Goal: Information Seeking & Learning: Learn about a topic

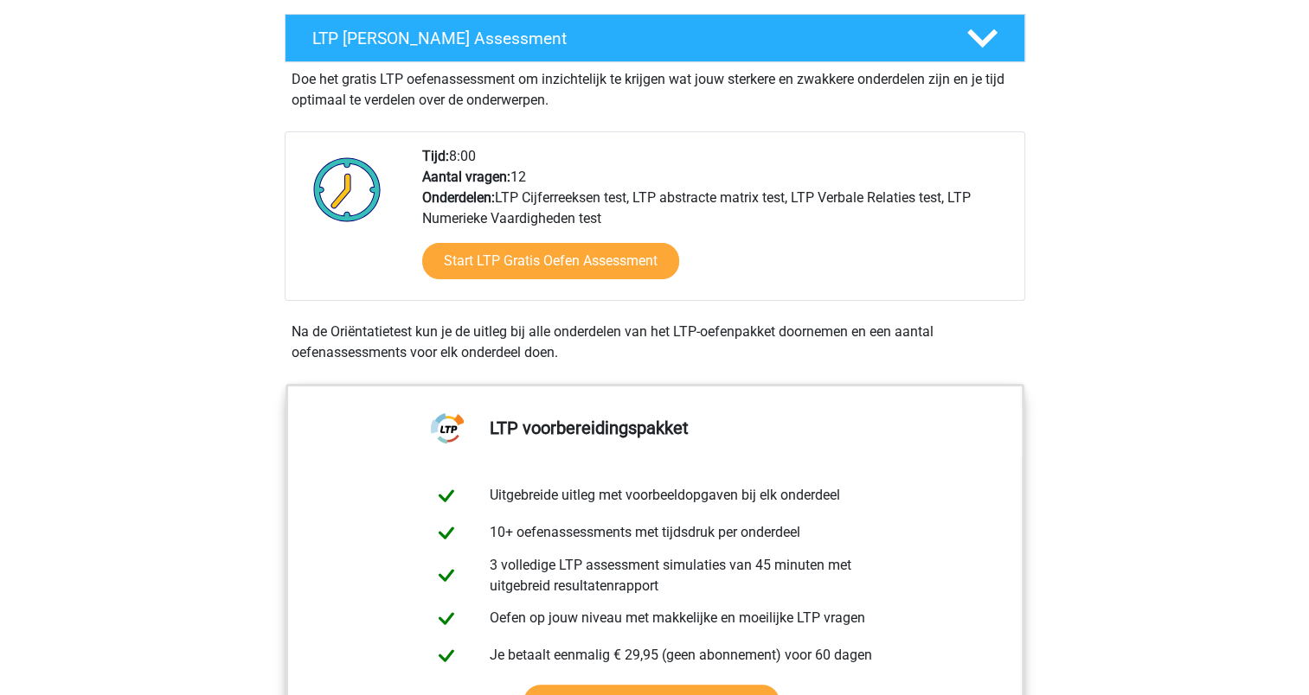
scroll to position [173, 0]
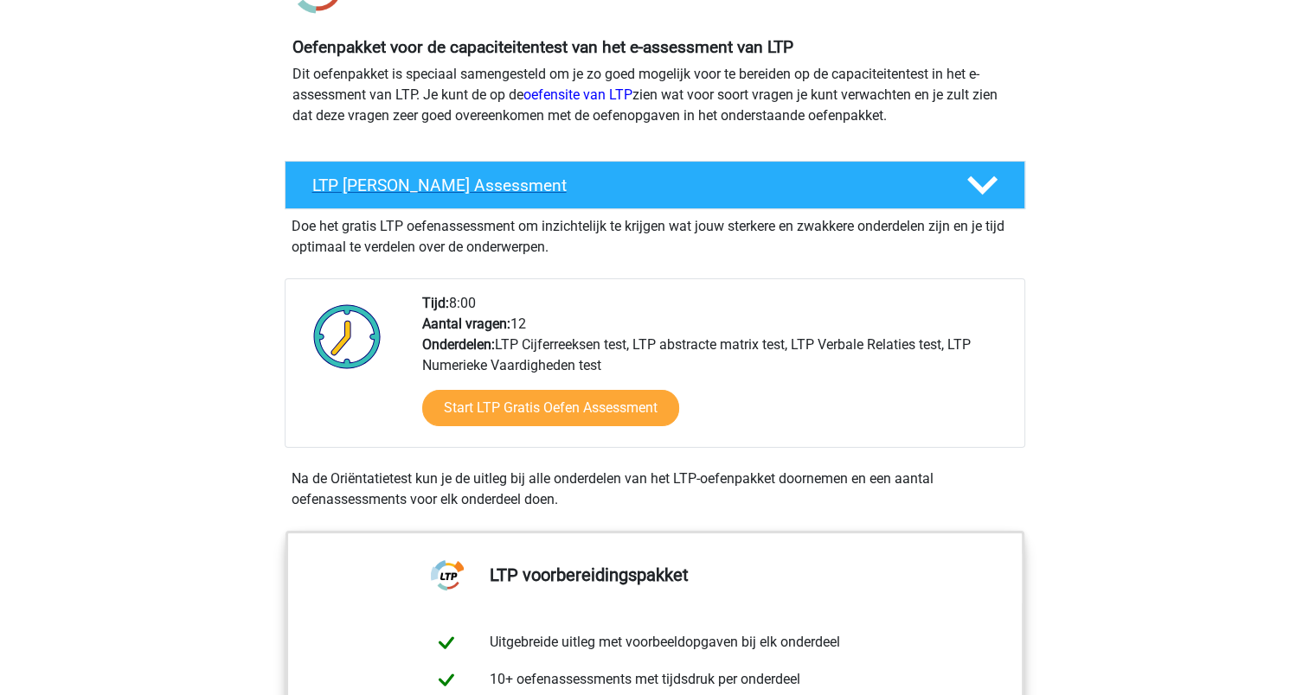
click at [470, 187] on h4 "LTP [PERSON_NAME] Assessment" at bounding box center [625, 186] width 626 height 20
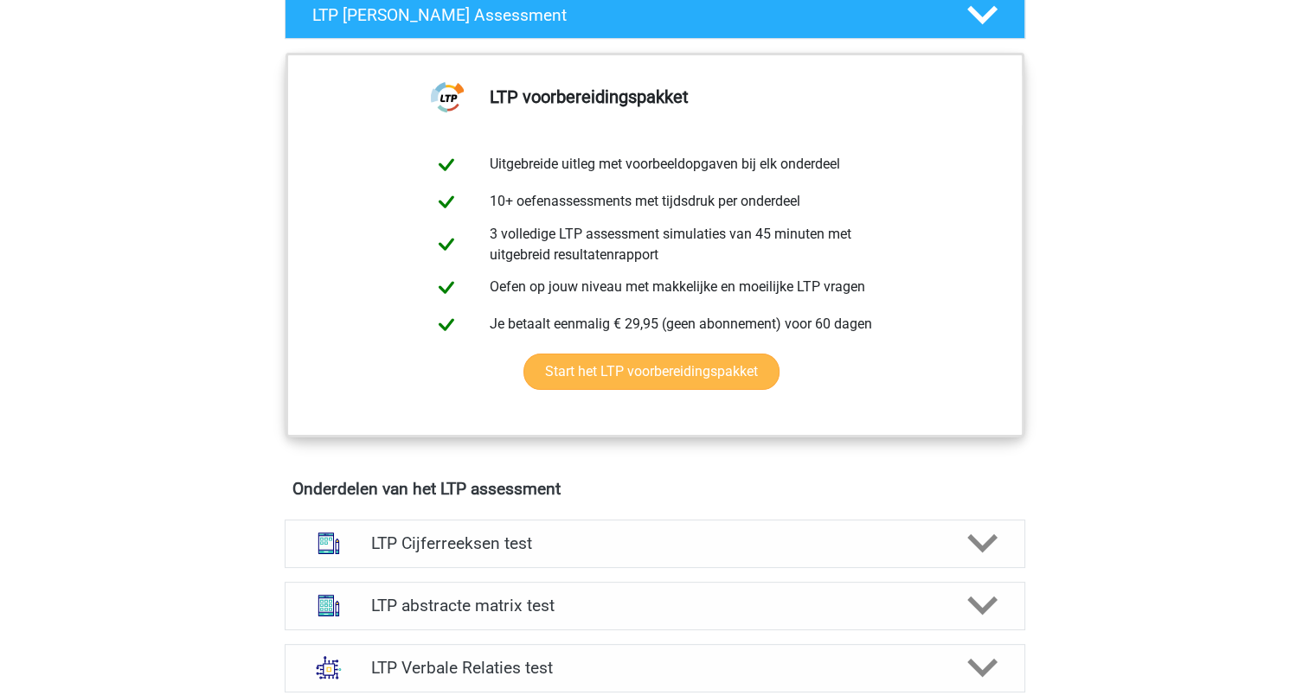
scroll to position [346, 0]
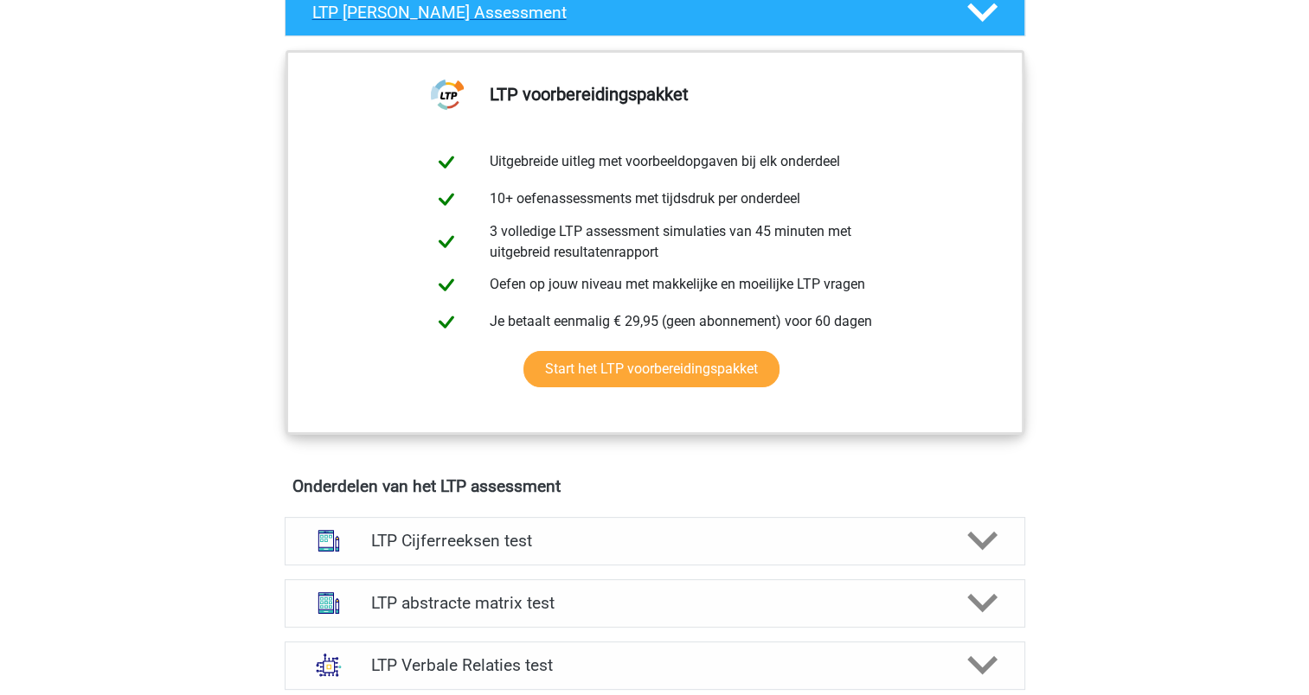
click at [439, 28] on div "LTP [PERSON_NAME] Assessment" at bounding box center [655, 12] width 740 height 48
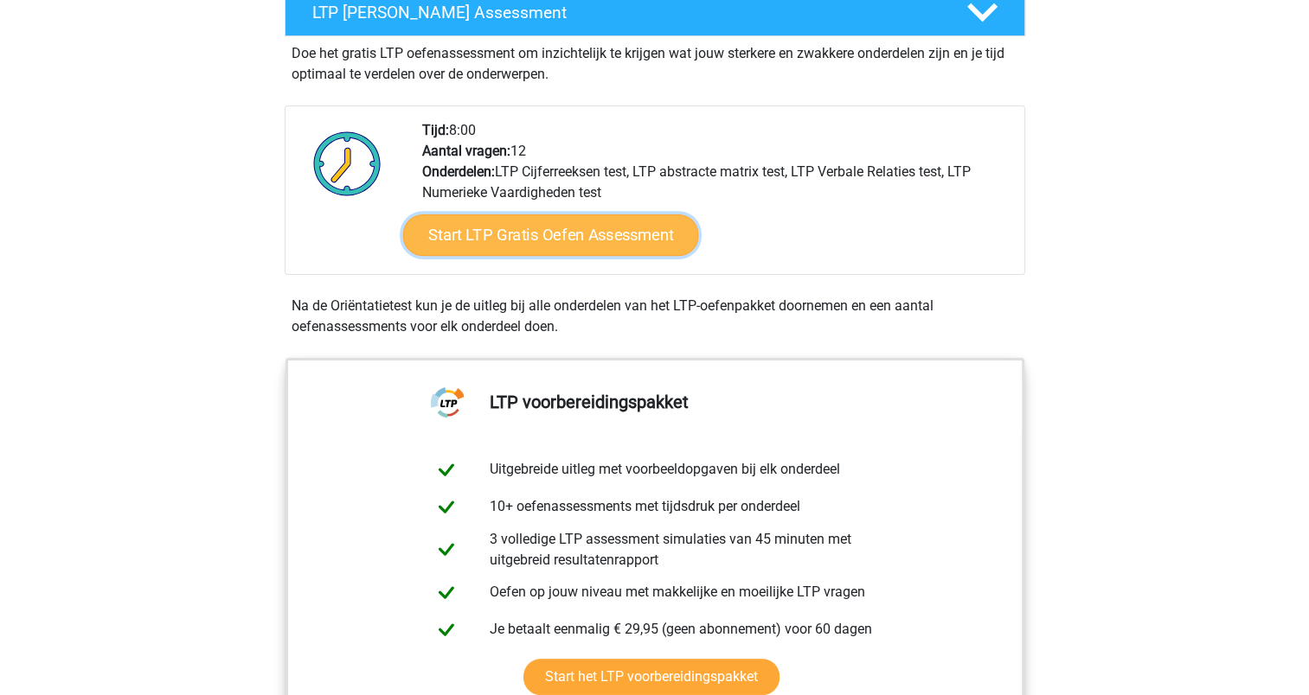
click at [545, 235] on link "Start LTP Gratis Oefen Assessment" at bounding box center [550, 236] width 296 height 42
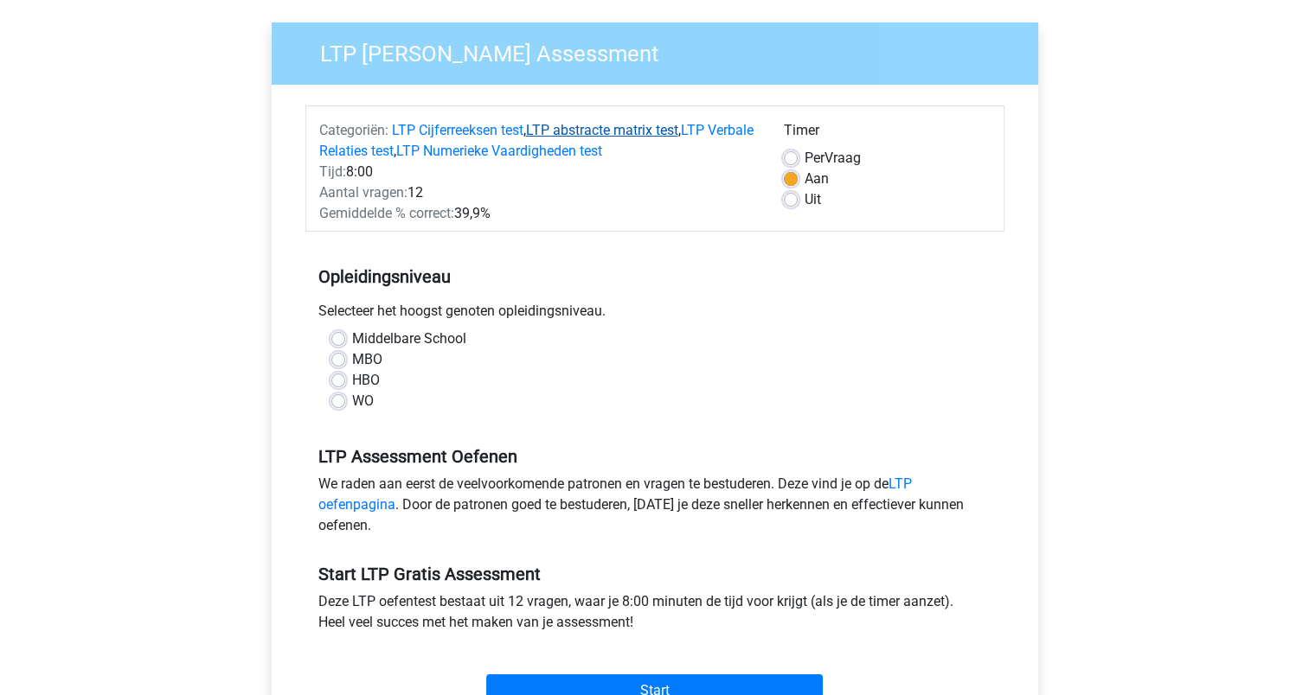
scroll to position [259, 0]
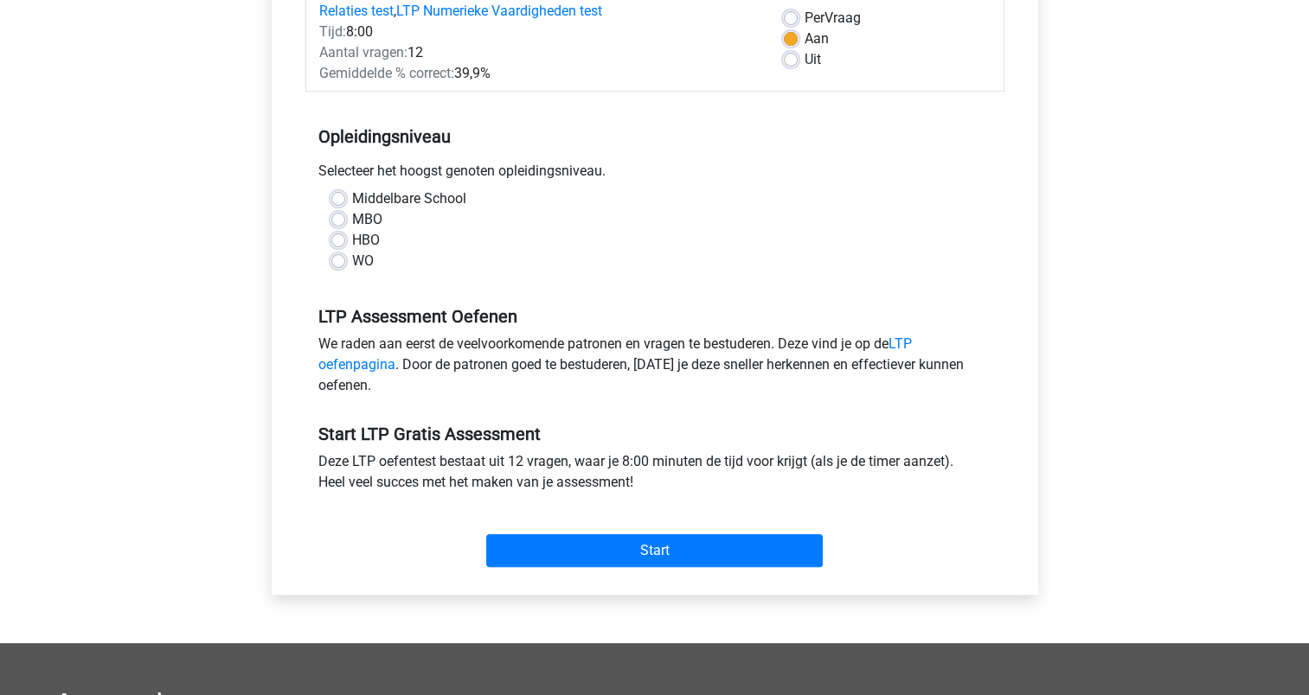
click at [390, 268] on div "WO" at bounding box center [654, 261] width 647 height 21
click at [363, 263] on label "WO" at bounding box center [363, 261] width 22 height 21
click at [345, 263] on input "WO" at bounding box center [338, 259] width 14 height 17
radio input "true"
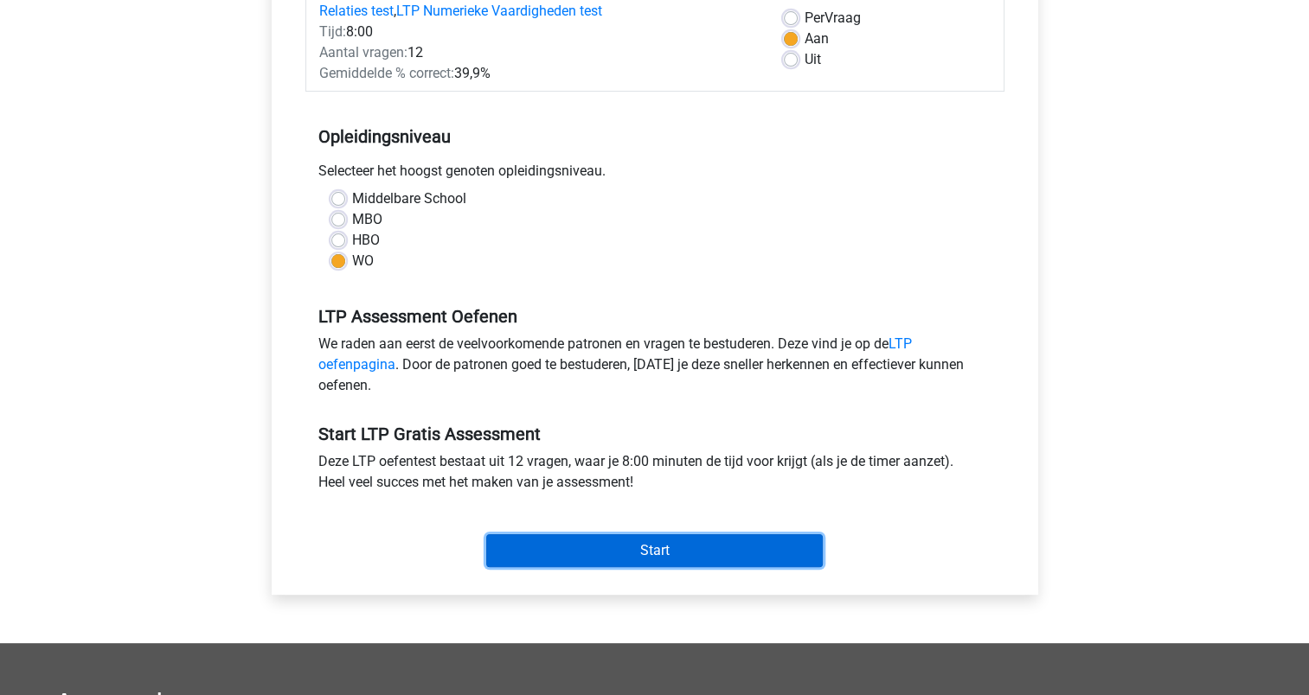
click at [610, 558] on input "Start" at bounding box center [654, 551] width 336 height 33
click at [594, 539] on input "Start" at bounding box center [654, 551] width 336 height 33
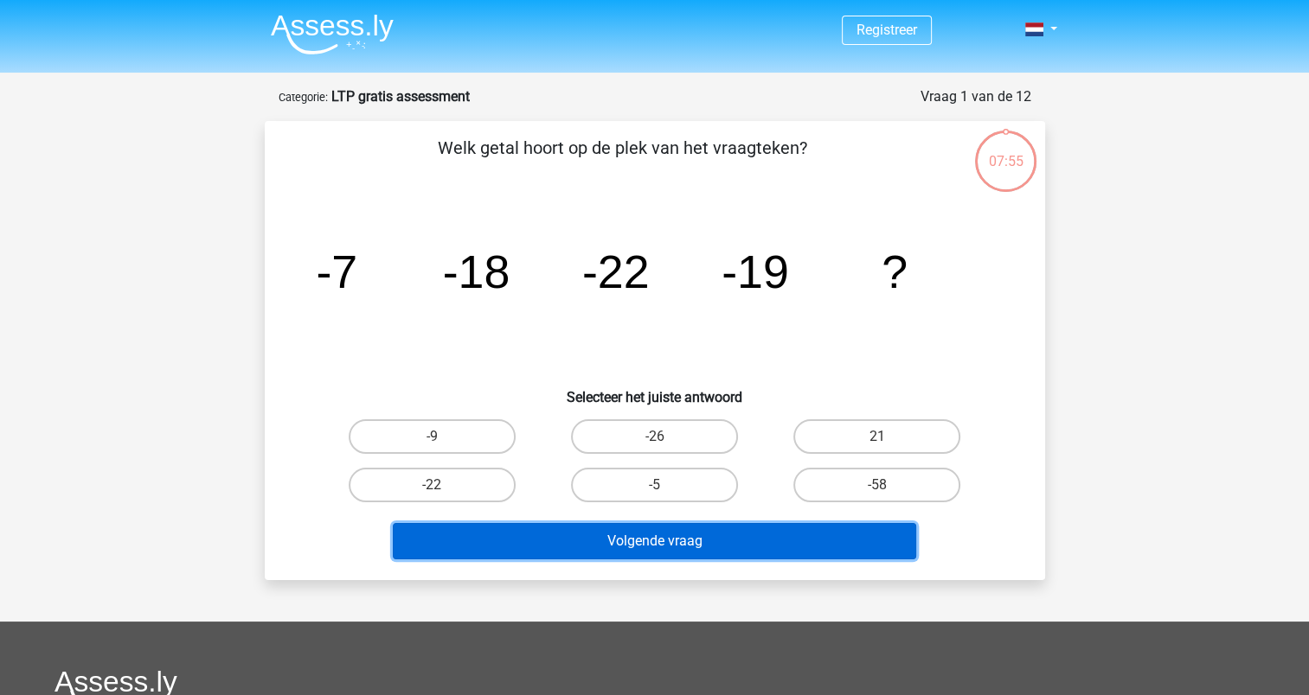
click at [594, 539] on button "Volgende vraag" at bounding box center [654, 541] width 523 height 36
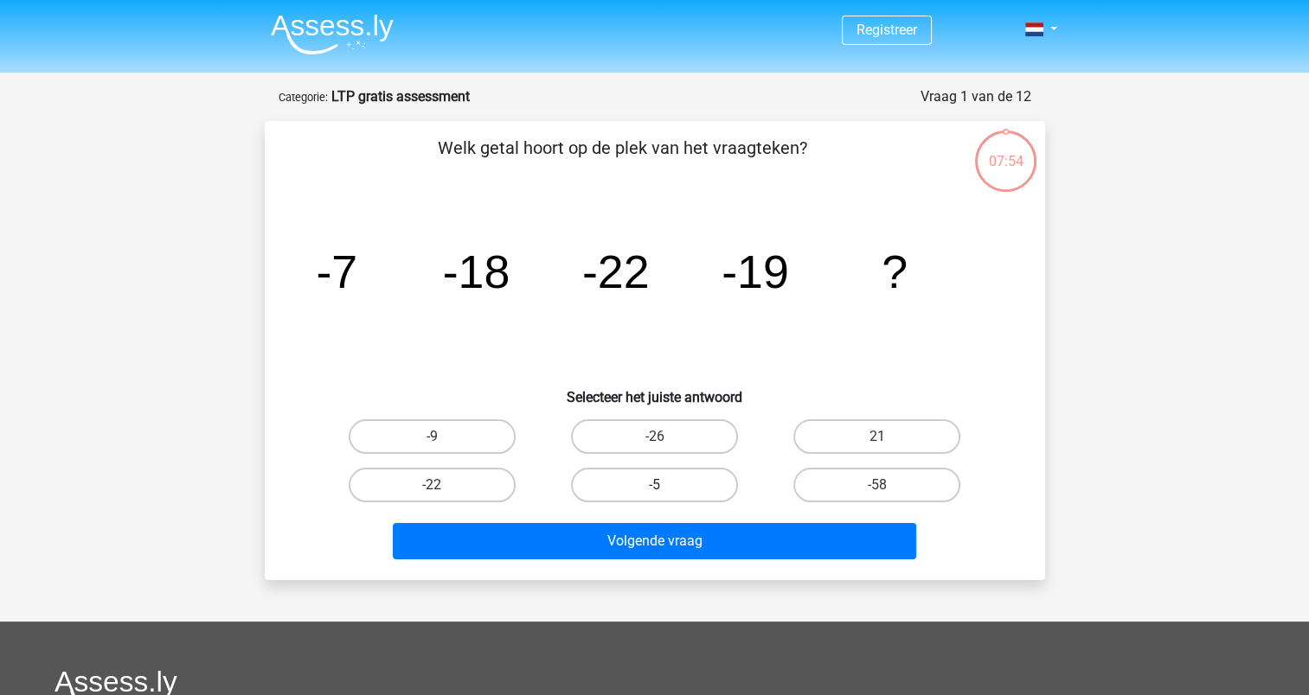
click at [599, 490] on label "-5" at bounding box center [654, 485] width 167 height 35
click at [654, 490] on input "-5" at bounding box center [659, 490] width 11 height 11
radio input "true"
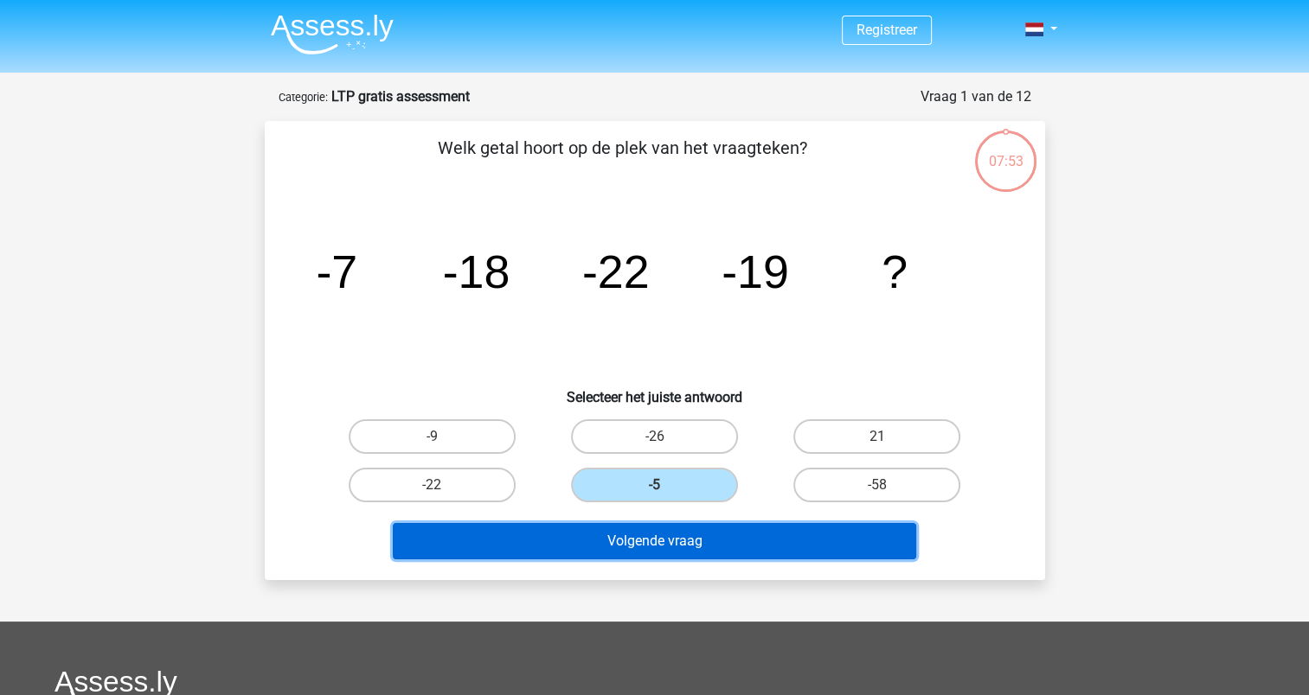
click at [647, 543] on button "Volgende vraag" at bounding box center [654, 541] width 523 height 36
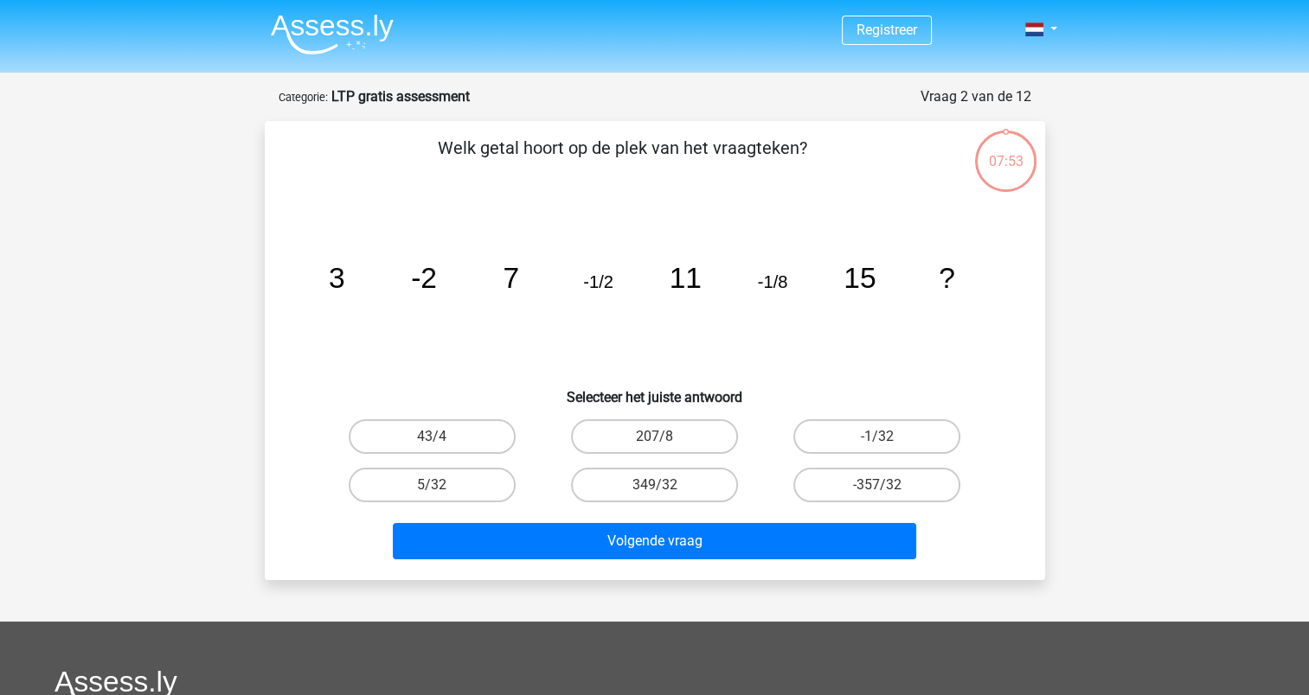
scroll to position [86, 0]
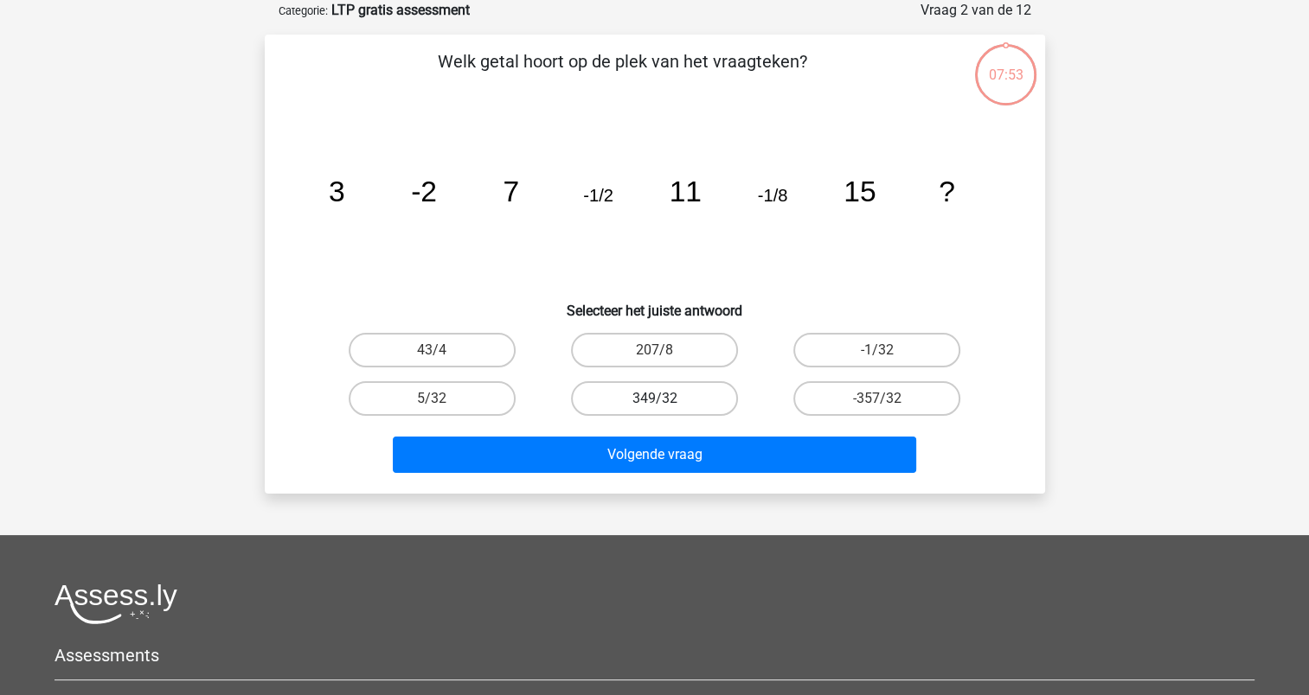
click at [695, 406] on label "349/32" at bounding box center [654, 398] width 167 height 35
click at [665, 406] on input "349/32" at bounding box center [659, 404] width 11 height 11
radio input "true"
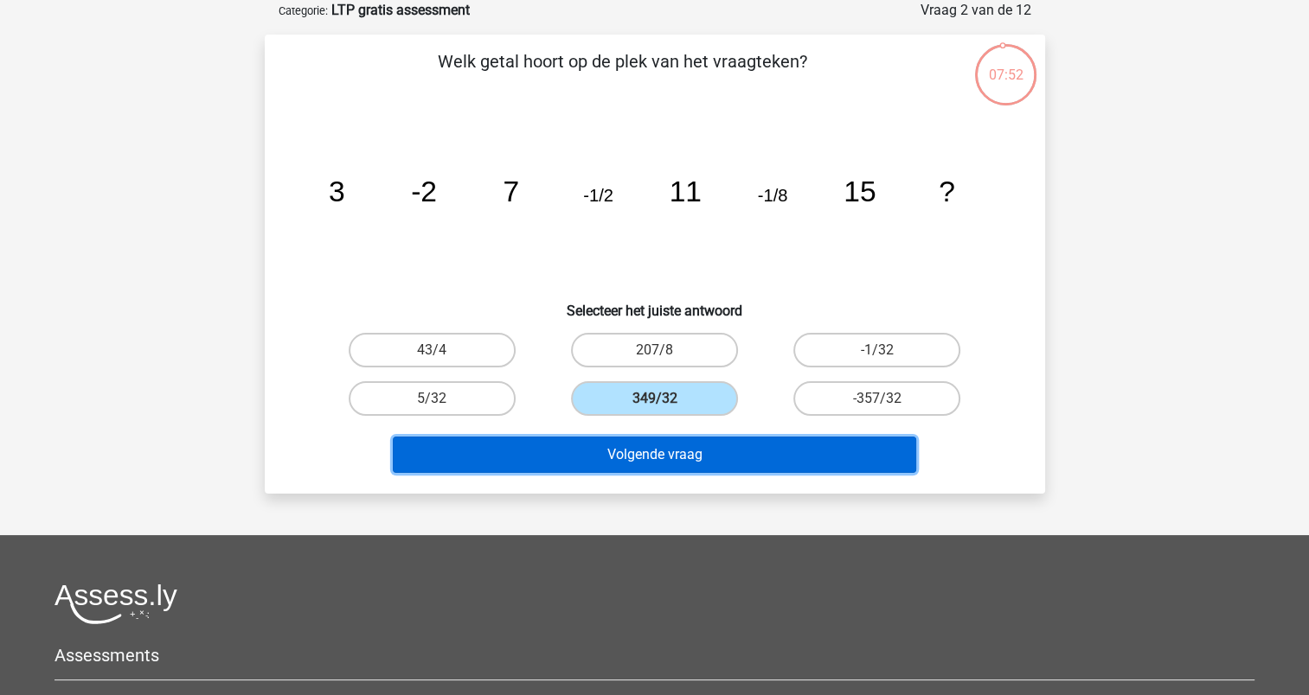
click at [686, 445] on button "Volgende vraag" at bounding box center [654, 455] width 523 height 36
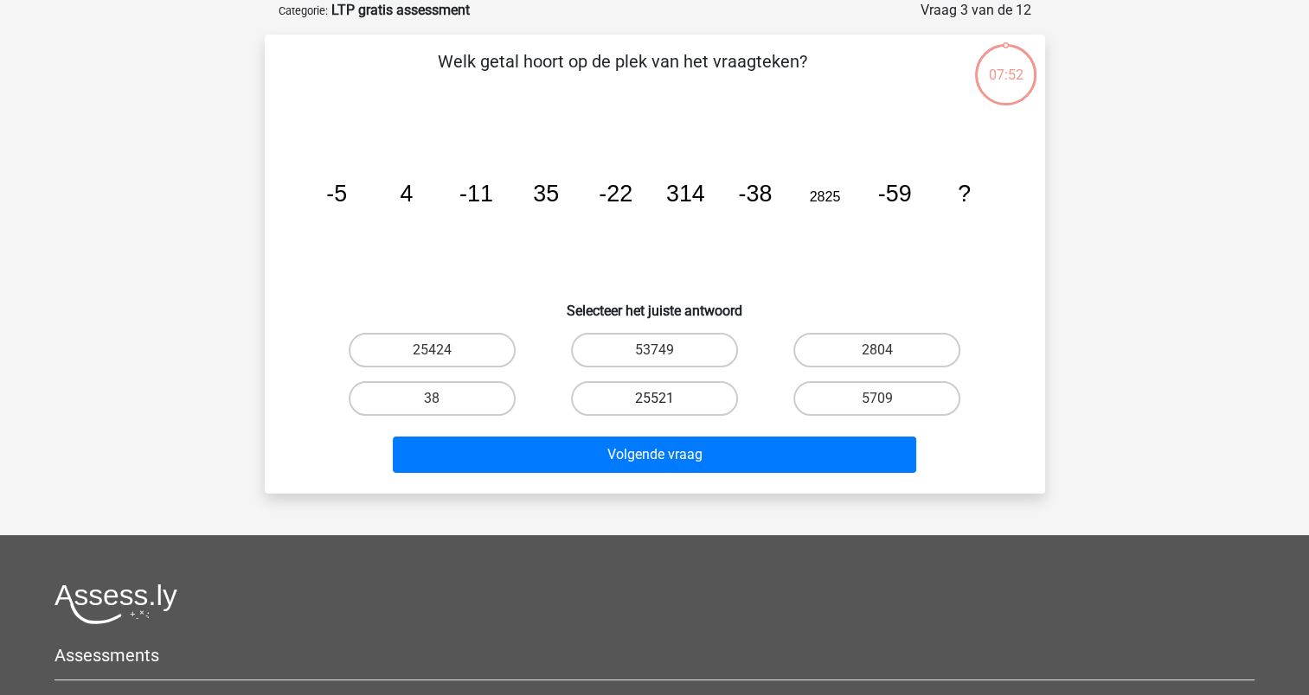
click at [688, 388] on label "25521" at bounding box center [654, 398] width 167 height 35
click at [665, 399] on input "25521" at bounding box center [659, 404] width 11 height 11
radio input "true"
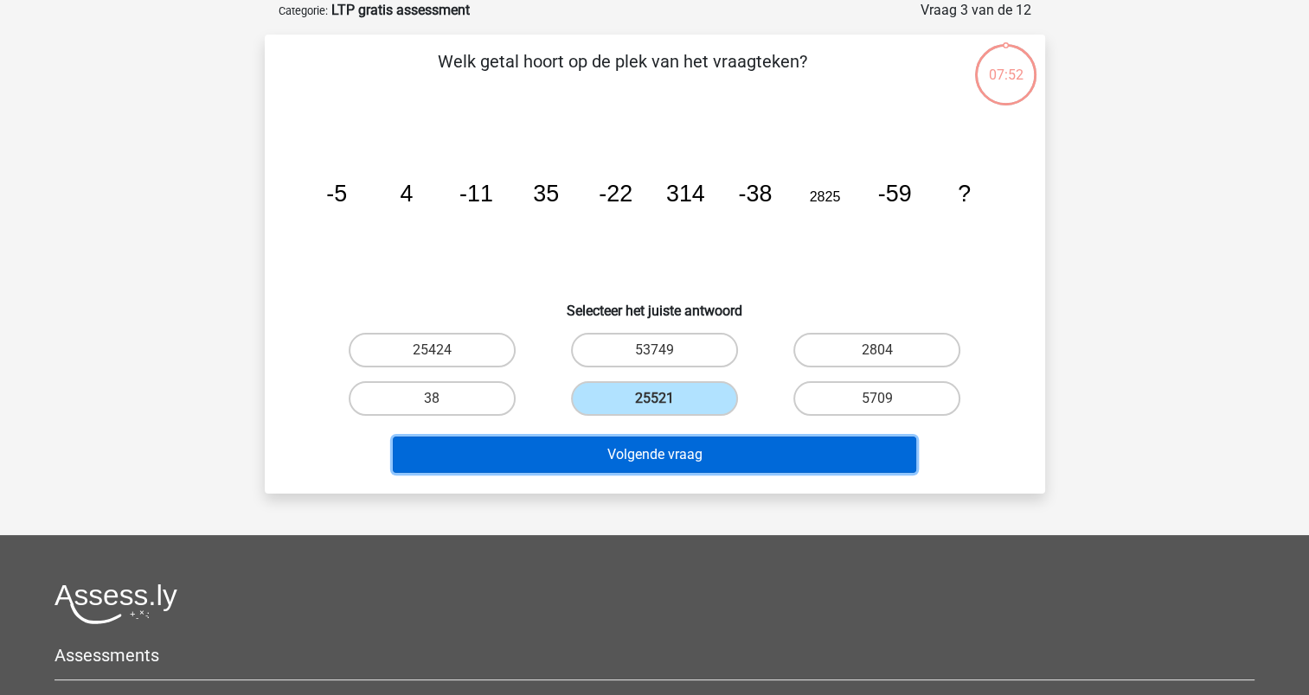
click at [689, 453] on button "Volgende vraag" at bounding box center [654, 455] width 523 height 36
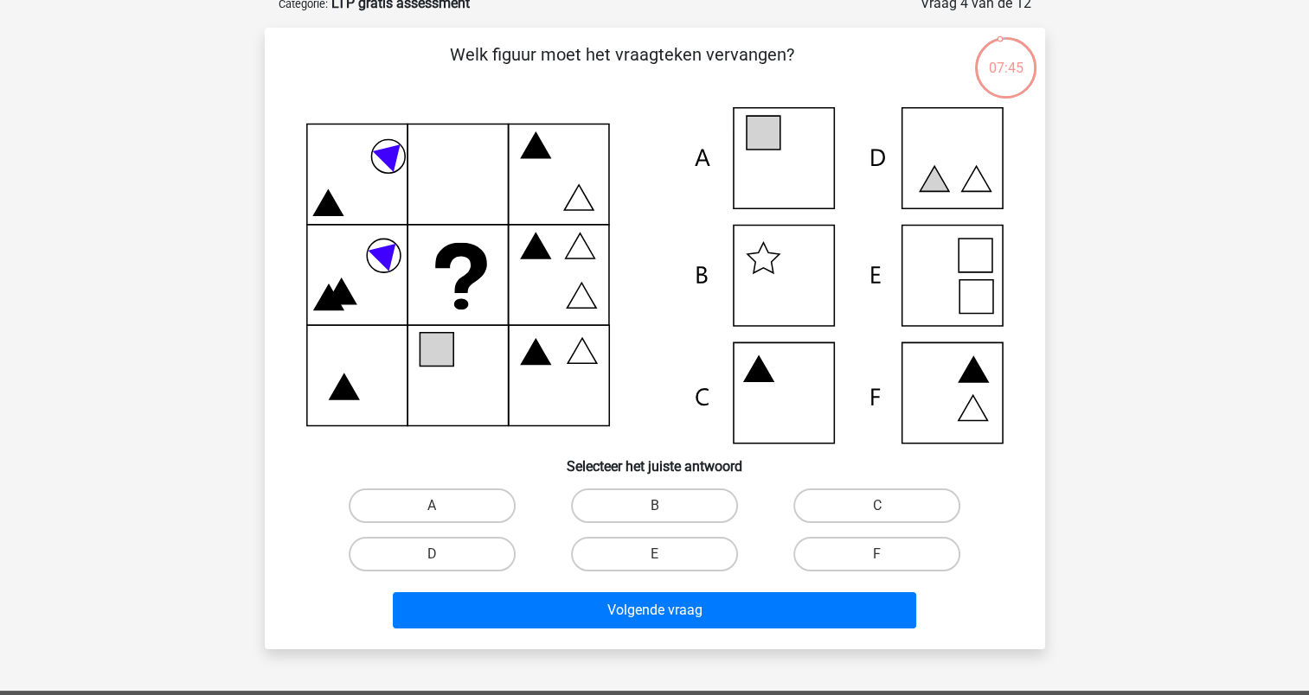
scroll to position [173, 0]
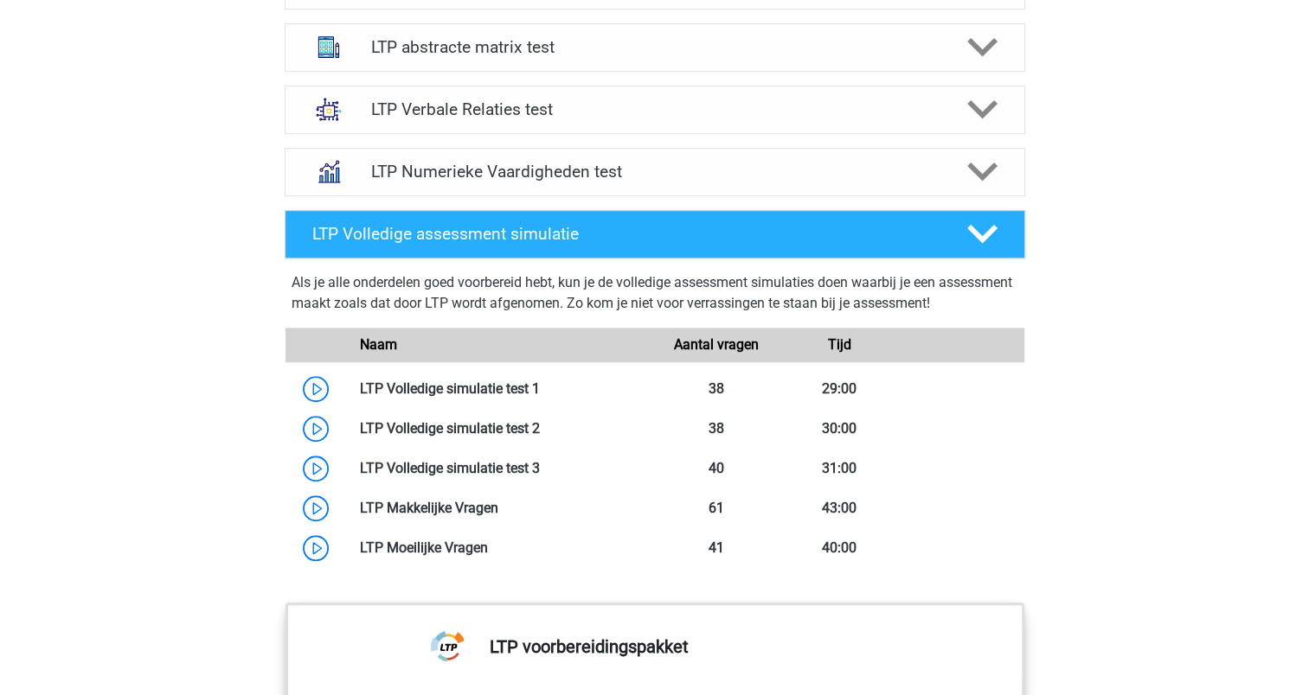
scroll to position [951, 0]
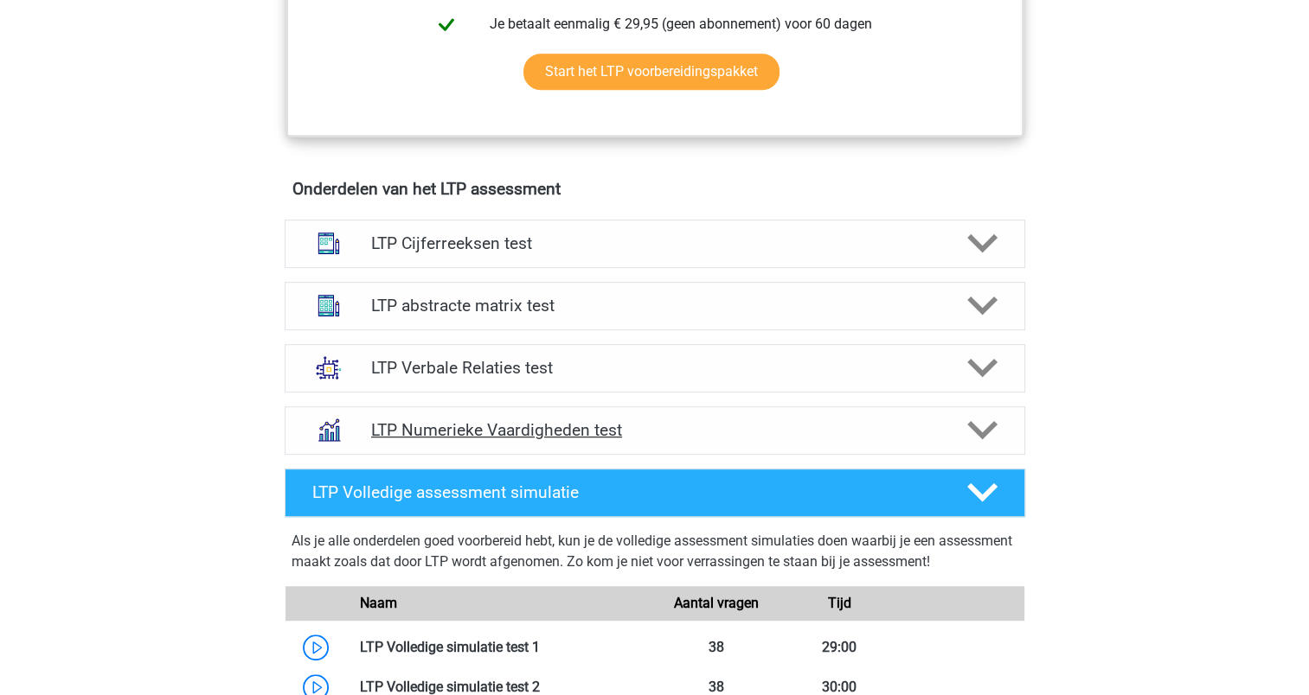
click at [498, 422] on h4 "LTP Numerieke Vaardigheden test" at bounding box center [654, 430] width 567 height 20
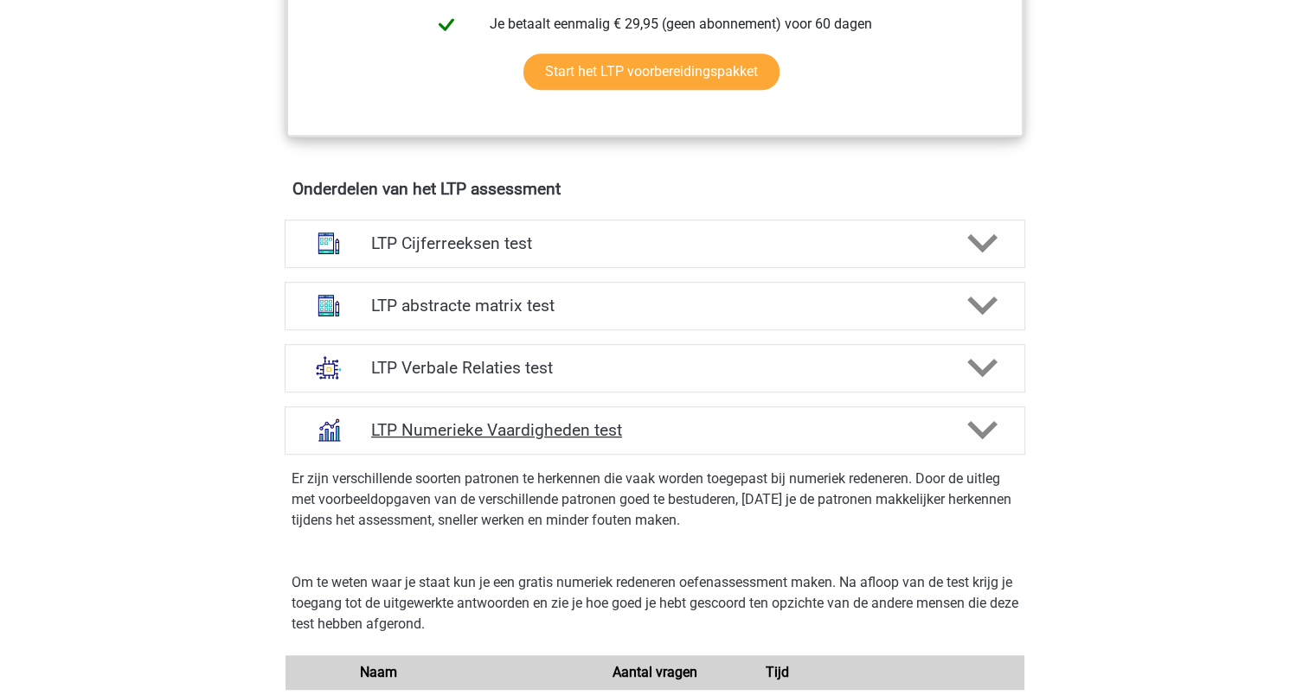
scroll to position [1211, 0]
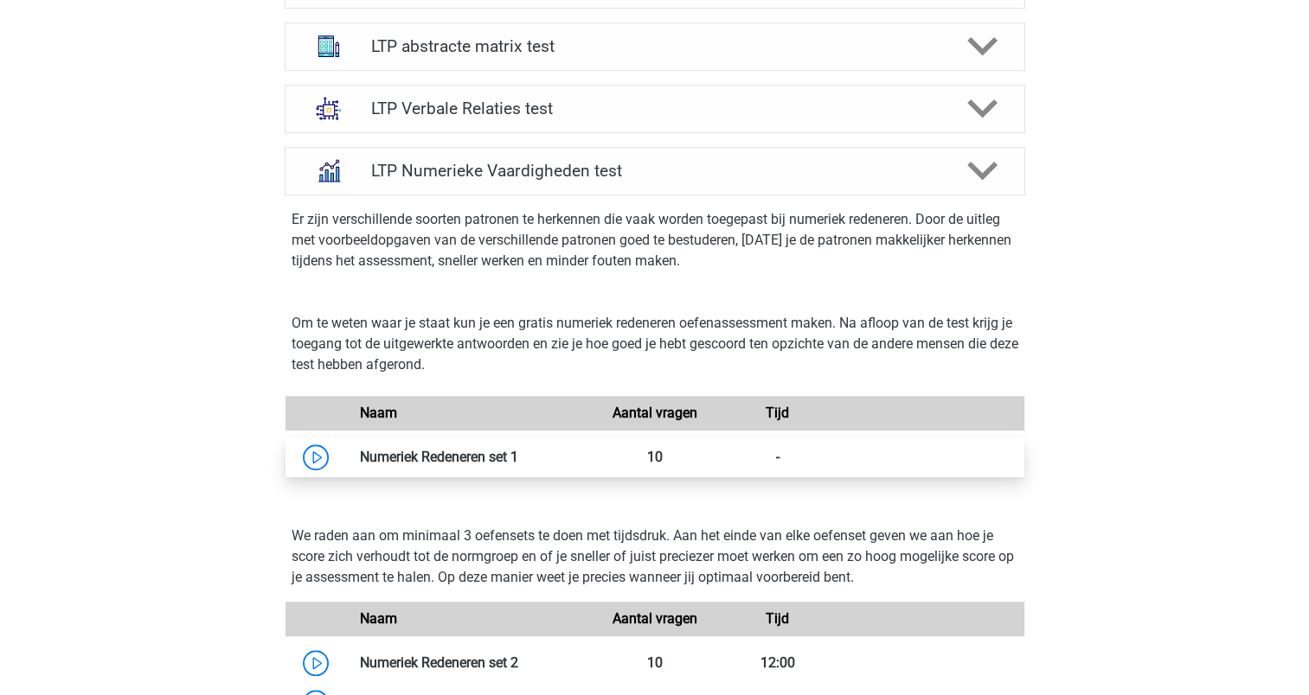
click at [518, 451] on link at bounding box center [518, 457] width 0 height 16
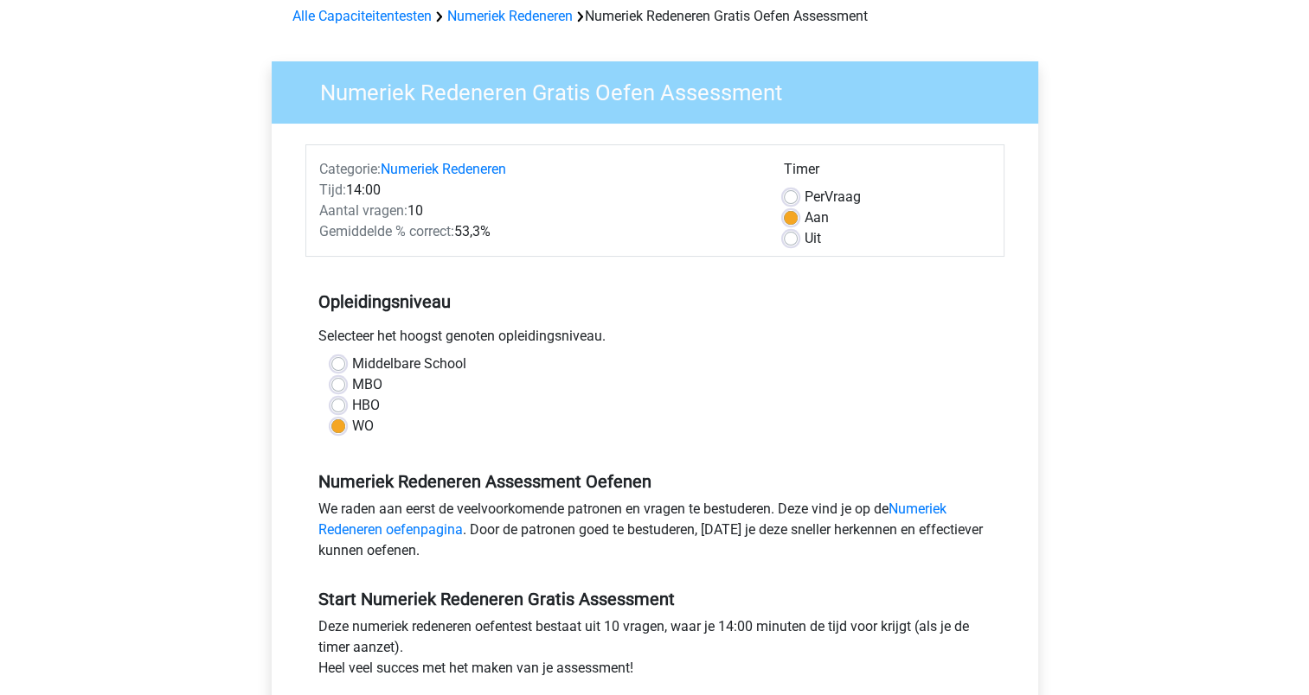
scroll to position [173, 0]
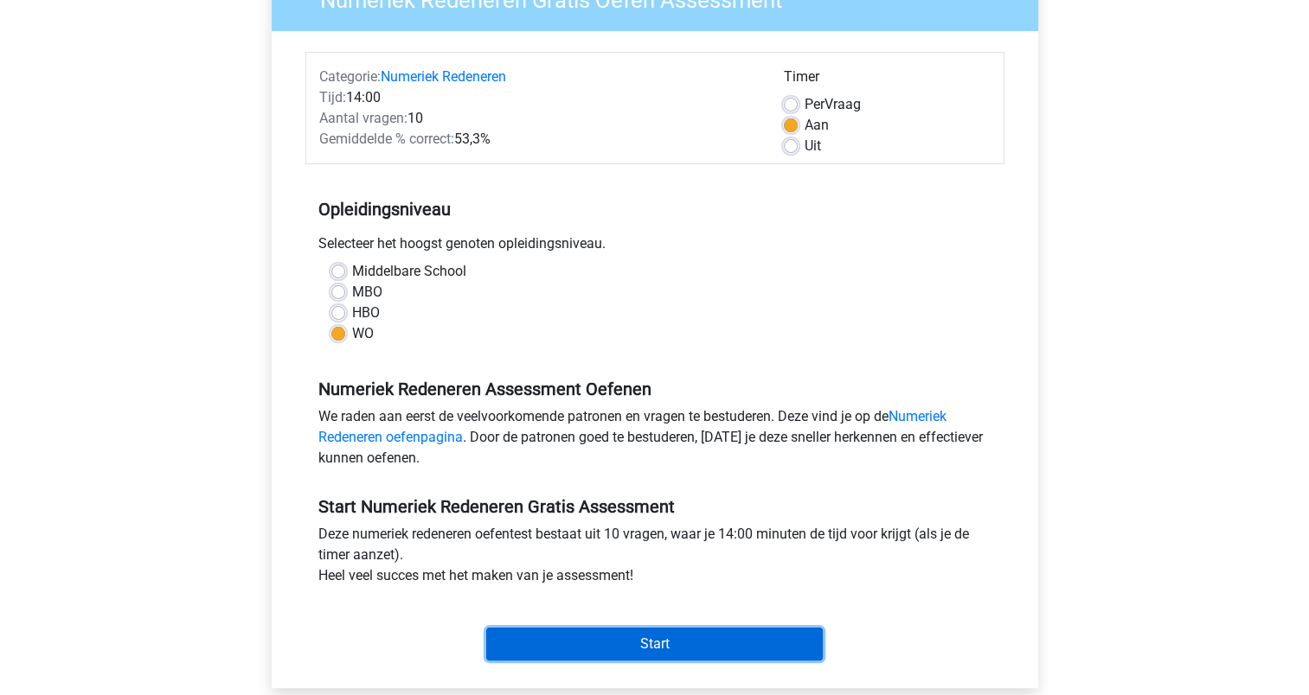
click at [645, 636] on input "Start" at bounding box center [654, 644] width 336 height 33
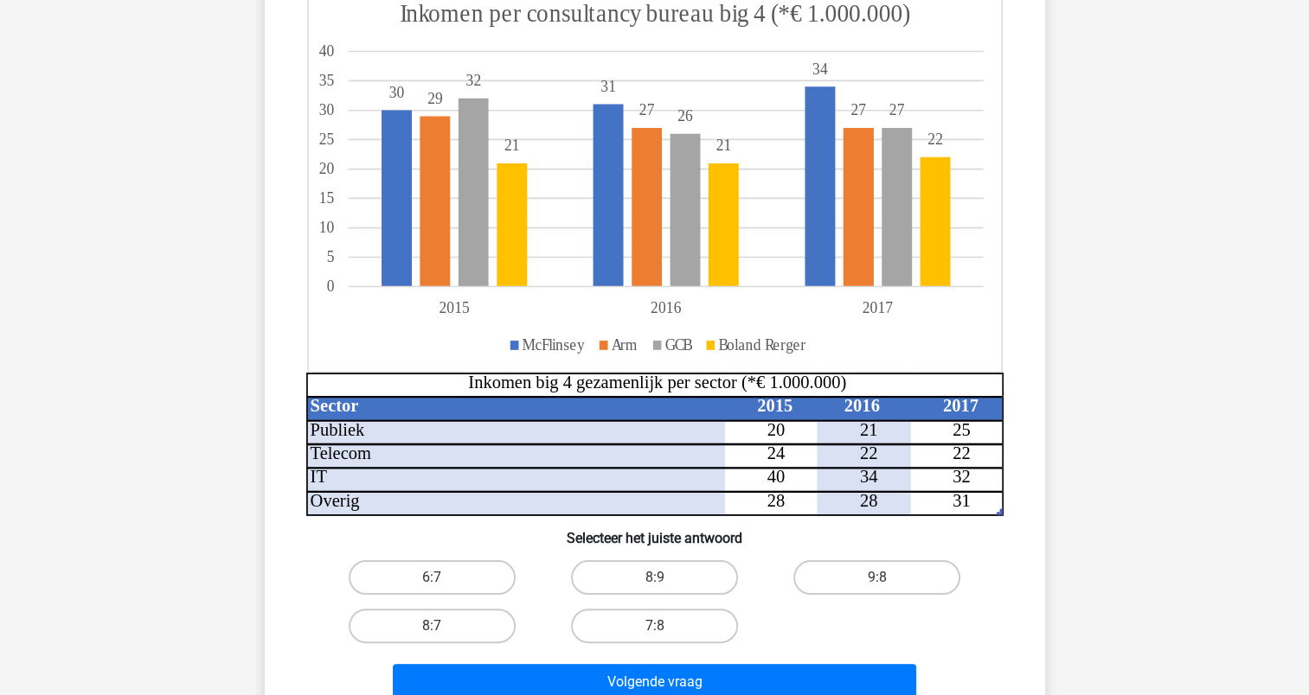
scroll to position [346, 0]
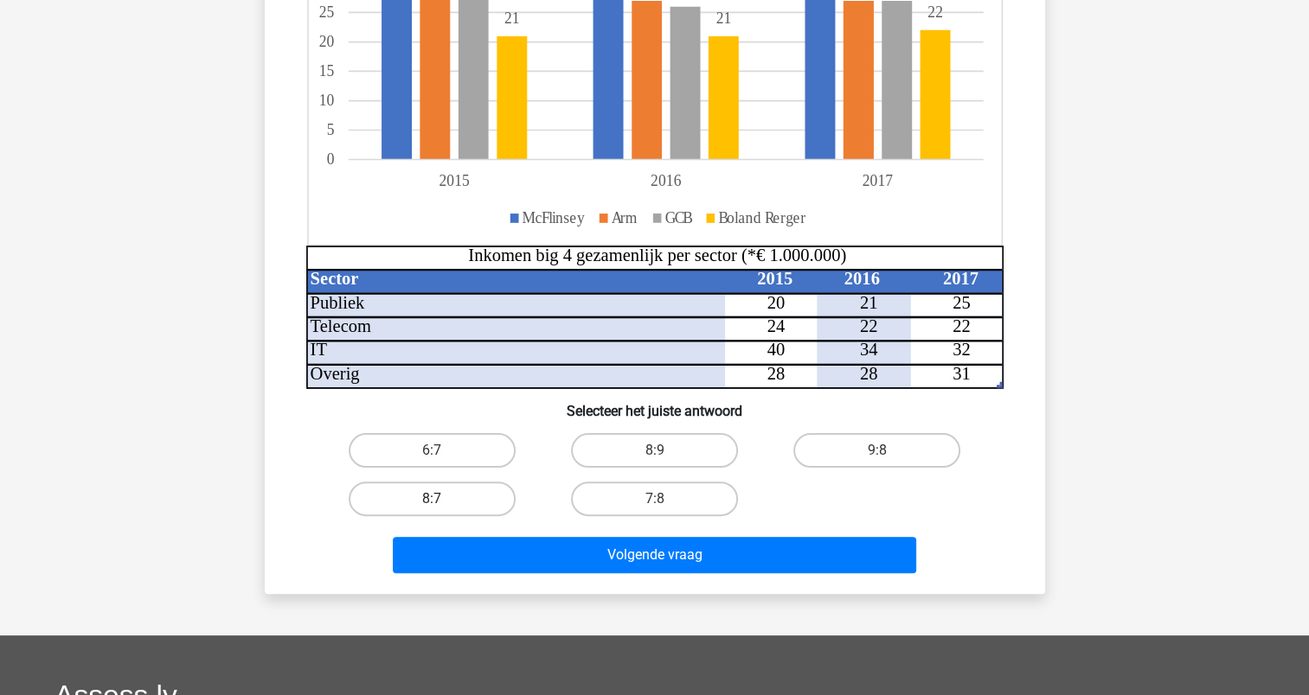
click at [457, 497] on label "8:7" at bounding box center [432, 499] width 167 height 35
click at [443, 499] on input "8:7" at bounding box center [437, 504] width 11 height 11
radio input "true"
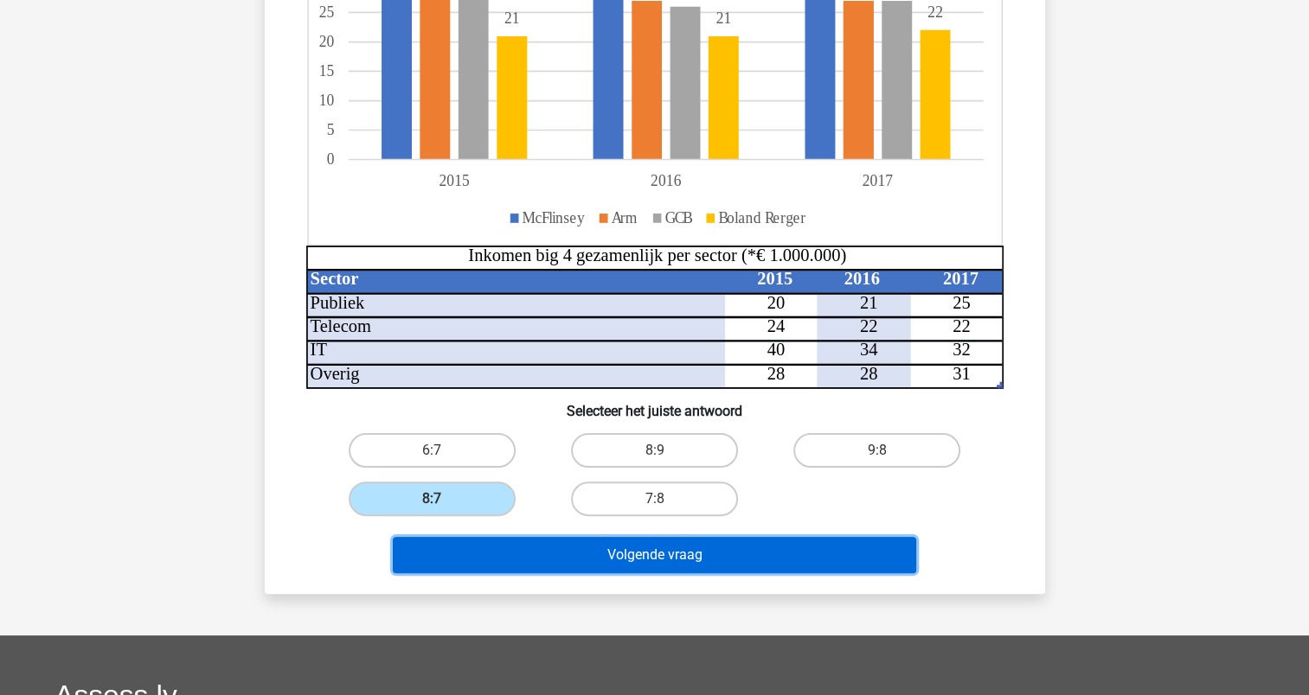
click at [664, 554] on button "Volgende vraag" at bounding box center [654, 555] width 523 height 36
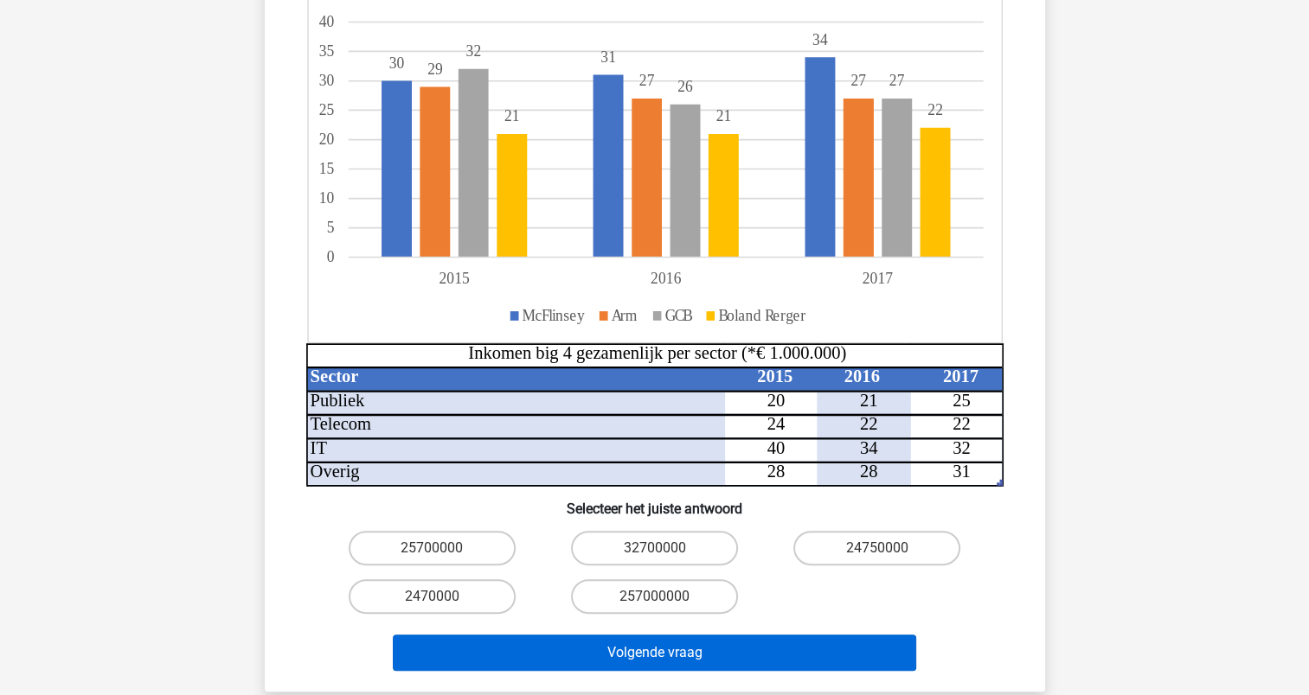
scroll to position [471, 0]
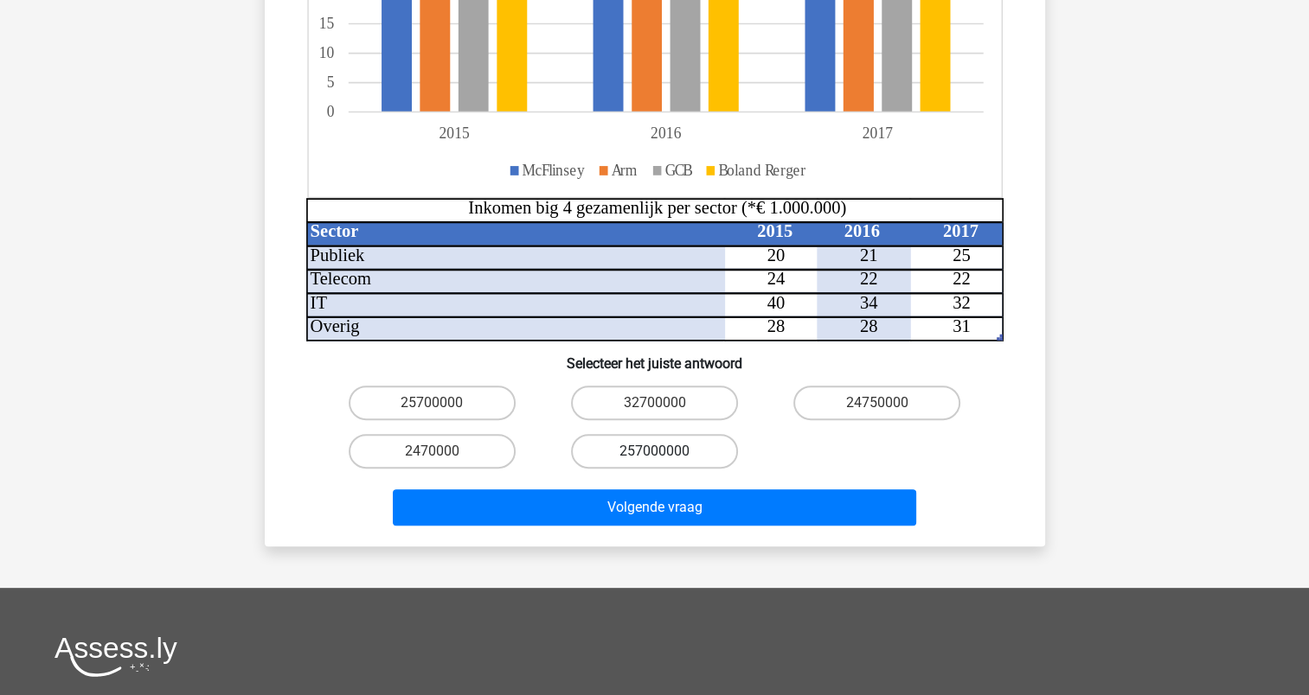
click at [647, 434] on label "257000000" at bounding box center [654, 451] width 167 height 35
click at [654, 452] on input "257000000" at bounding box center [659, 457] width 11 height 11
radio input "true"
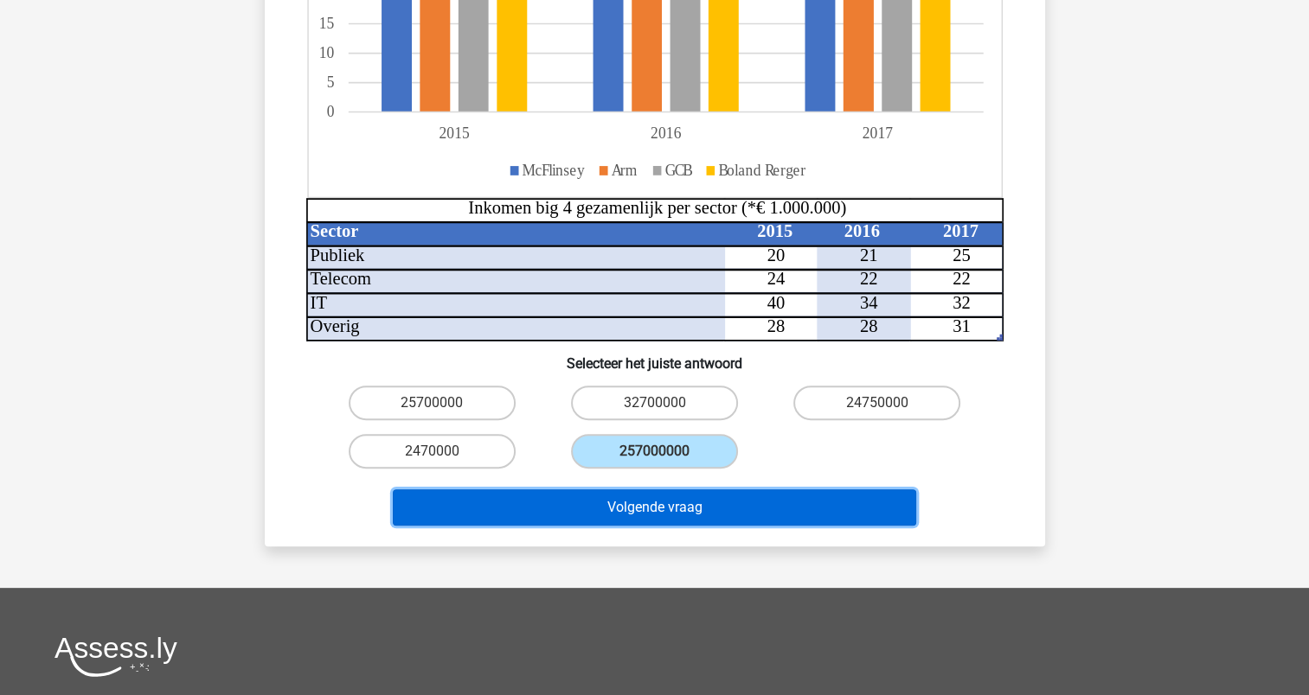
click at [647, 490] on button "Volgende vraag" at bounding box center [654, 508] width 523 height 36
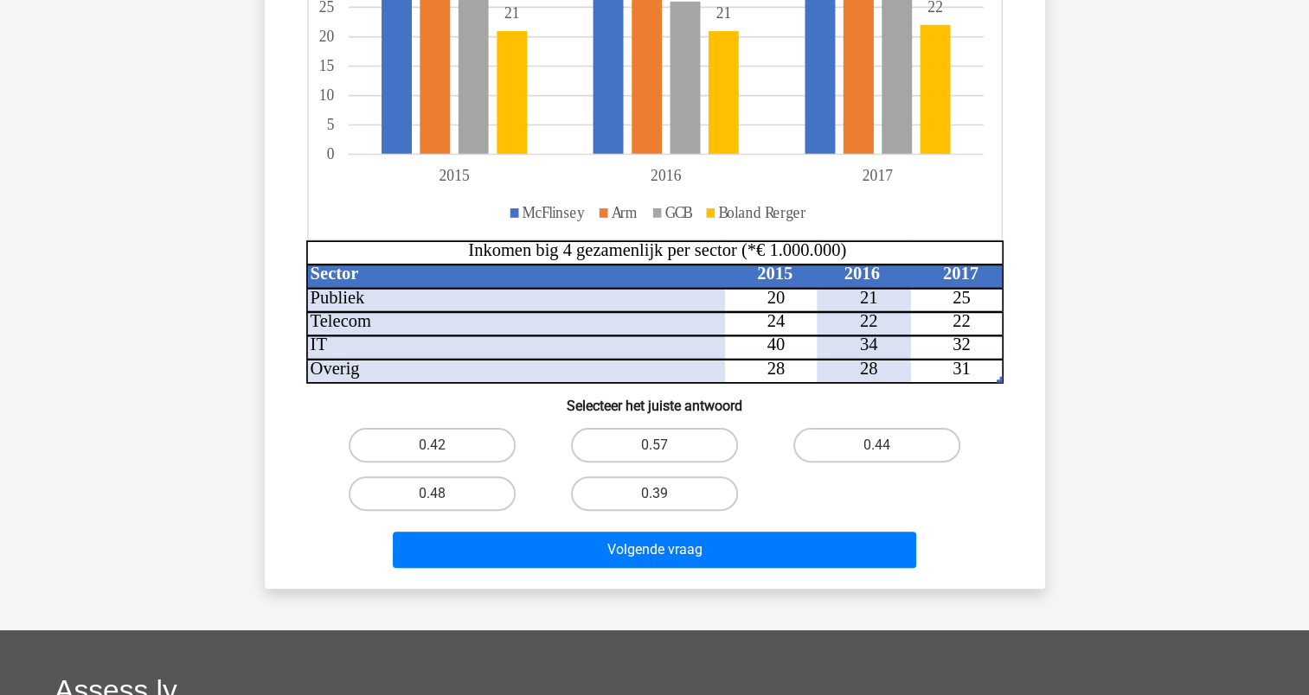
scroll to position [458, 0]
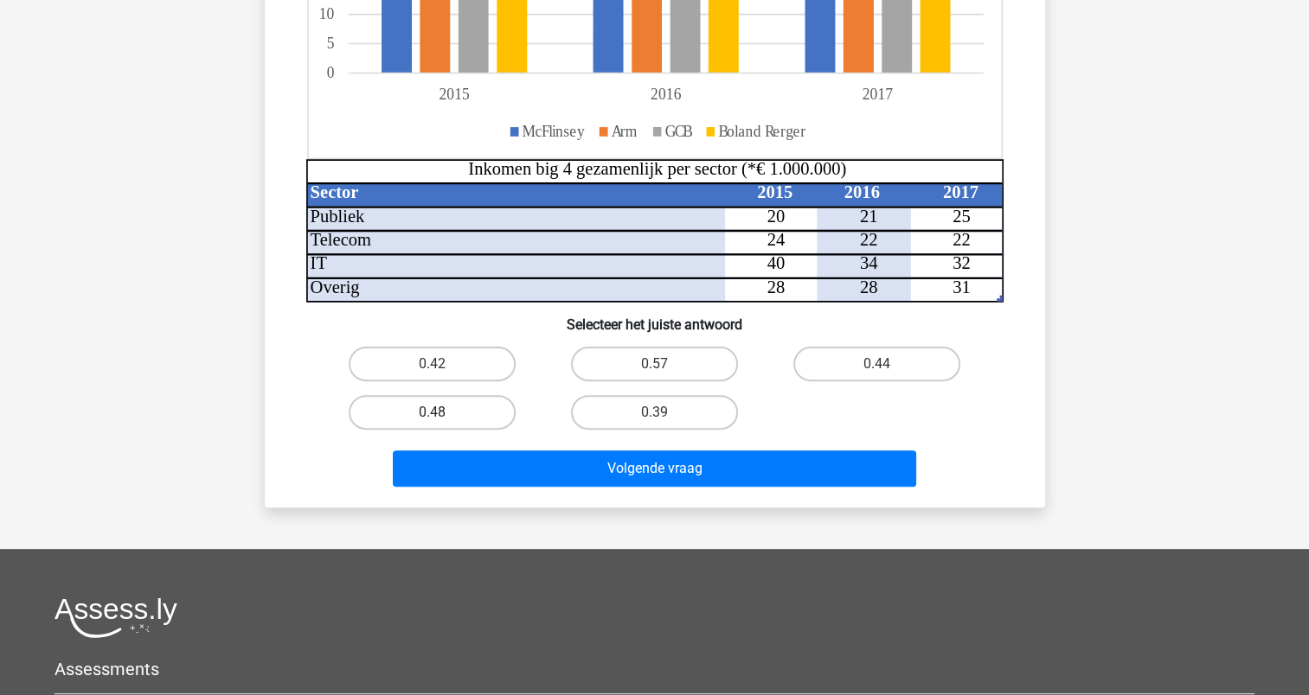
click at [428, 418] on label "0.48" at bounding box center [432, 412] width 167 height 35
click at [432, 418] on input "0.48" at bounding box center [437, 418] width 11 height 11
radio input "true"
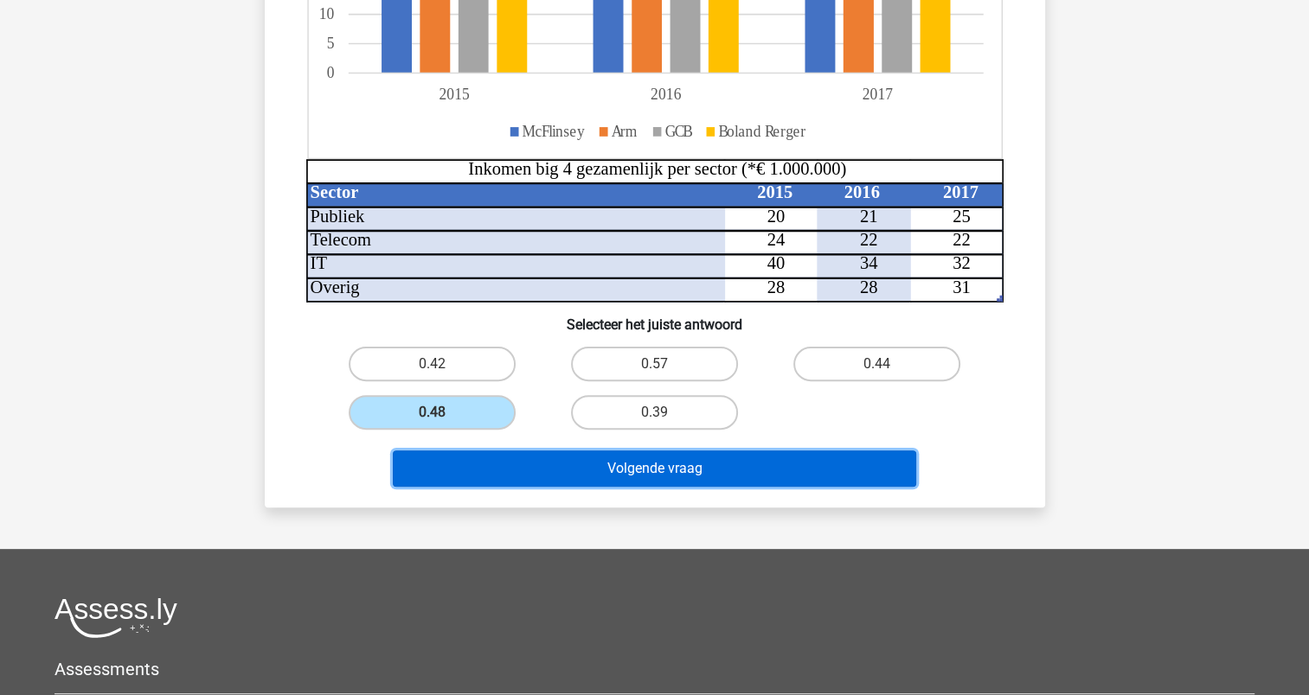
click at [666, 468] on button "Volgende vraag" at bounding box center [654, 469] width 523 height 36
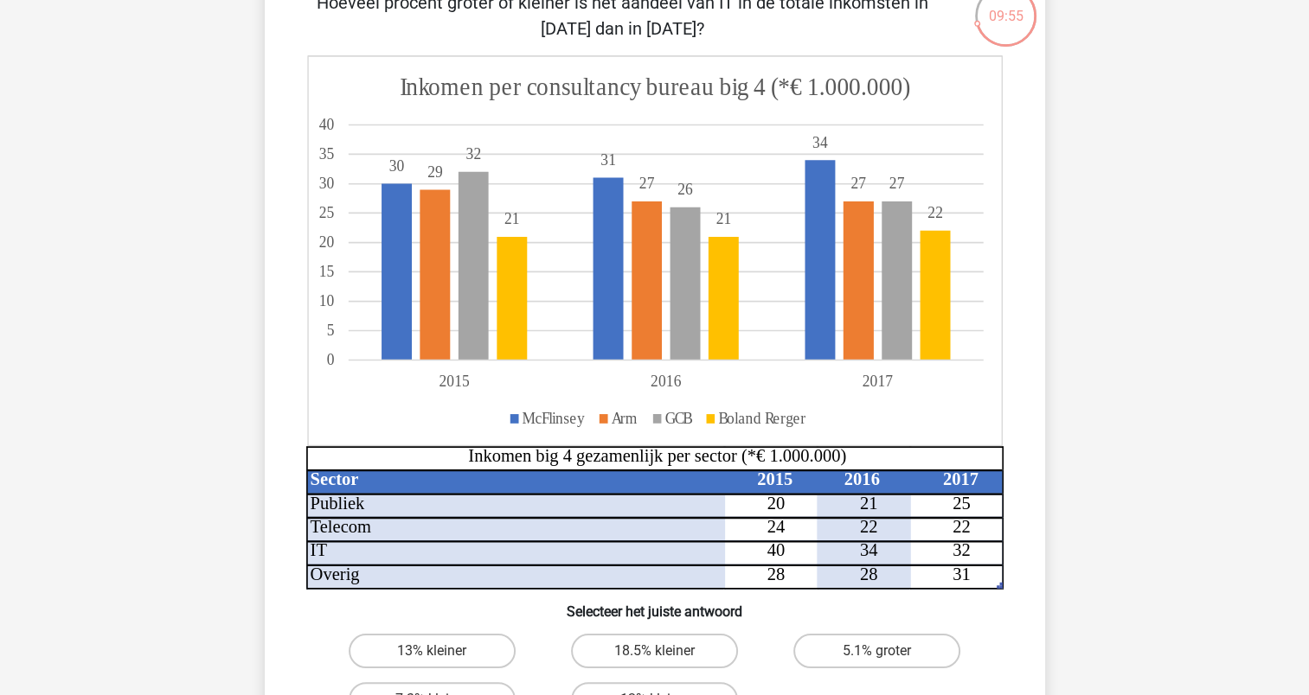
scroll to position [259, 0]
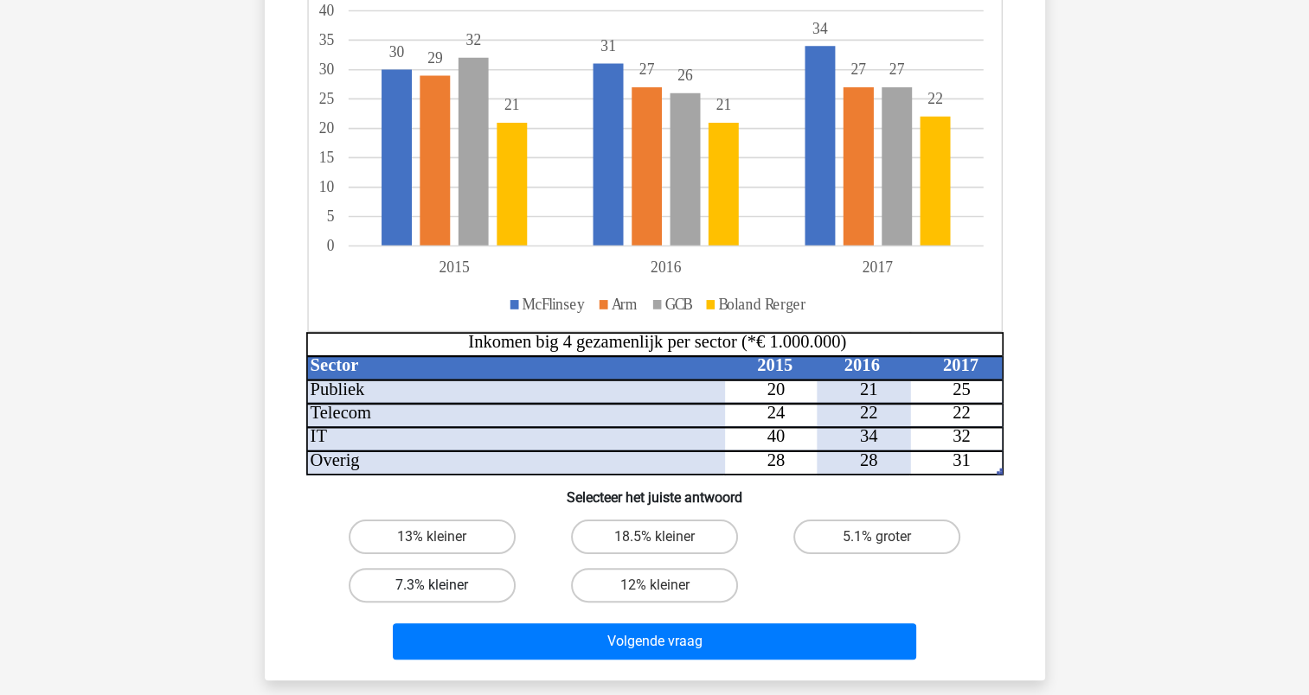
click at [474, 591] on label "7.3% kleiner" at bounding box center [432, 585] width 167 height 35
click at [443, 591] on input "7.3% kleiner" at bounding box center [437, 591] width 11 height 11
radio input "true"
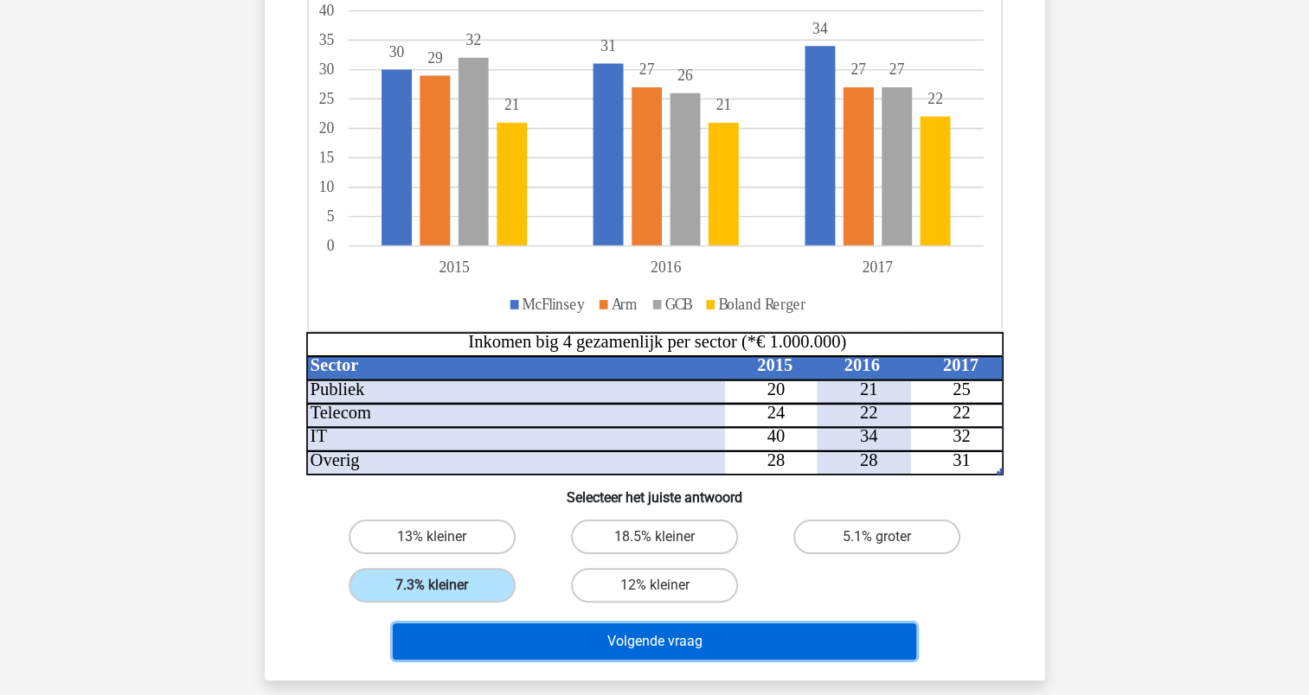
click at [644, 649] on button "Volgende vraag" at bounding box center [654, 642] width 523 height 36
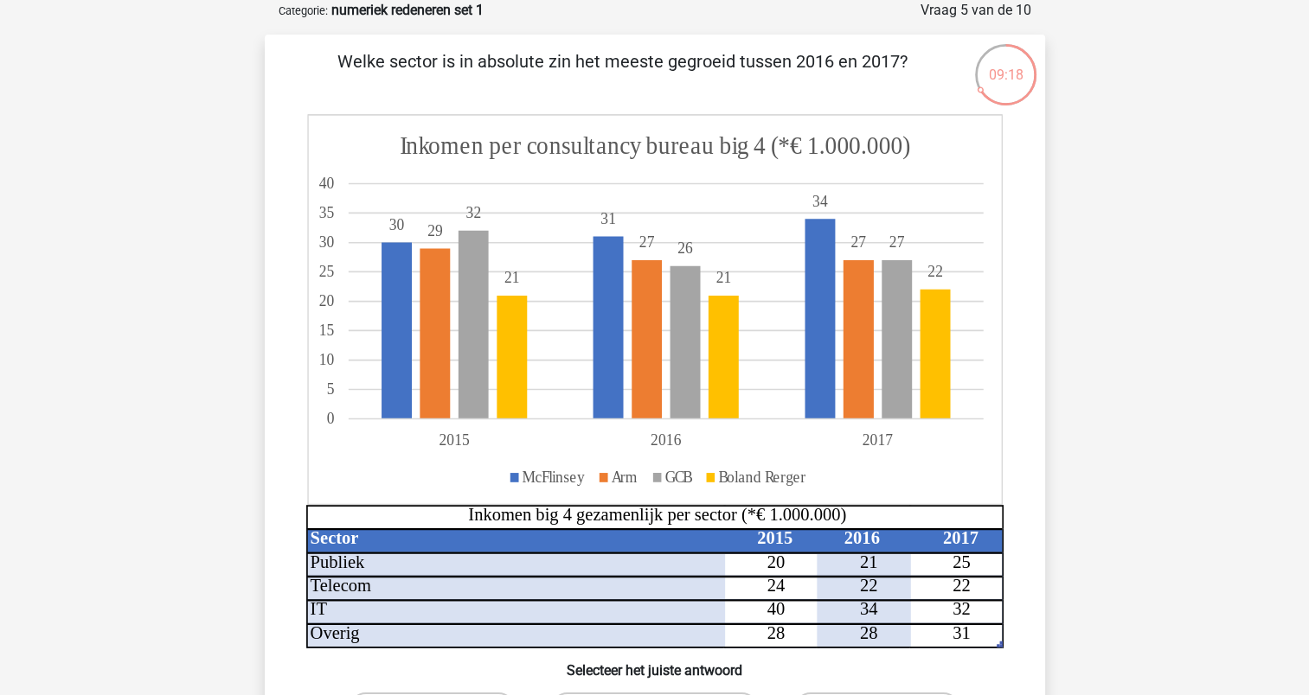
scroll to position [346, 0]
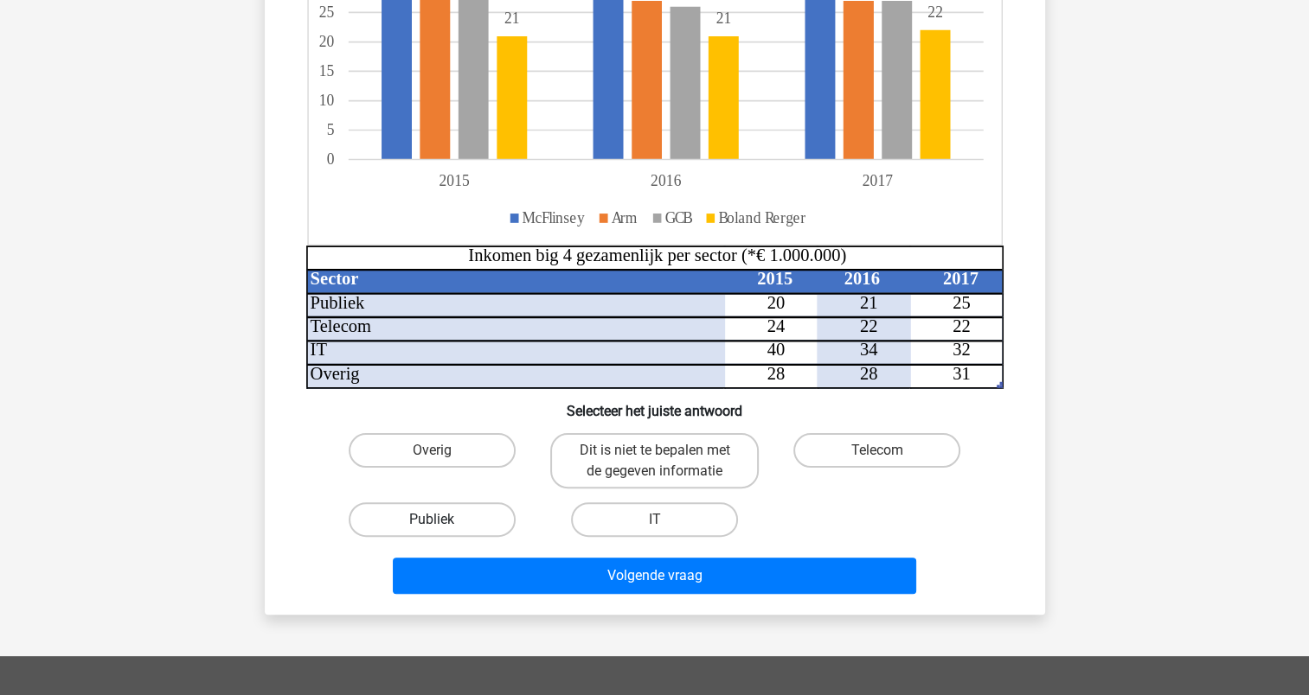
click at [489, 521] on label "Publiek" at bounding box center [432, 520] width 167 height 35
click at [443, 521] on input "Publiek" at bounding box center [437, 525] width 11 height 11
radio input "true"
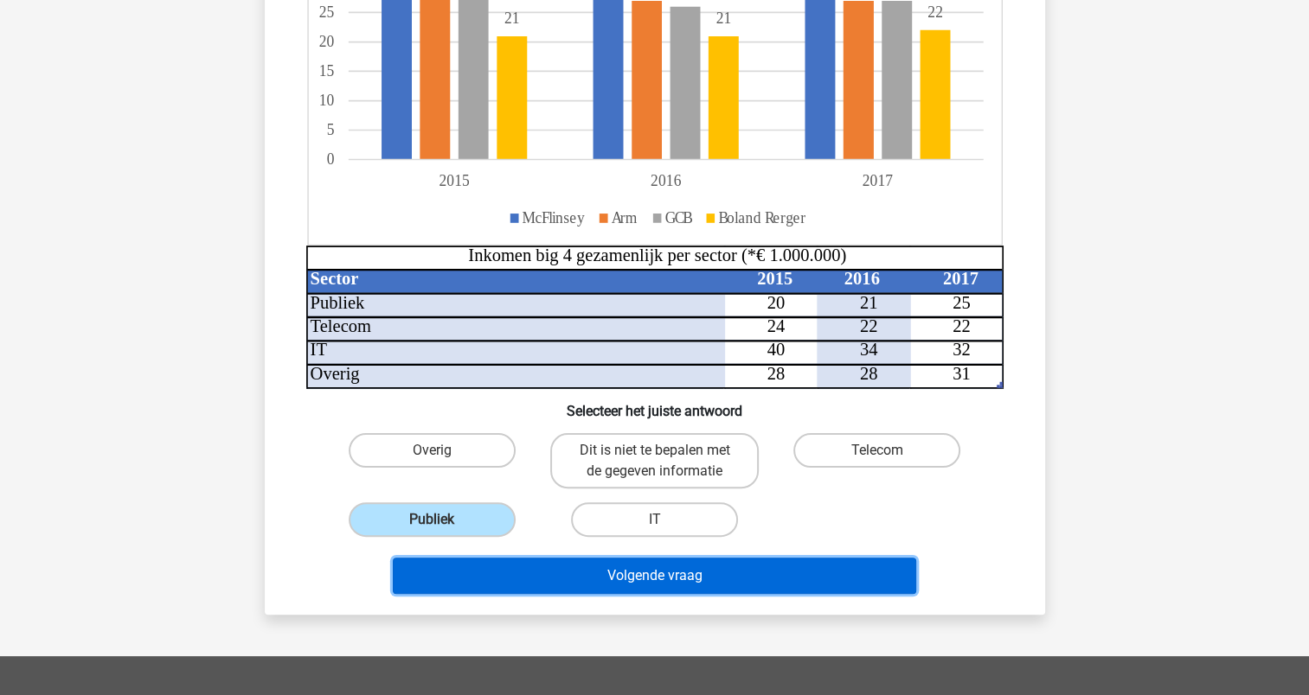
click at [637, 580] on button "Volgende vraag" at bounding box center [654, 576] width 523 height 36
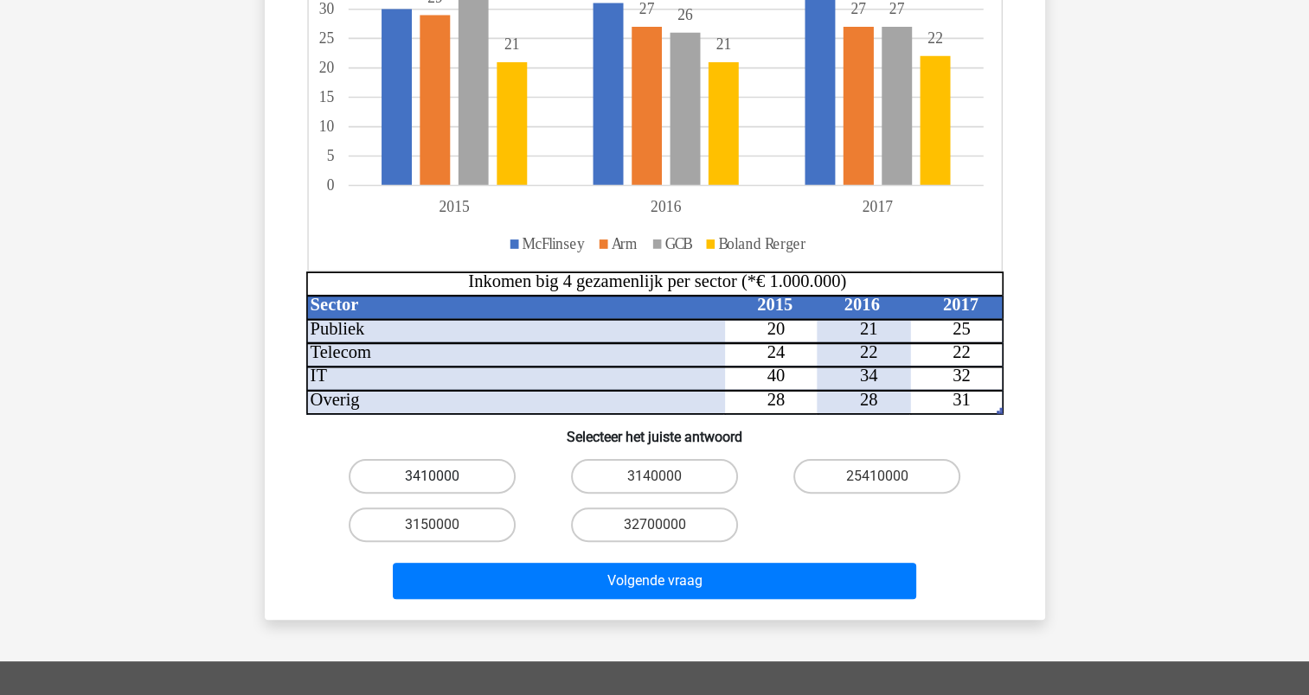
click at [409, 484] on label "3410000" at bounding box center [432, 476] width 167 height 35
click at [432, 484] on input "3410000" at bounding box center [437, 482] width 11 height 11
radio input "true"
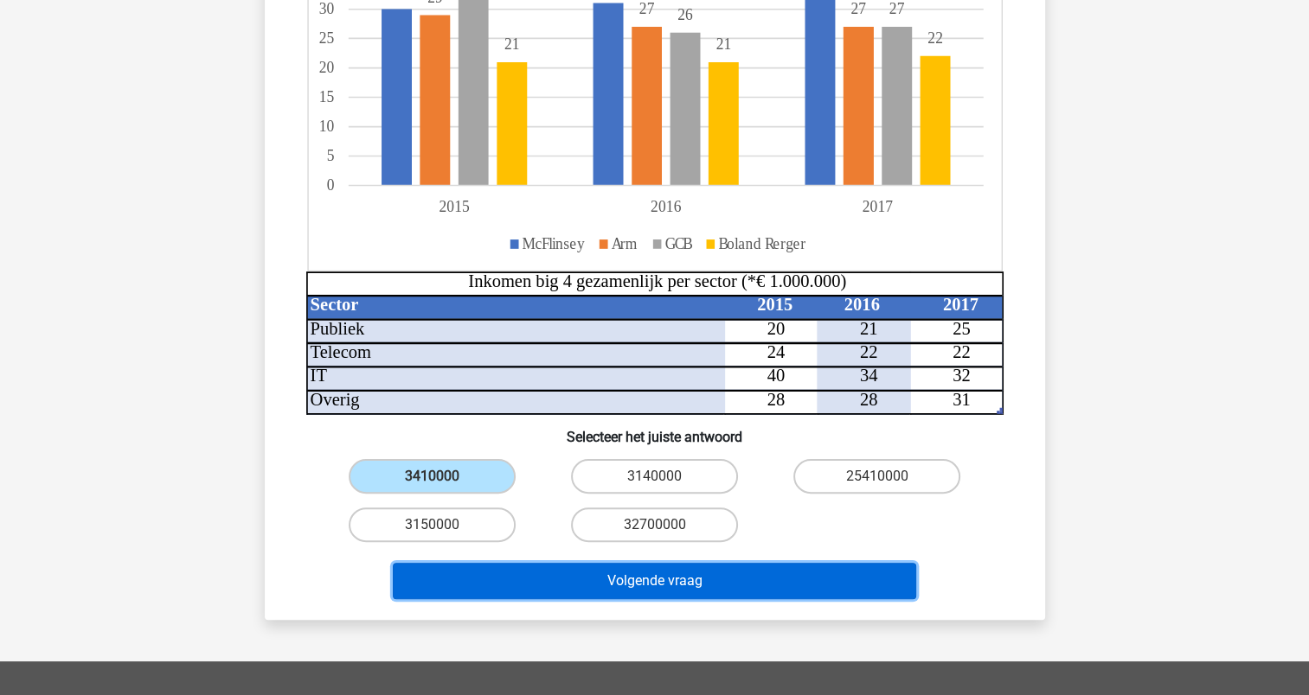
click at [731, 587] on button "Volgende vraag" at bounding box center [654, 581] width 523 height 36
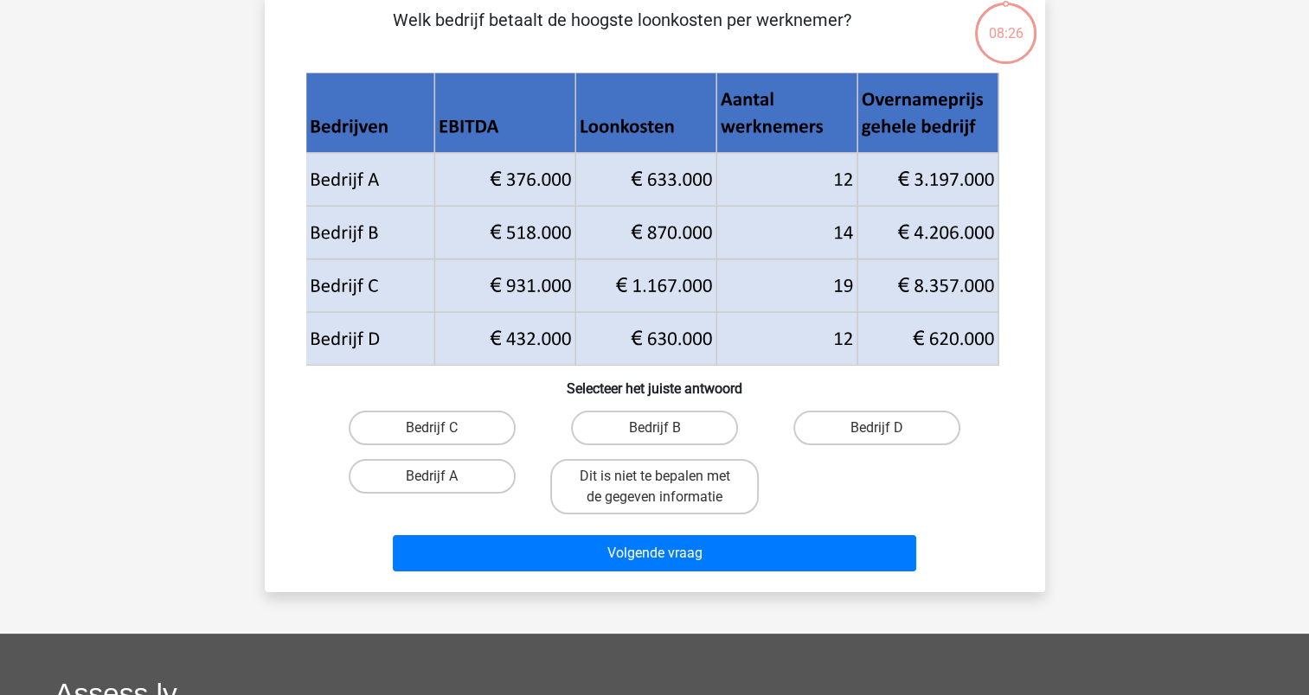
scroll to position [86, 0]
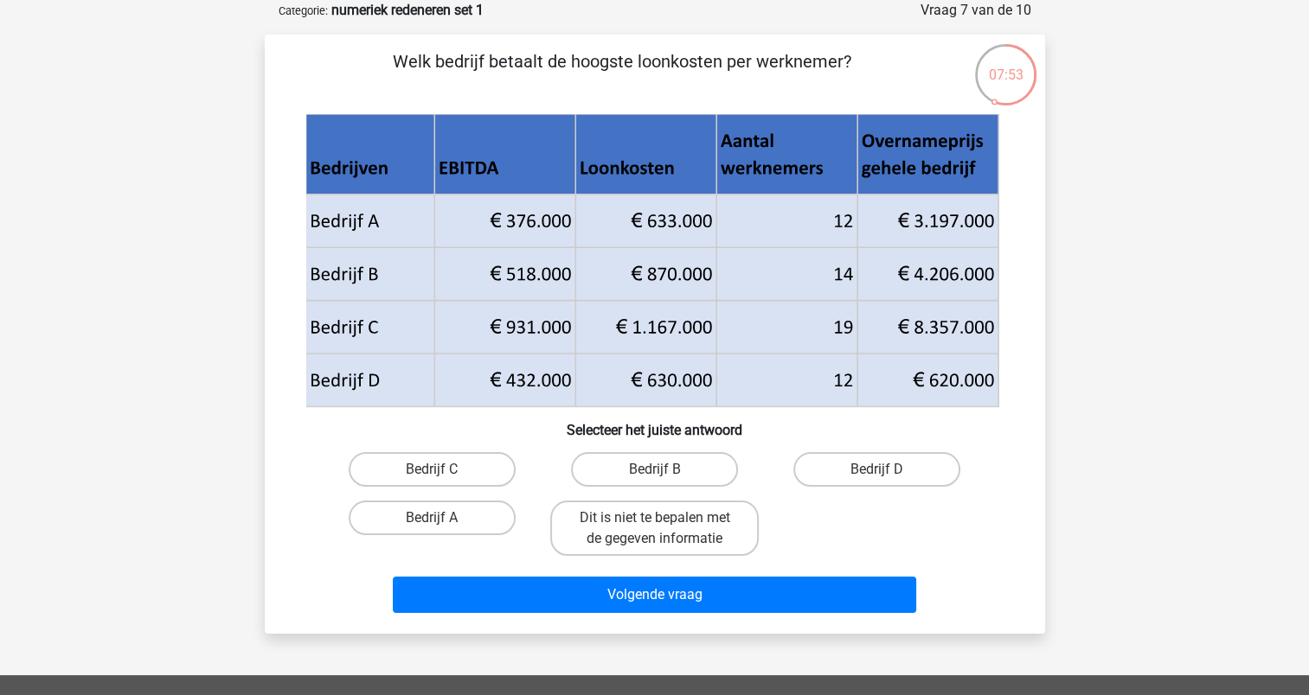
click at [664, 479] on div "Bedrijf B" at bounding box center [654, 469] width 208 height 35
click at [659, 471] on input "Bedrijf B" at bounding box center [659, 475] width 11 height 11
radio input "true"
click at [664, 464] on label "Bedrijf B" at bounding box center [654, 469] width 167 height 35
click at [664, 470] on input "Bedrijf B" at bounding box center [659, 475] width 11 height 11
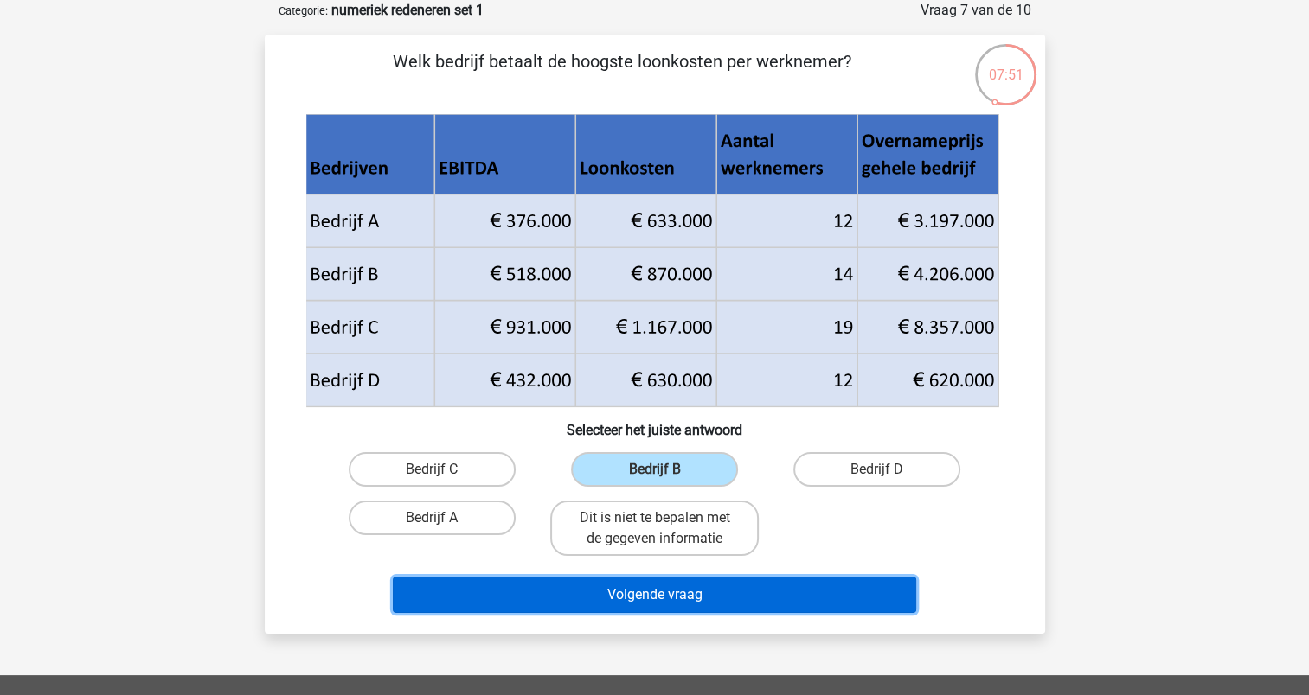
click at [706, 599] on button "Volgende vraag" at bounding box center [654, 595] width 523 height 36
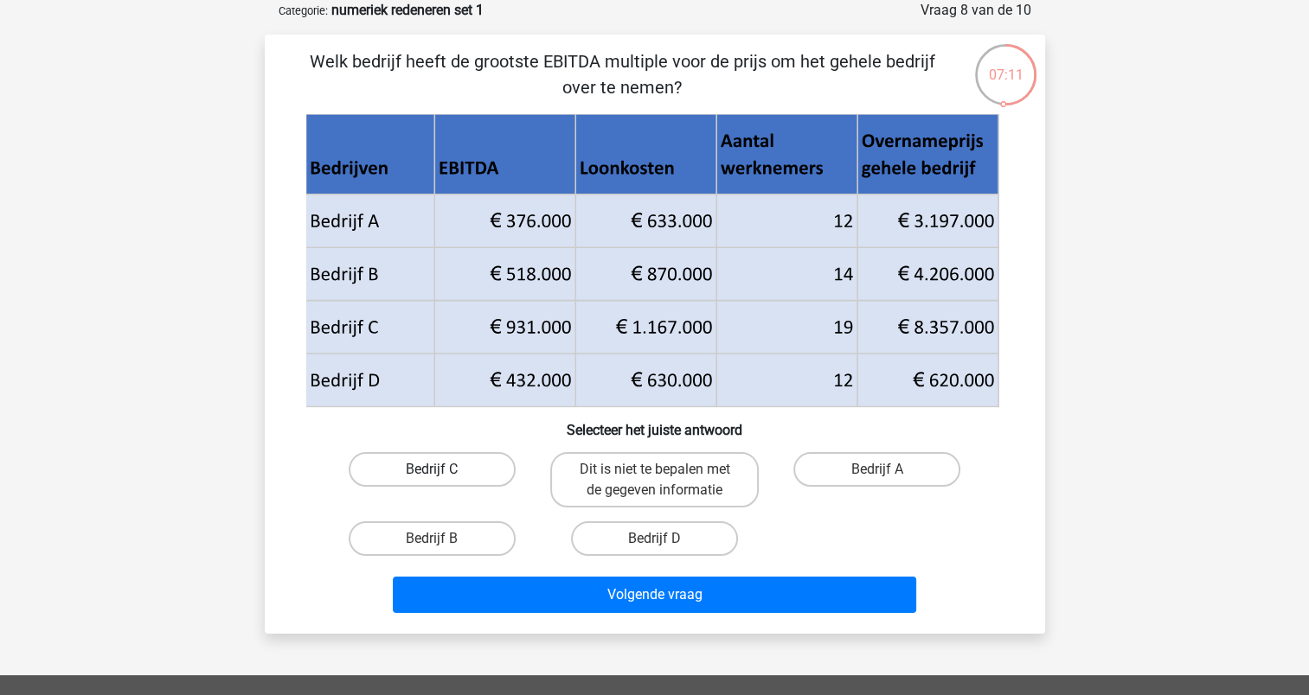
click at [456, 458] on label "Bedrijf C" at bounding box center [432, 469] width 167 height 35
click at [443, 470] on input "Bedrijf C" at bounding box center [437, 475] width 11 height 11
radio input "true"
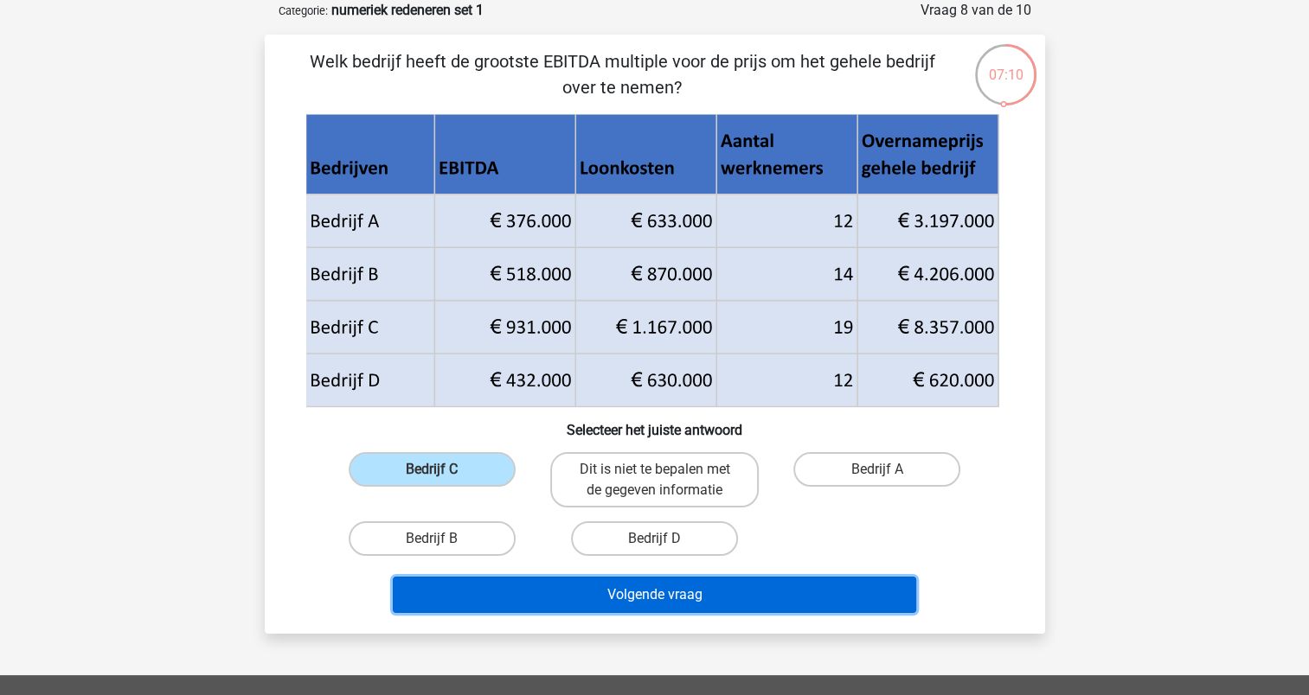
click at [645, 596] on button "Volgende vraag" at bounding box center [654, 595] width 523 height 36
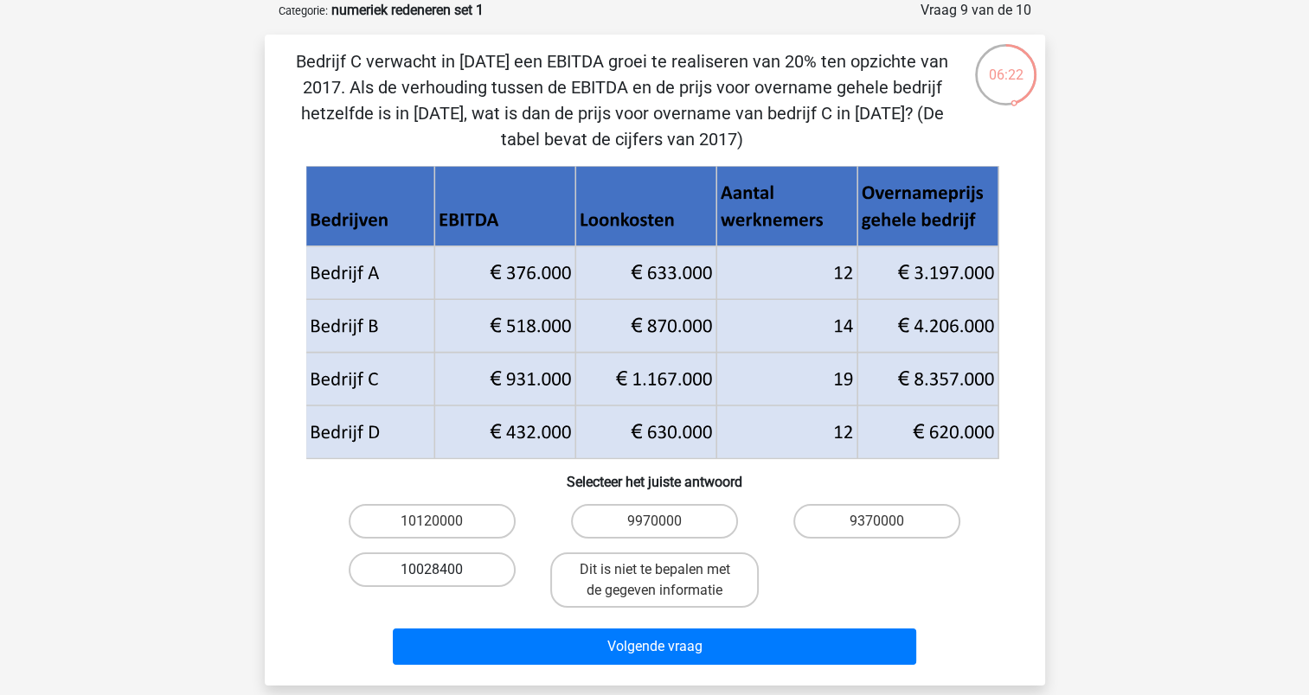
click at [455, 563] on label "10028400" at bounding box center [432, 570] width 167 height 35
click at [443, 570] on input "10028400" at bounding box center [437, 575] width 11 height 11
radio input "true"
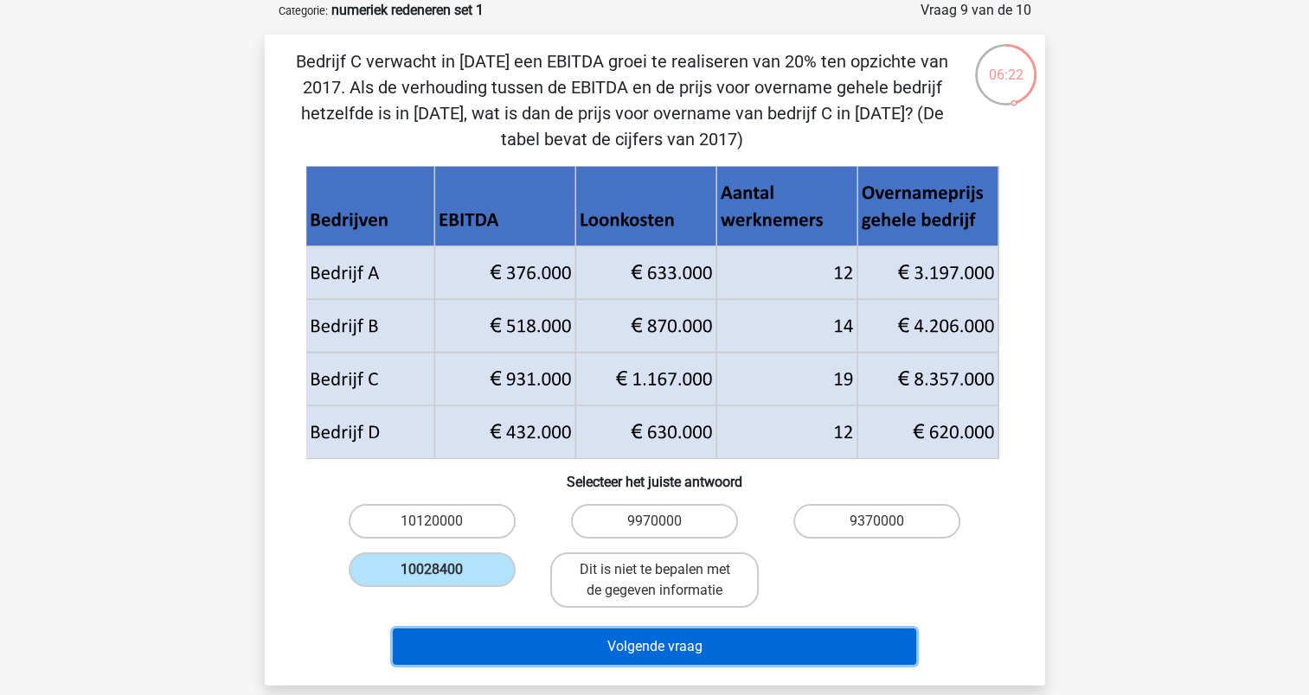
click at [657, 647] on button "Volgende vraag" at bounding box center [654, 647] width 523 height 36
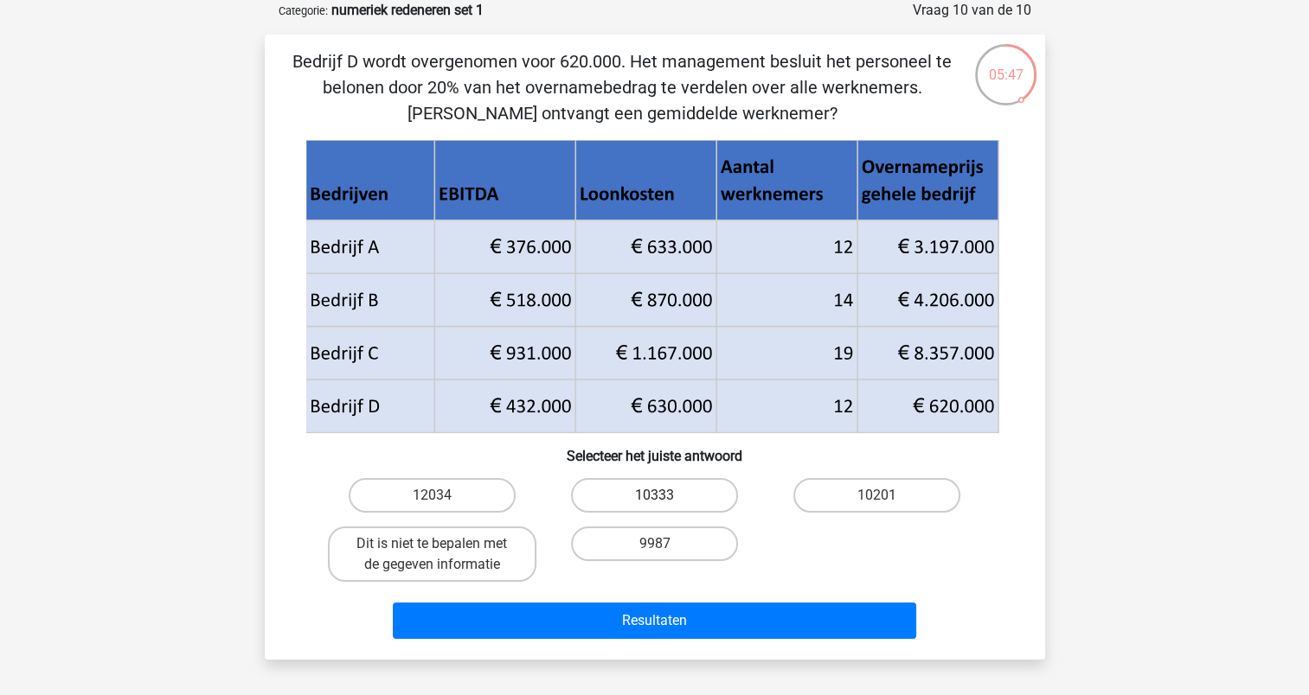
click at [685, 488] on label "10333" at bounding box center [654, 495] width 167 height 35
click at [665, 496] on input "10333" at bounding box center [659, 501] width 11 height 11
radio input "true"
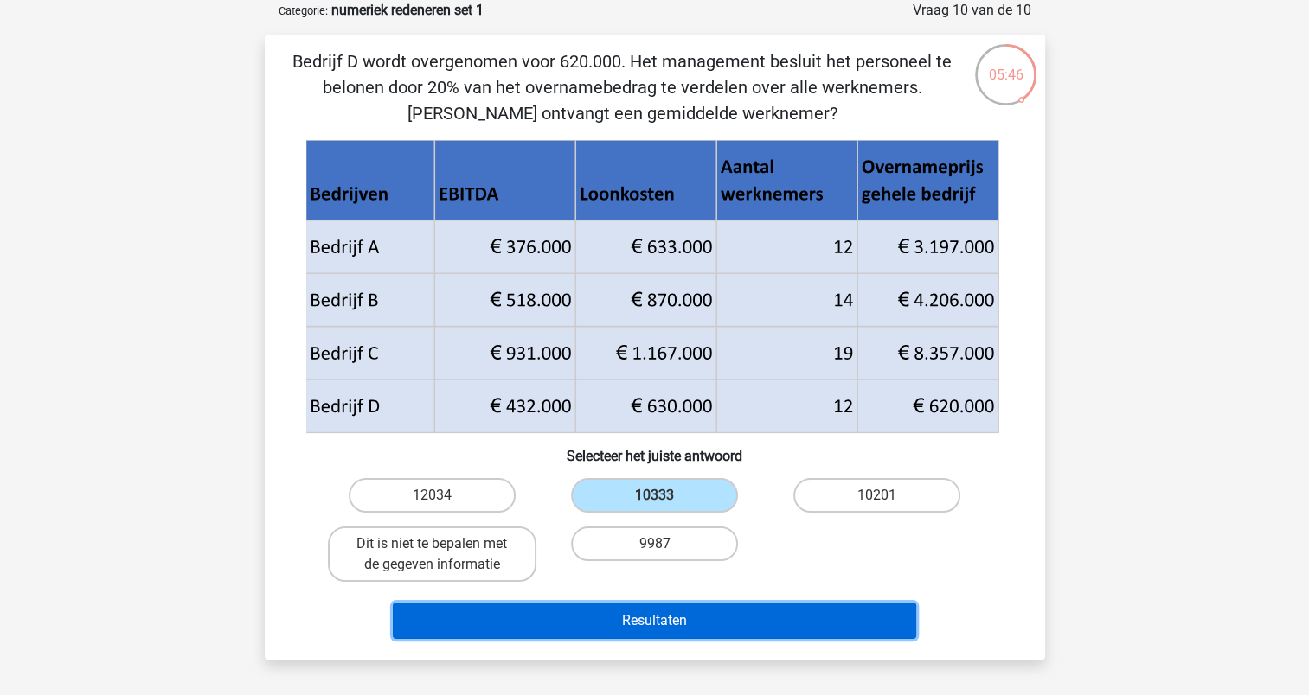
click at [721, 612] on button "Resultaten" at bounding box center [654, 621] width 523 height 36
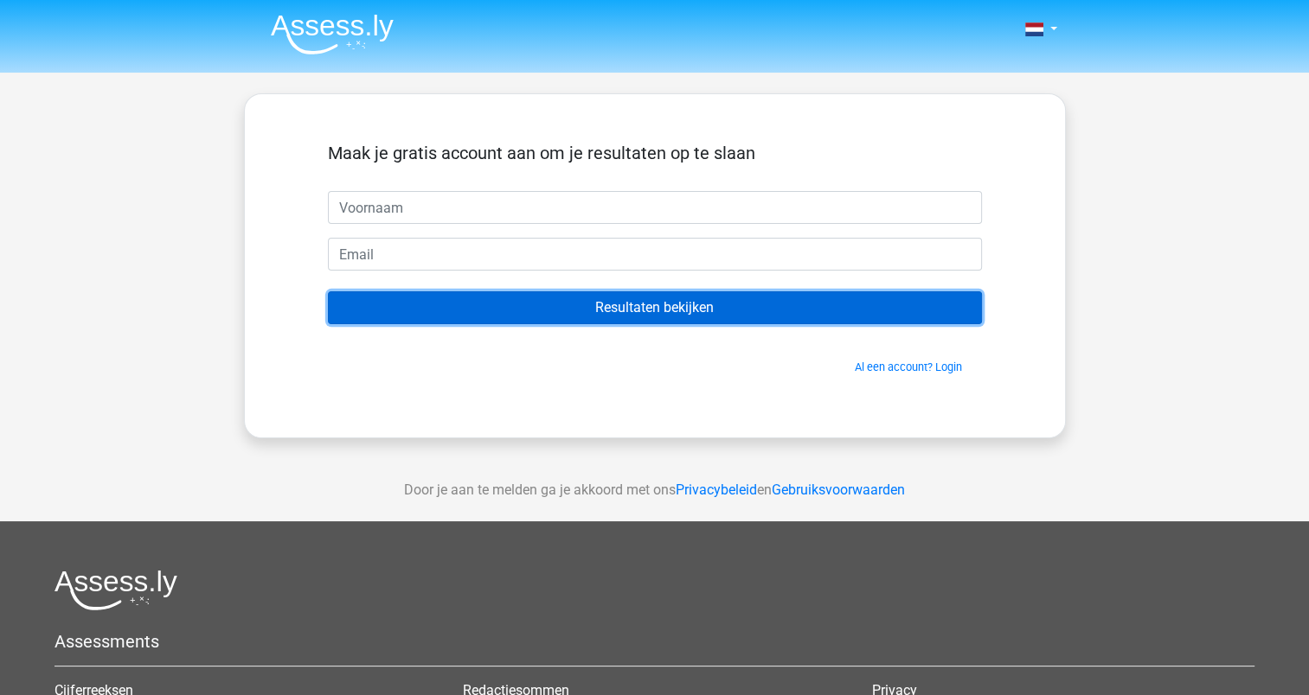
click at [591, 316] on input "Resultaten bekijken" at bounding box center [655, 307] width 654 height 33
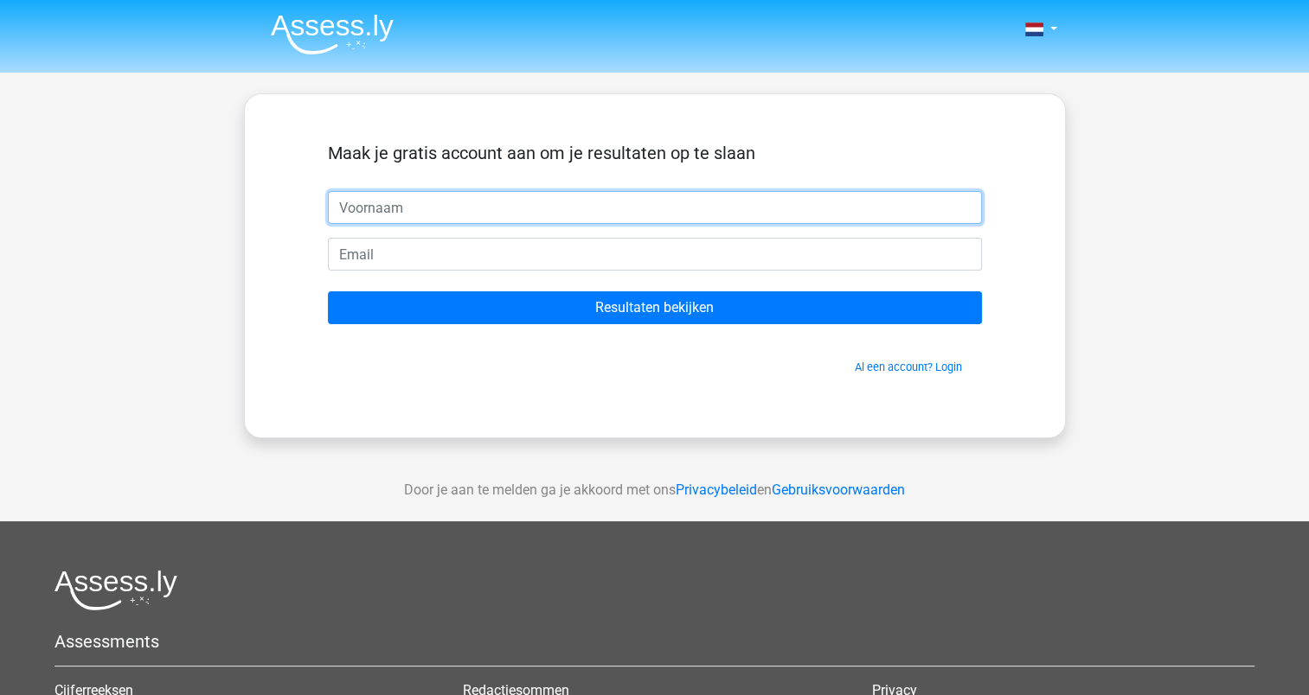
click at [490, 218] on input "text" at bounding box center [655, 207] width 654 height 33
type input "[PERSON_NAME]"
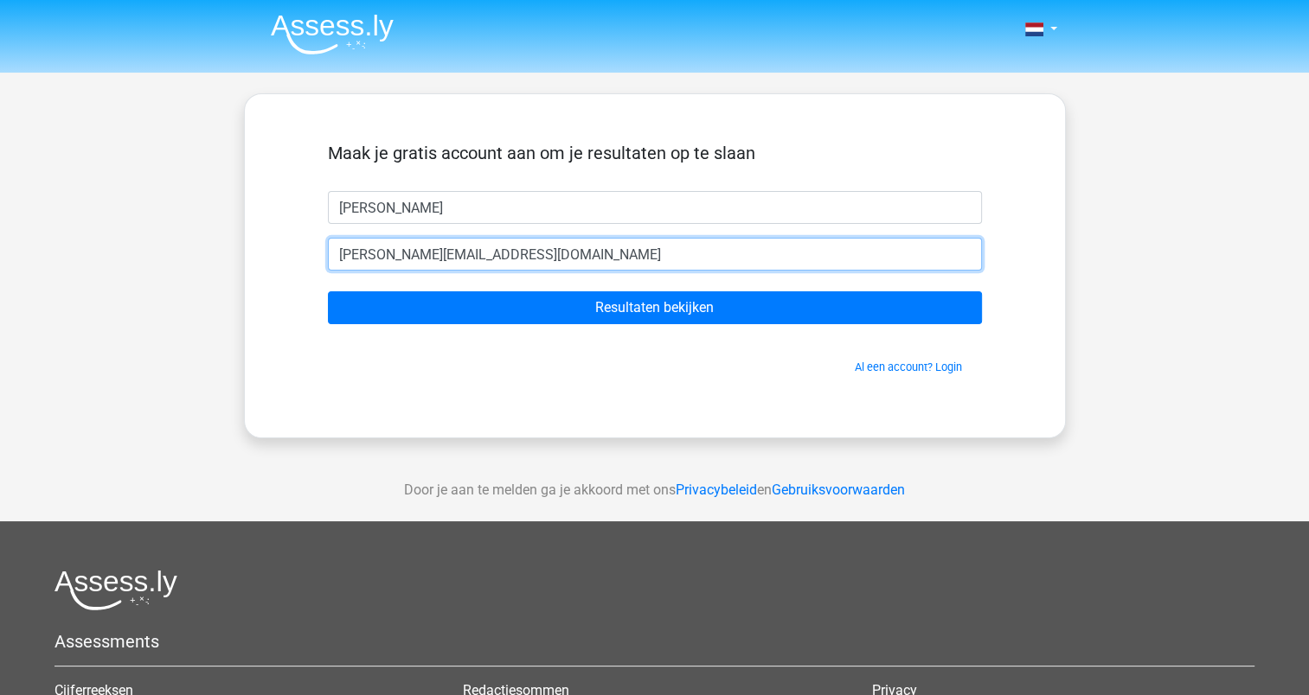
type input "[PERSON_NAME][EMAIL_ADDRESS][DOMAIN_NAME]"
click at [328, 291] on input "Resultaten bekijken" at bounding box center [655, 307] width 654 height 33
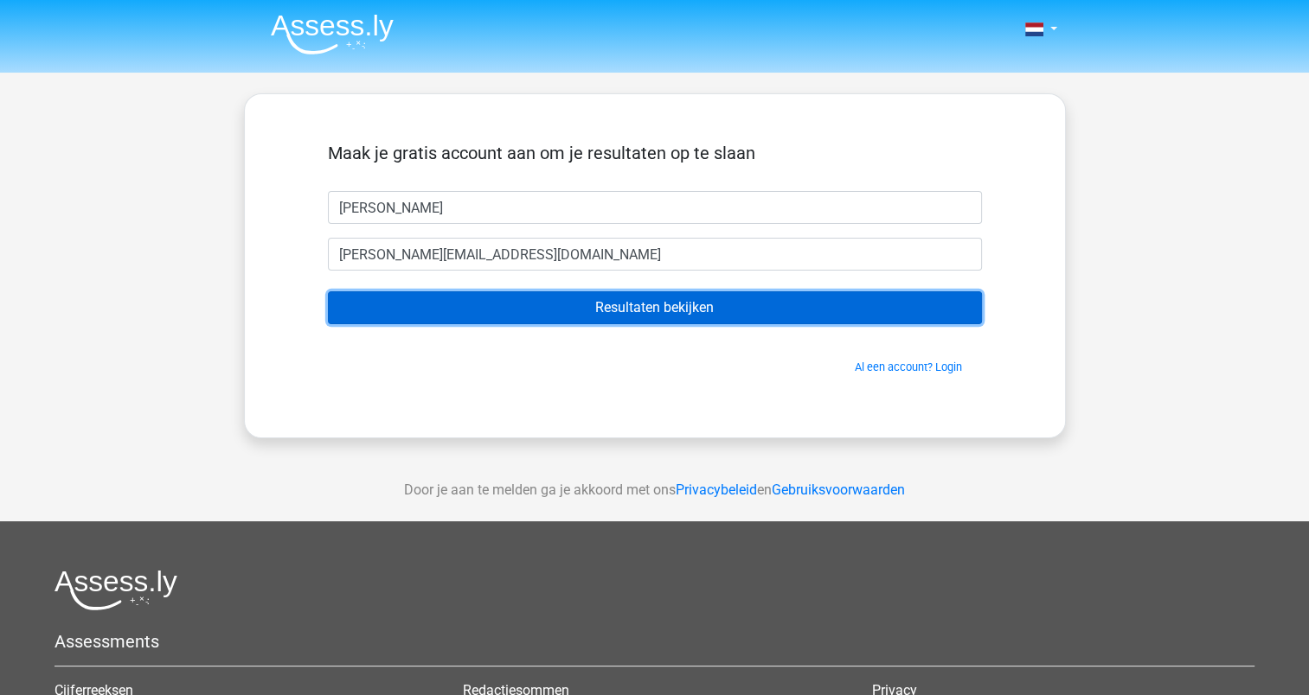
click at [643, 304] on input "Resultaten bekijken" at bounding box center [655, 307] width 654 height 33
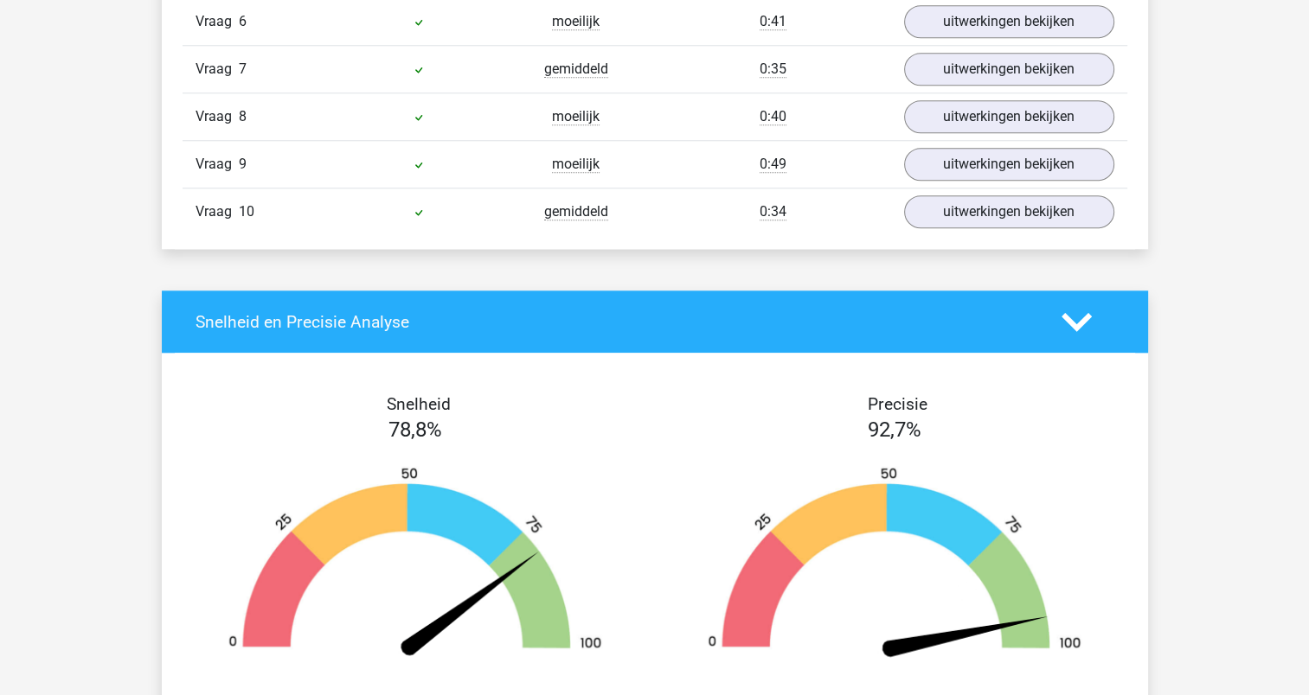
scroll to position [1643, 0]
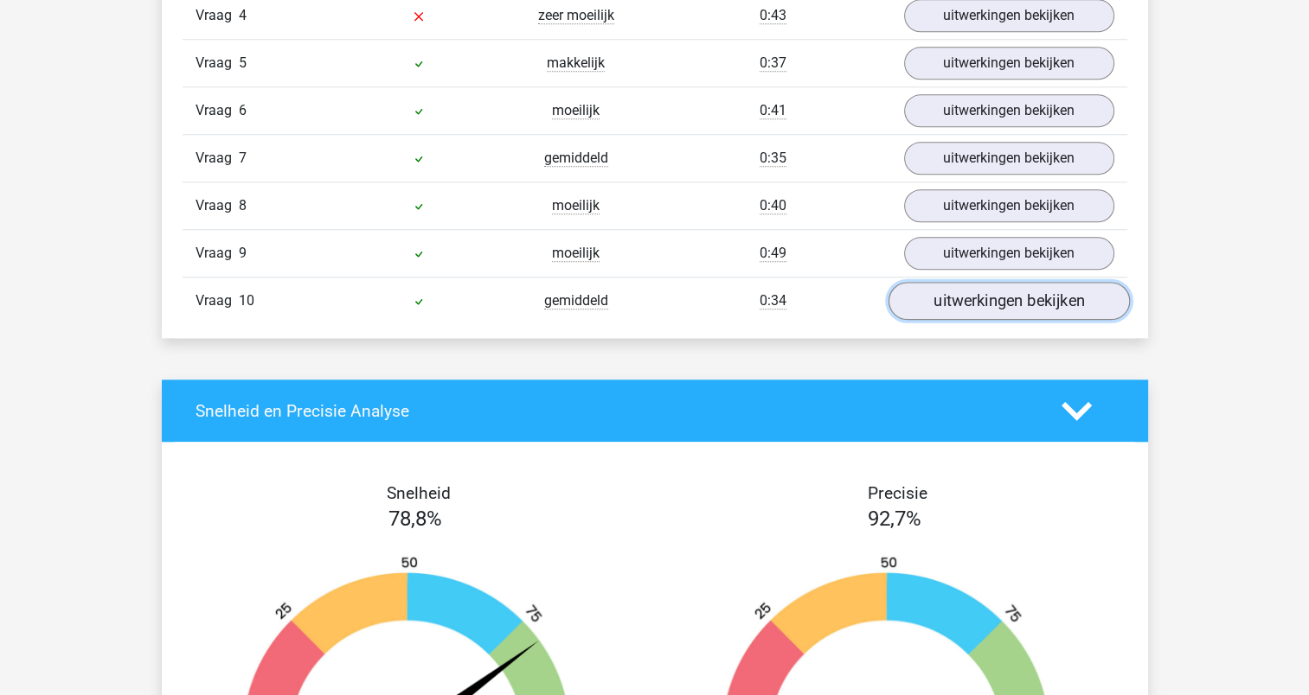
click at [983, 303] on link "uitwerkingen bekijken" at bounding box center [1007, 301] width 241 height 38
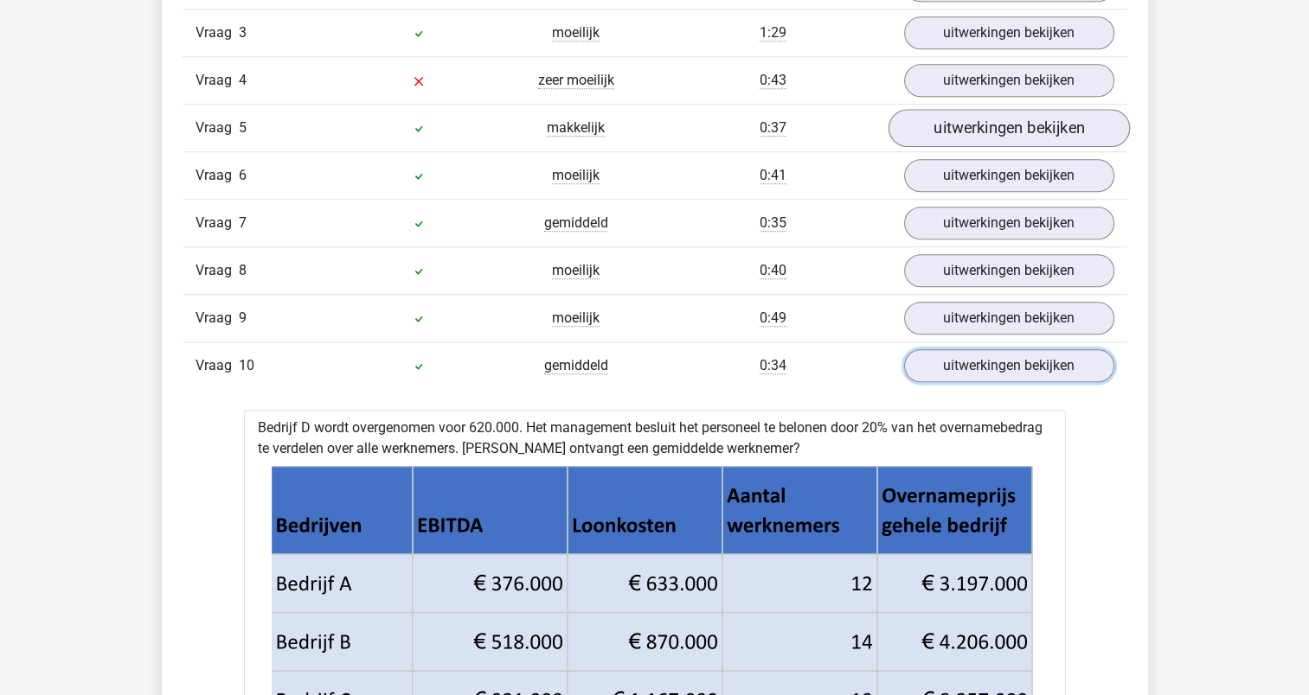
scroll to position [1384, 0]
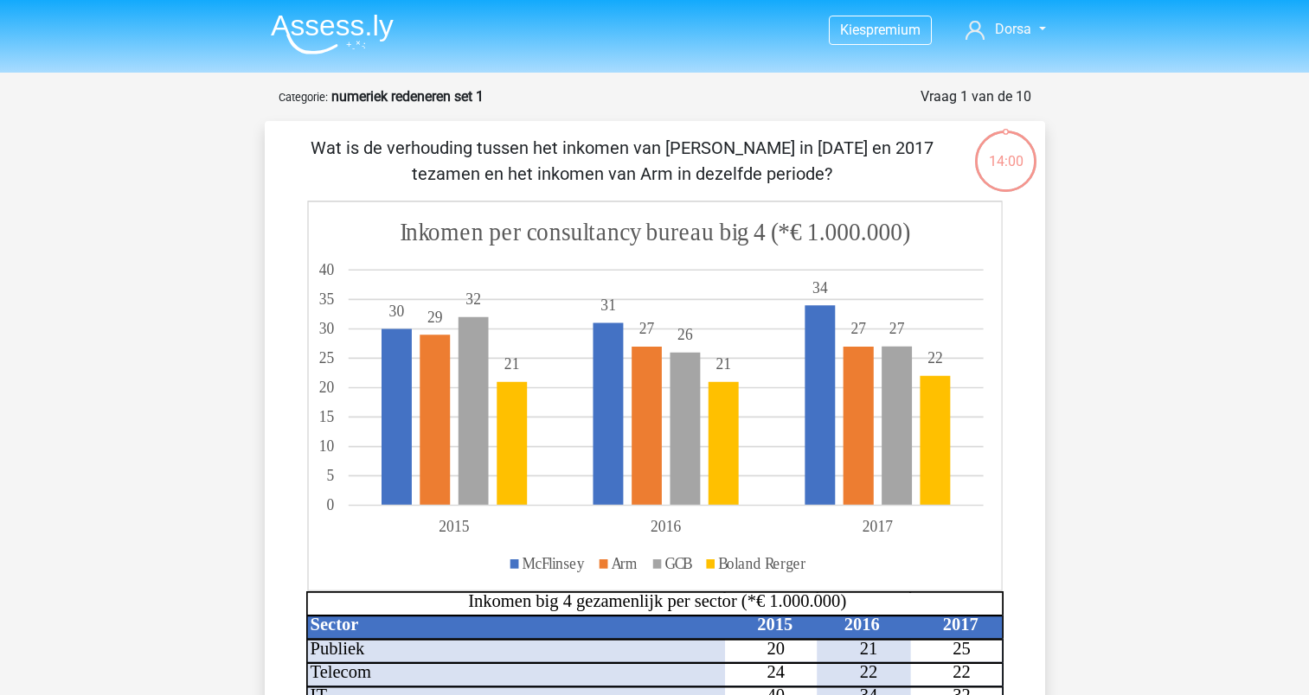
scroll to position [86, 0]
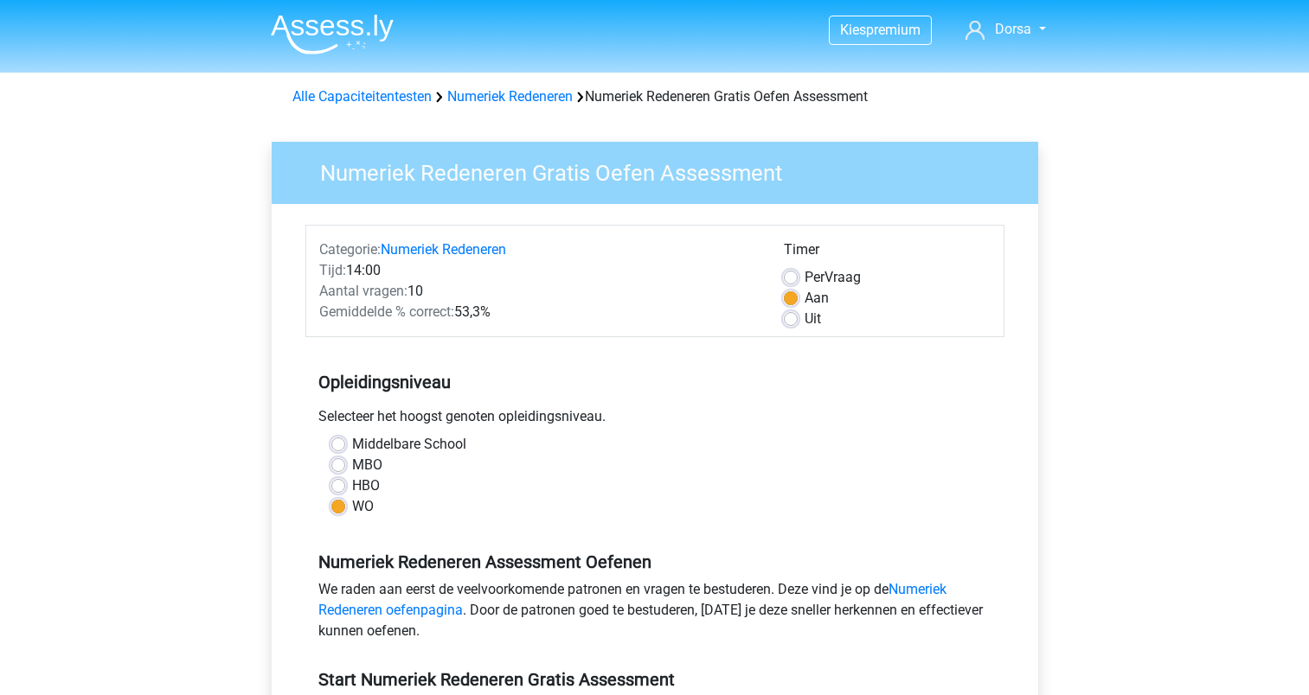
scroll to position [173, 0]
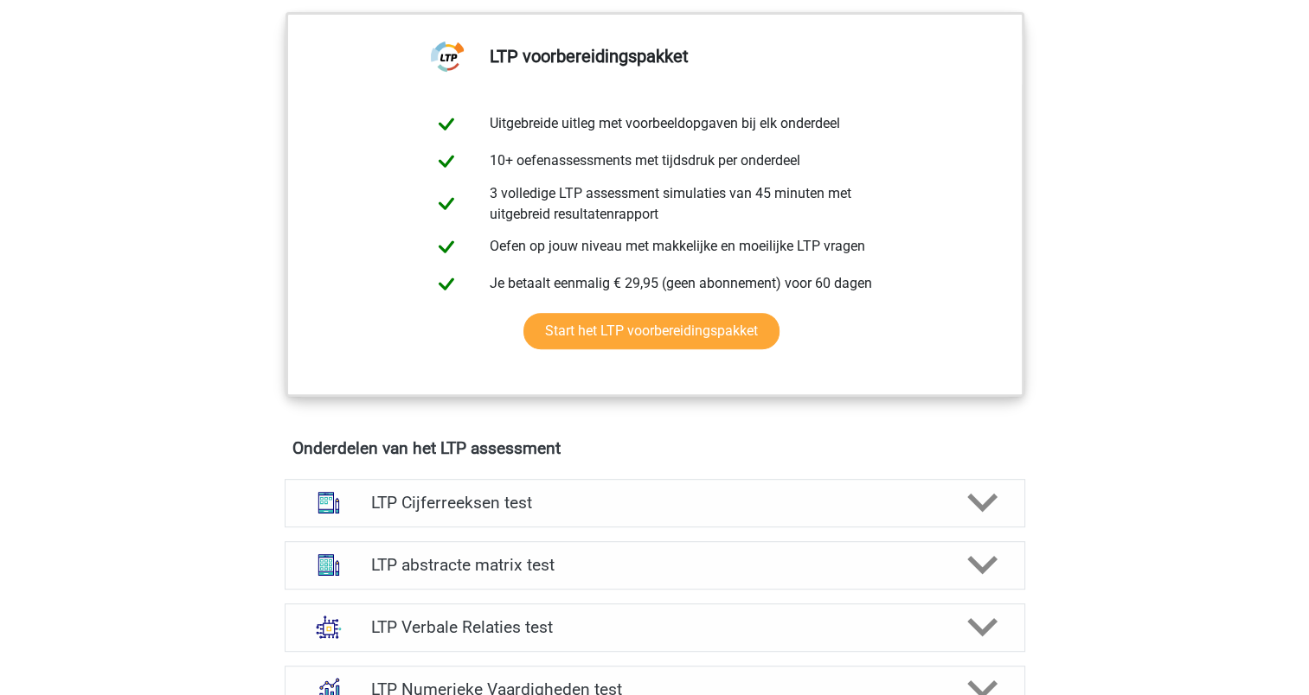
scroll to position [865, 0]
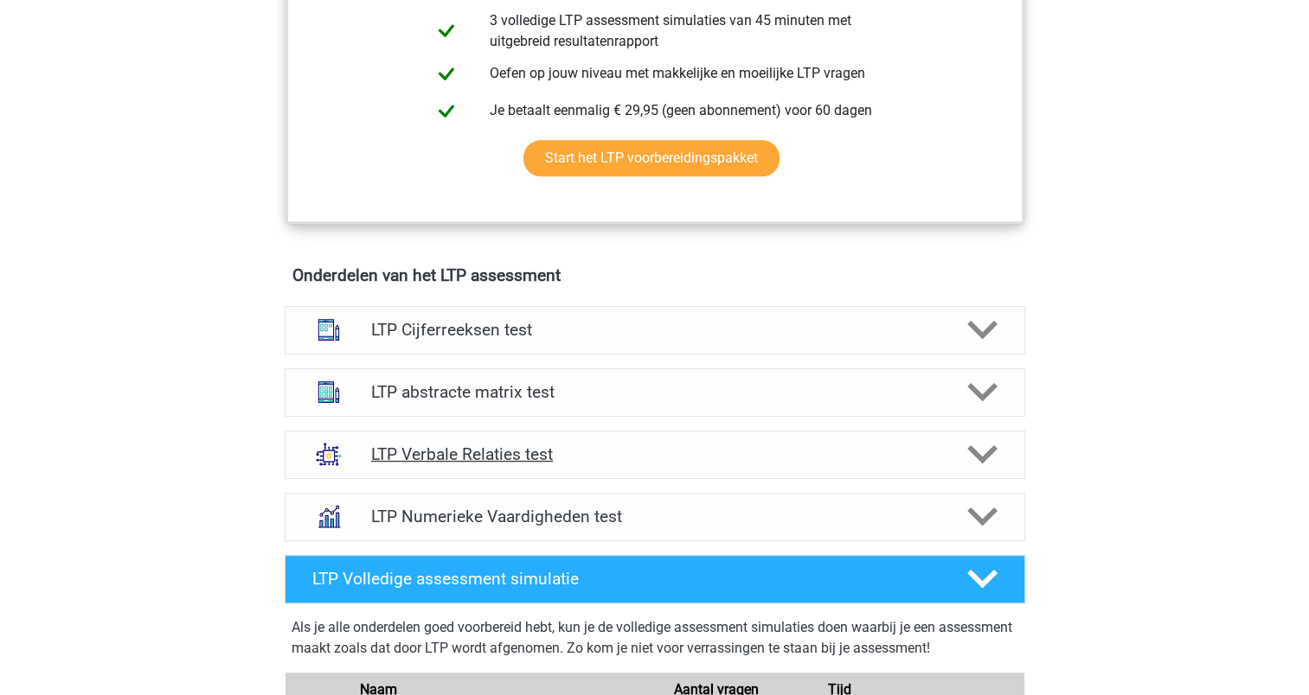
click at [471, 464] on div "LTP Verbale Relaties test" at bounding box center [655, 455] width 740 height 48
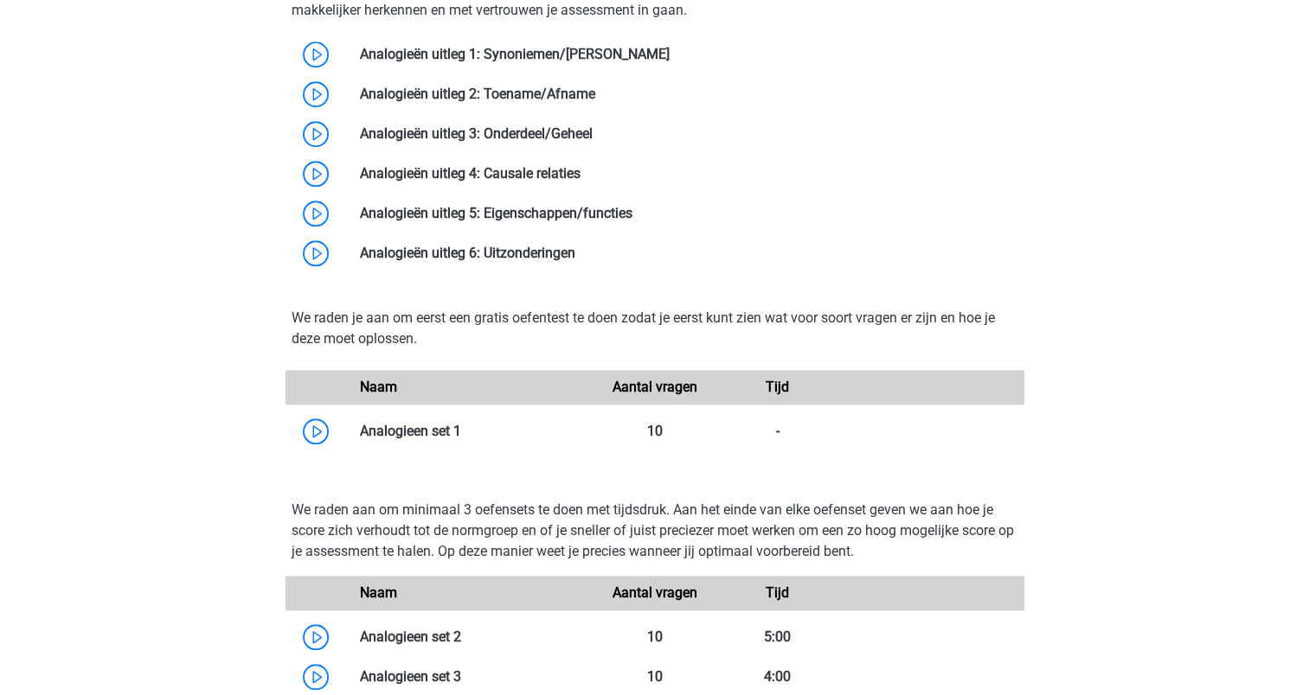
scroll to position [1557, 0]
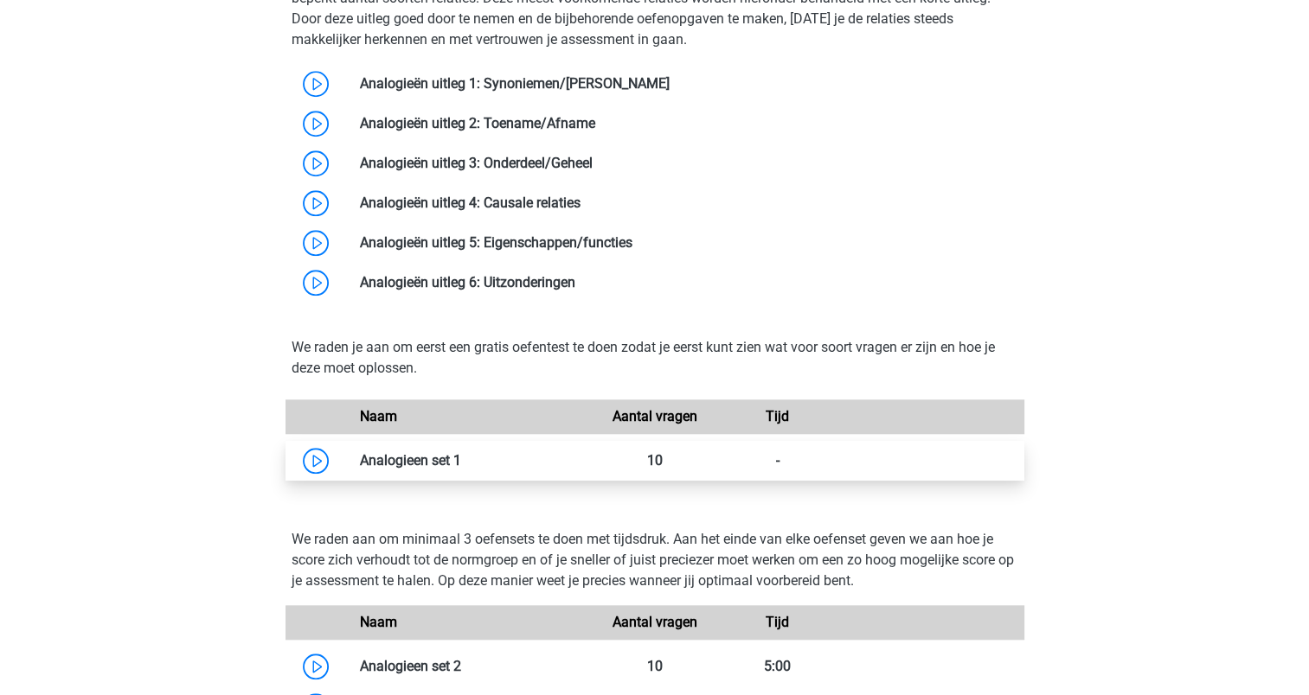
click at [461, 463] on link at bounding box center [461, 460] width 0 height 16
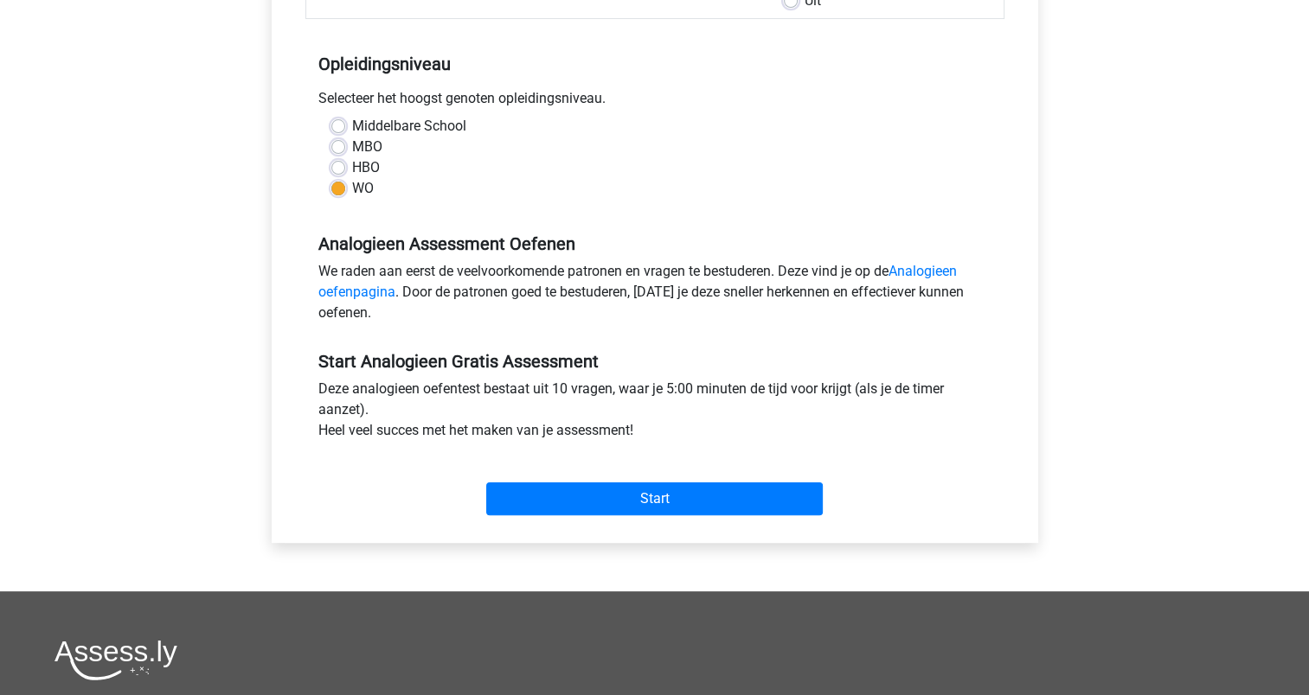
scroll to position [346, 0]
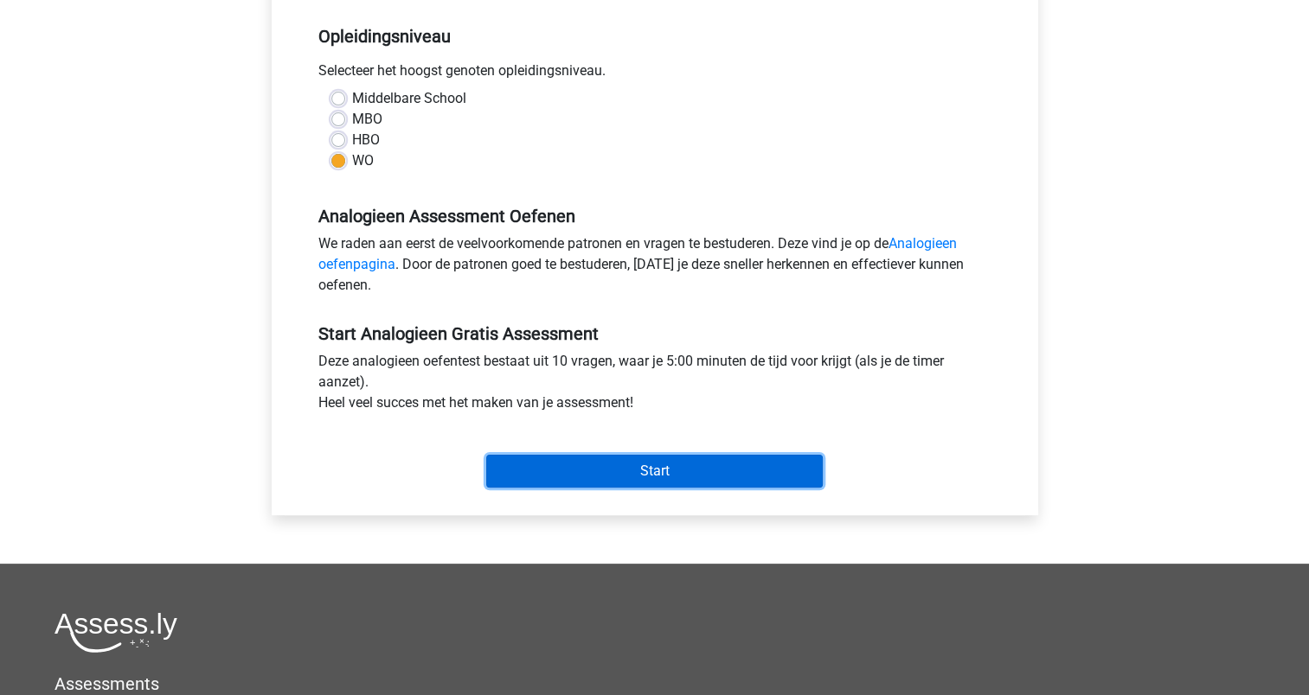
click at [704, 472] on input "Start" at bounding box center [654, 471] width 336 height 33
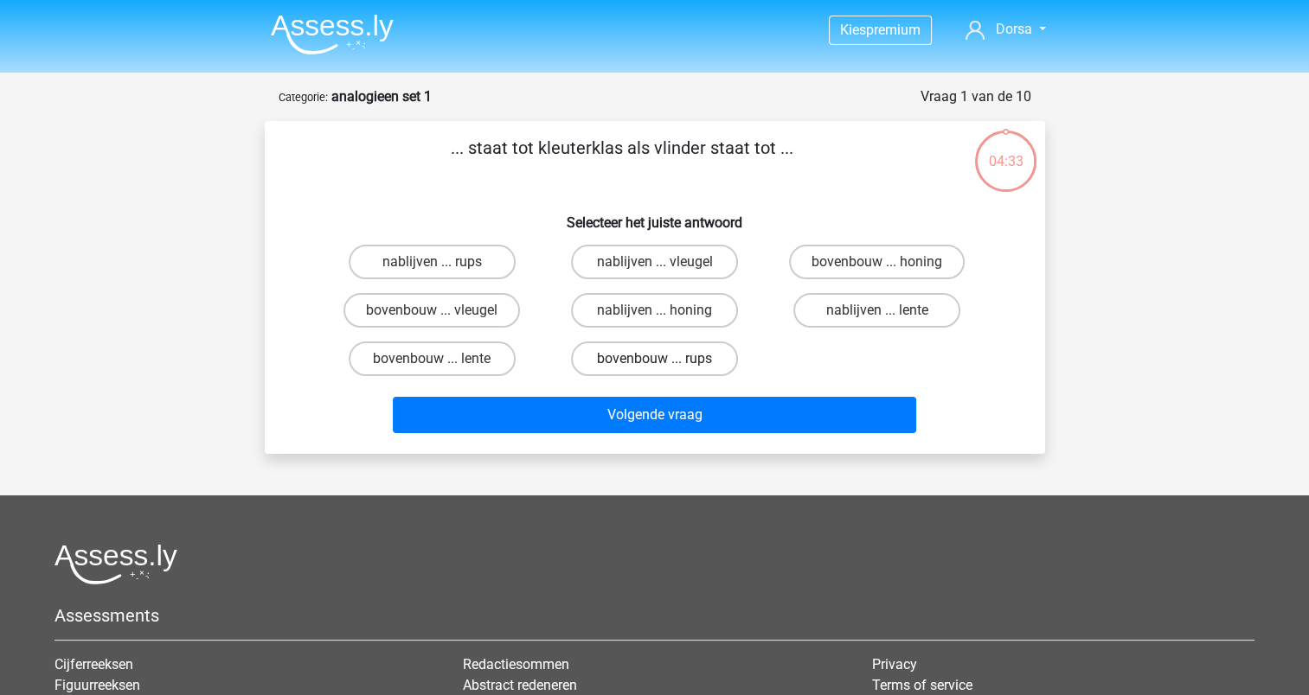
click at [682, 361] on label "bovenbouw ... rups" at bounding box center [654, 359] width 167 height 35
click at [665, 361] on input "bovenbouw ... rups" at bounding box center [659, 364] width 11 height 11
radio input "true"
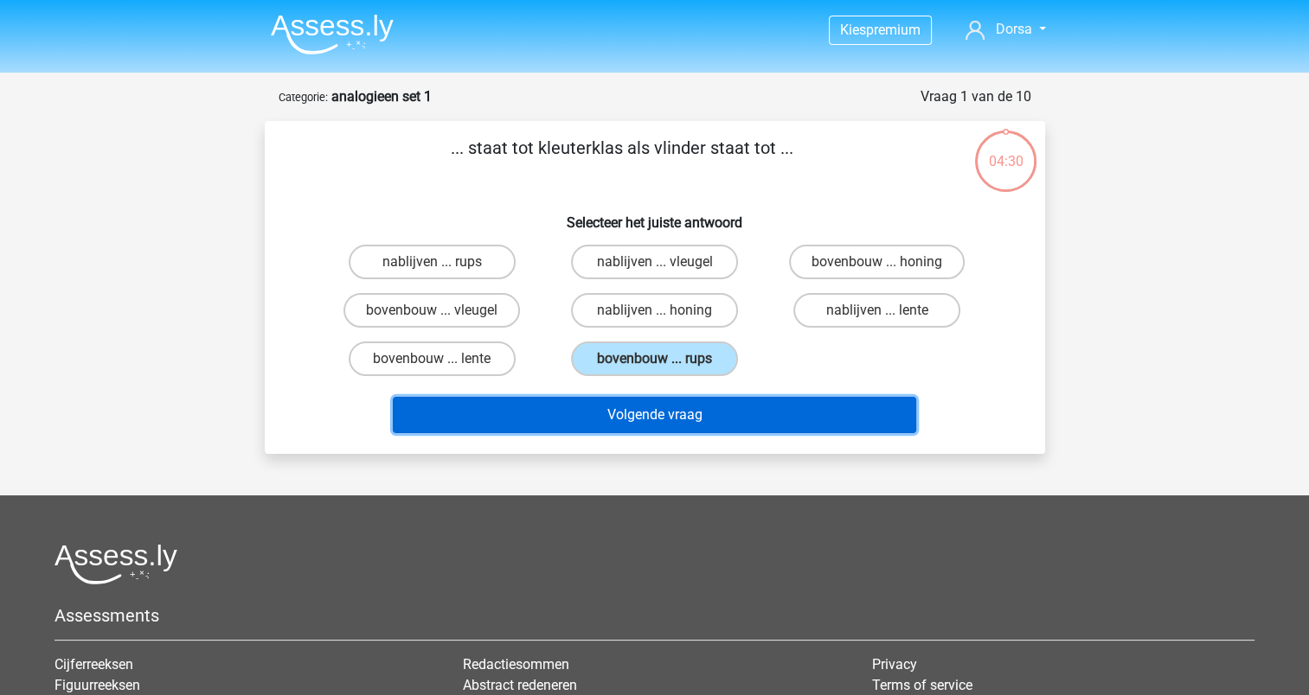
click at [689, 423] on button "Volgende vraag" at bounding box center [654, 415] width 523 height 36
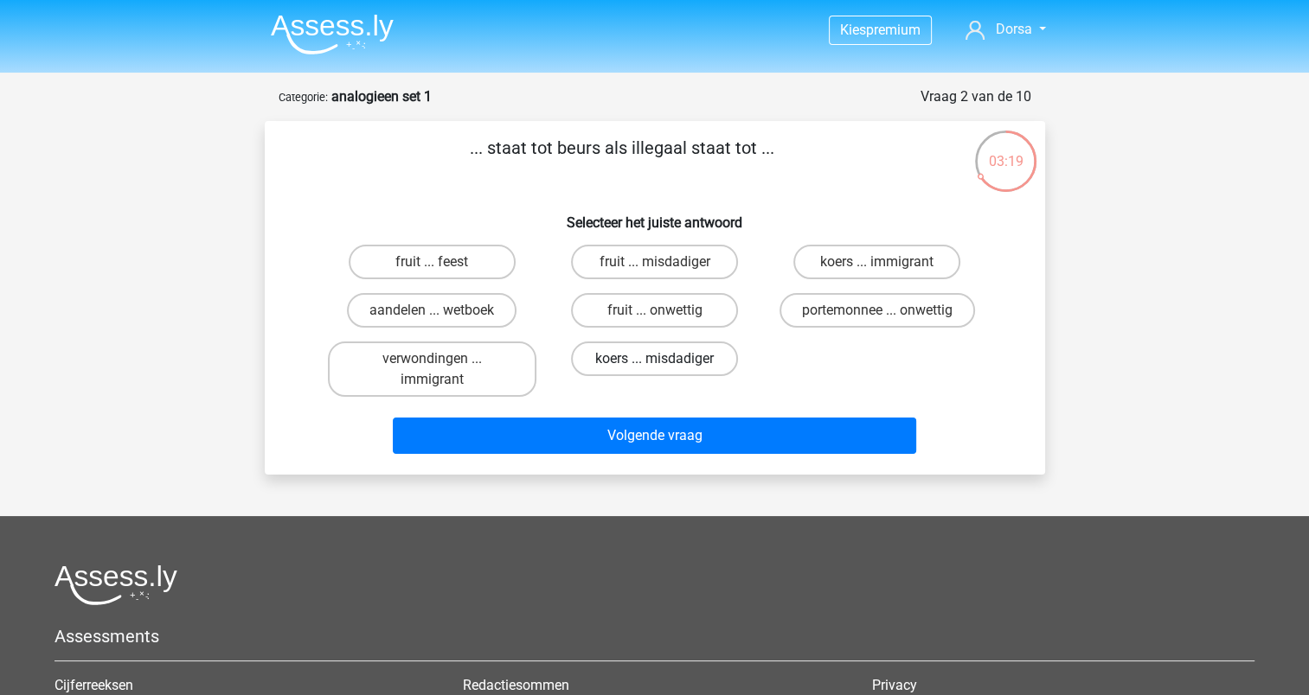
click at [691, 368] on label "koers ... misdadiger" at bounding box center [654, 359] width 167 height 35
click at [665, 368] on input "koers ... misdadiger" at bounding box center [659, 364] width 11 height 11
radio input "true"
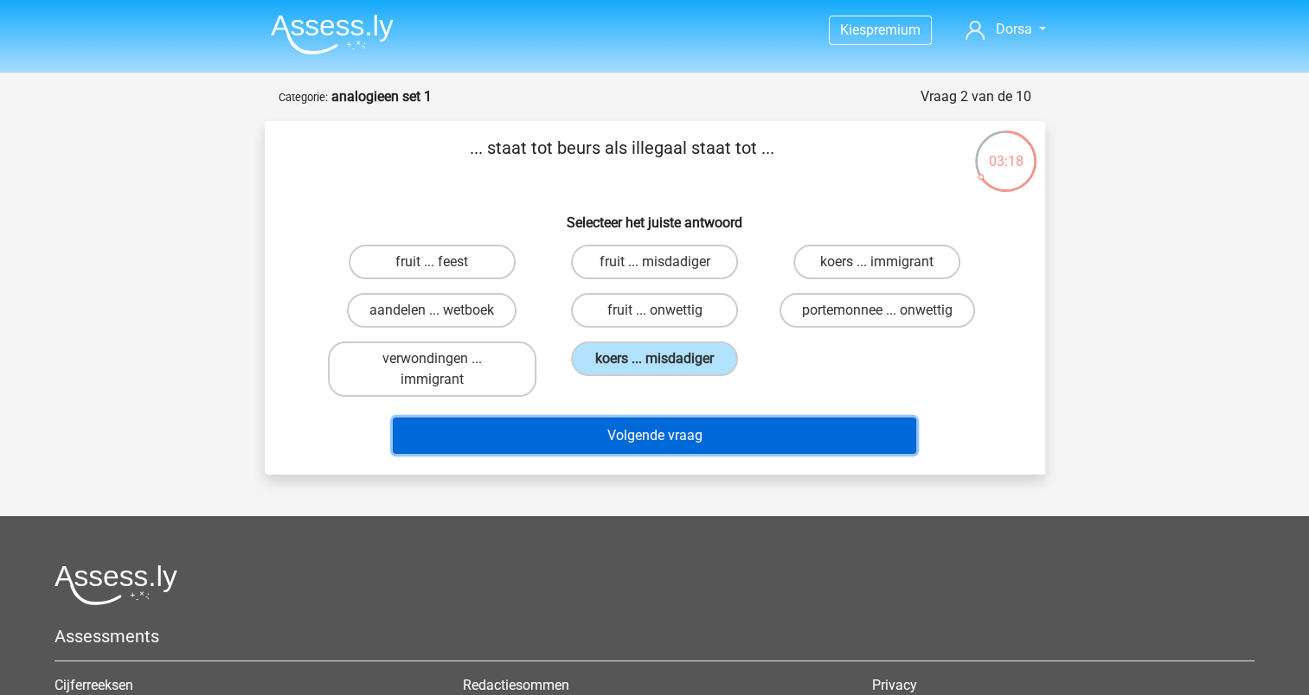
click at [715, 429] on button "Volgende vraag" at bounding box center [654, 436] width 523 height 36
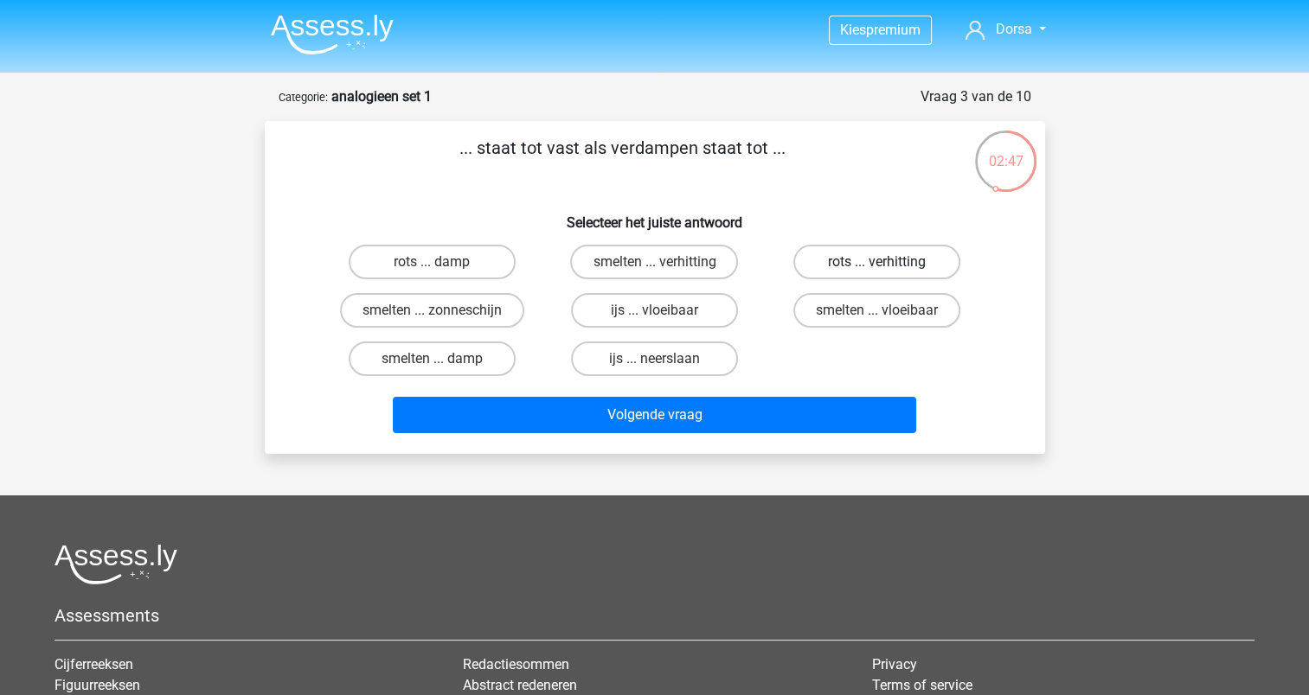
click at [871, 261] on label "rots ... verhitting" at bounding box center [876, 262] width 167 height 35
click at [877, 262] on input "rots ... verhitting" at bounding box center [882, 267] width 11 height 11
radio input "true"
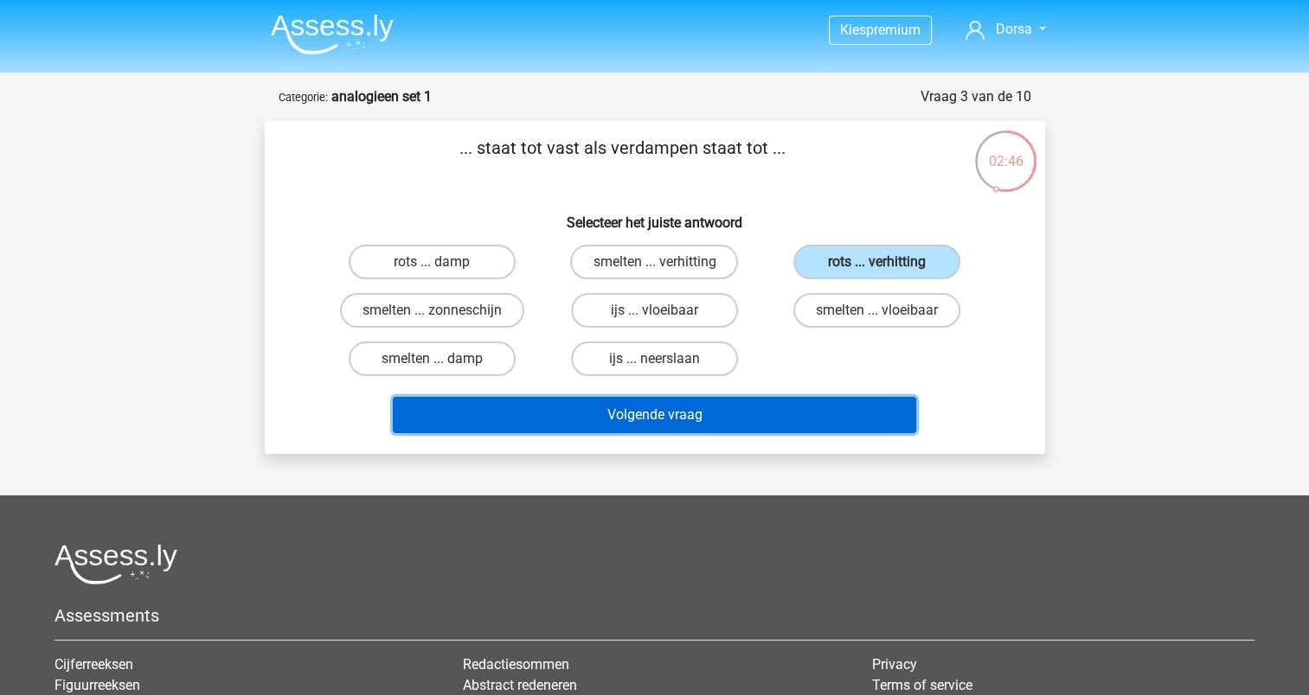
click at [790, 422] on button "Volgende vraag" at bounding box center [654, 415] width 523 height 36
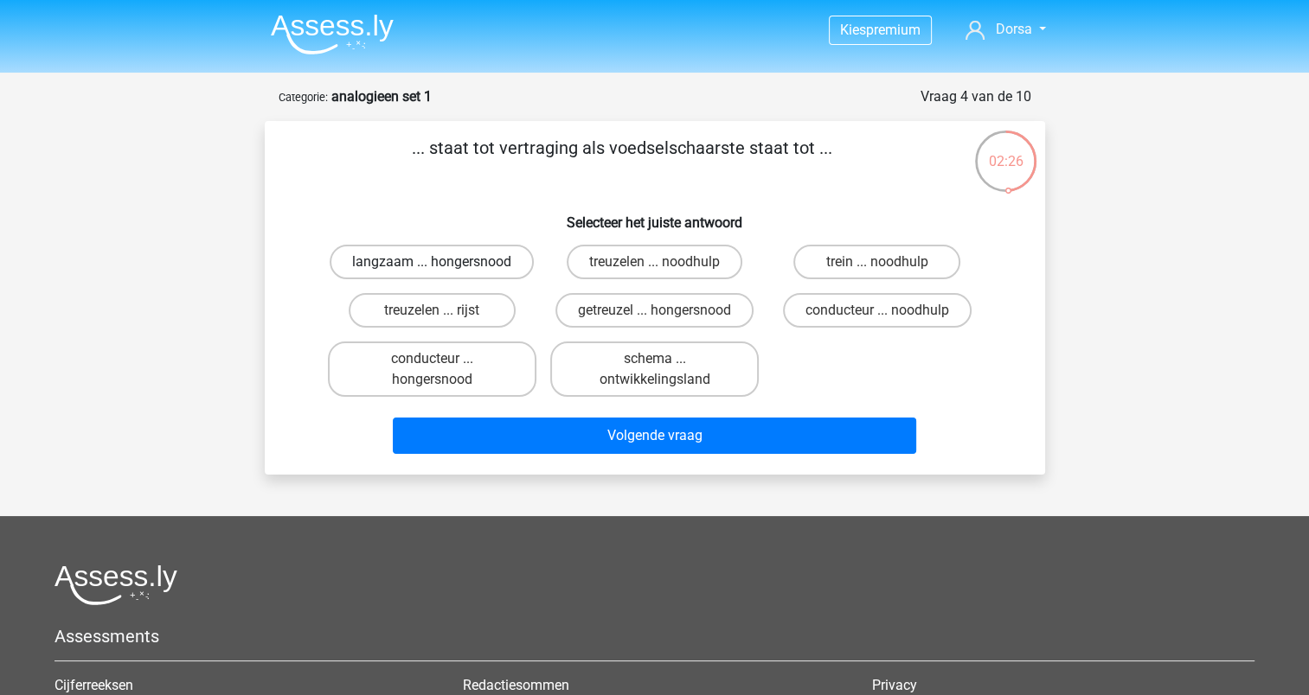
click at [487, 259] on label "langzaam ... hongersnood" at bounding box center [432, 262] width 204 height 35
click at [443, 262] on input "langzaam ... hongersnood" at bounding box center [437, 267] width 11 height 11
radio input "true"
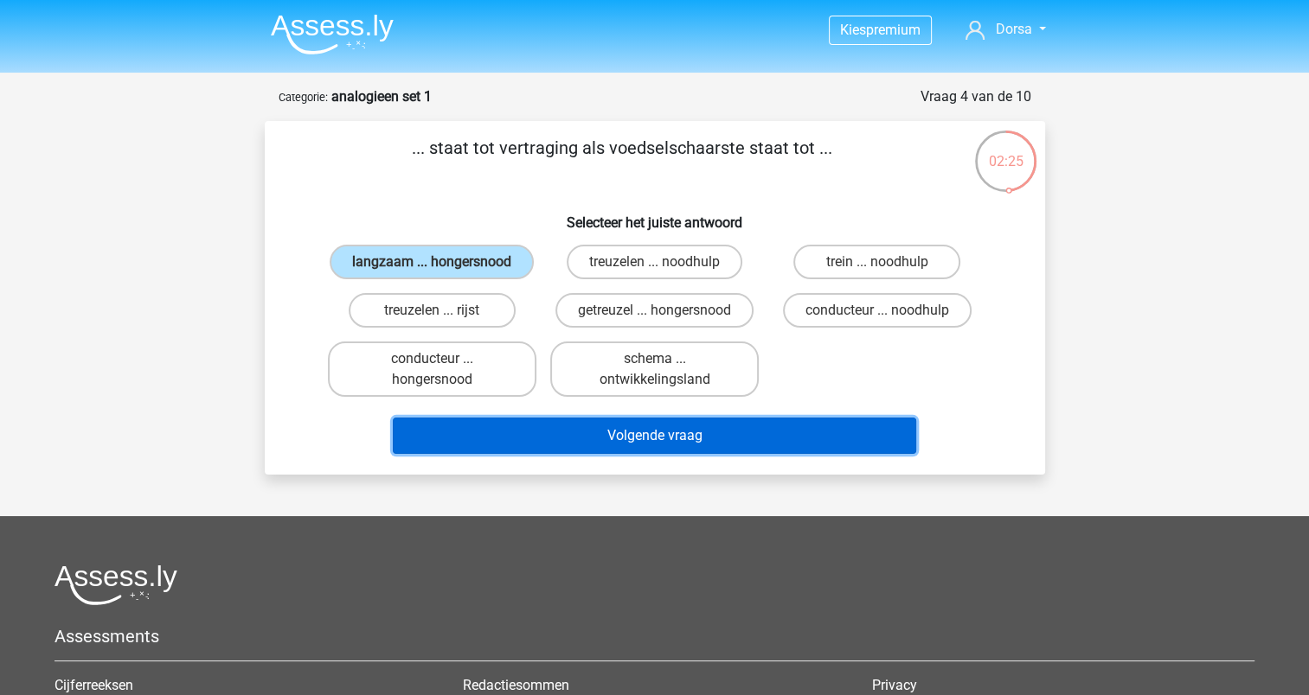
click at [668, 435] on button "Volgende vraag" at bounding box center [654, 436] width 523 height 36
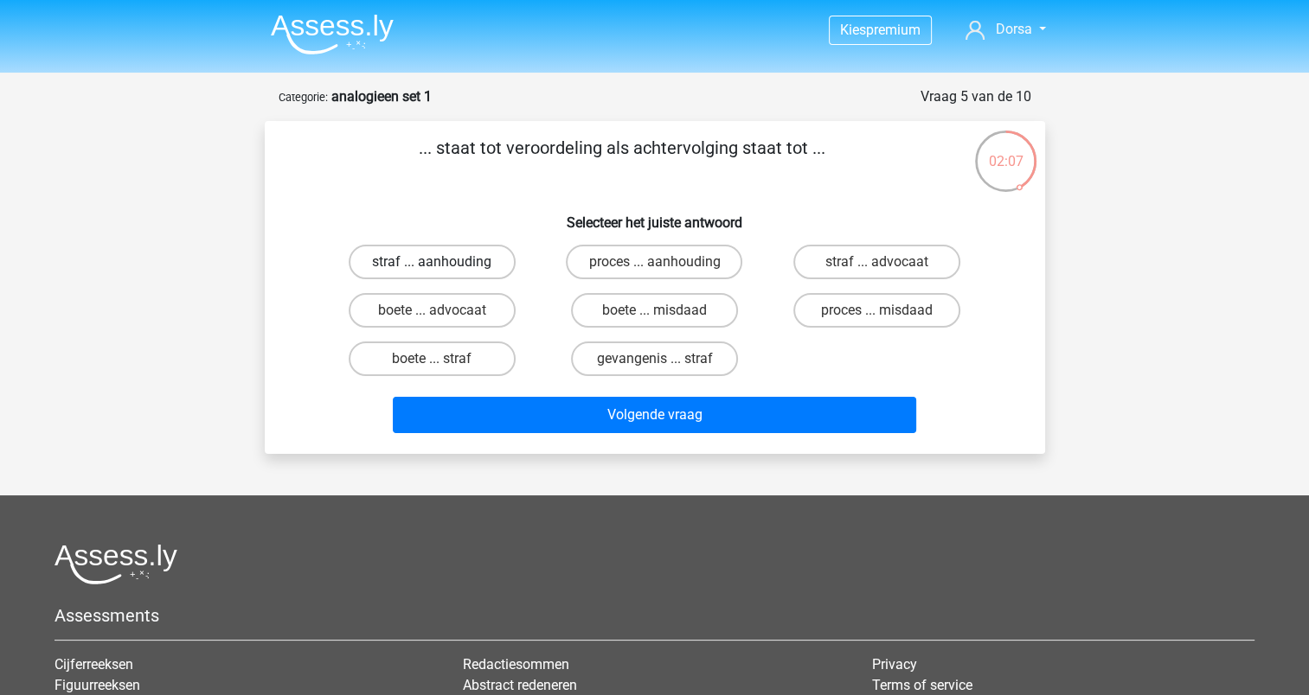
click at [486, 272] on label "straf ... aanhouding" at bounding box center [432, 262] width 167 height 35
click at [443, 272] on input "straf ... aanhouding" at bounding box center [437, 267] width 11 height 11
radio input "true"
click at [675, 388] on div "Volgende vraag" at bounding box center [654, 411] width 725 height 57
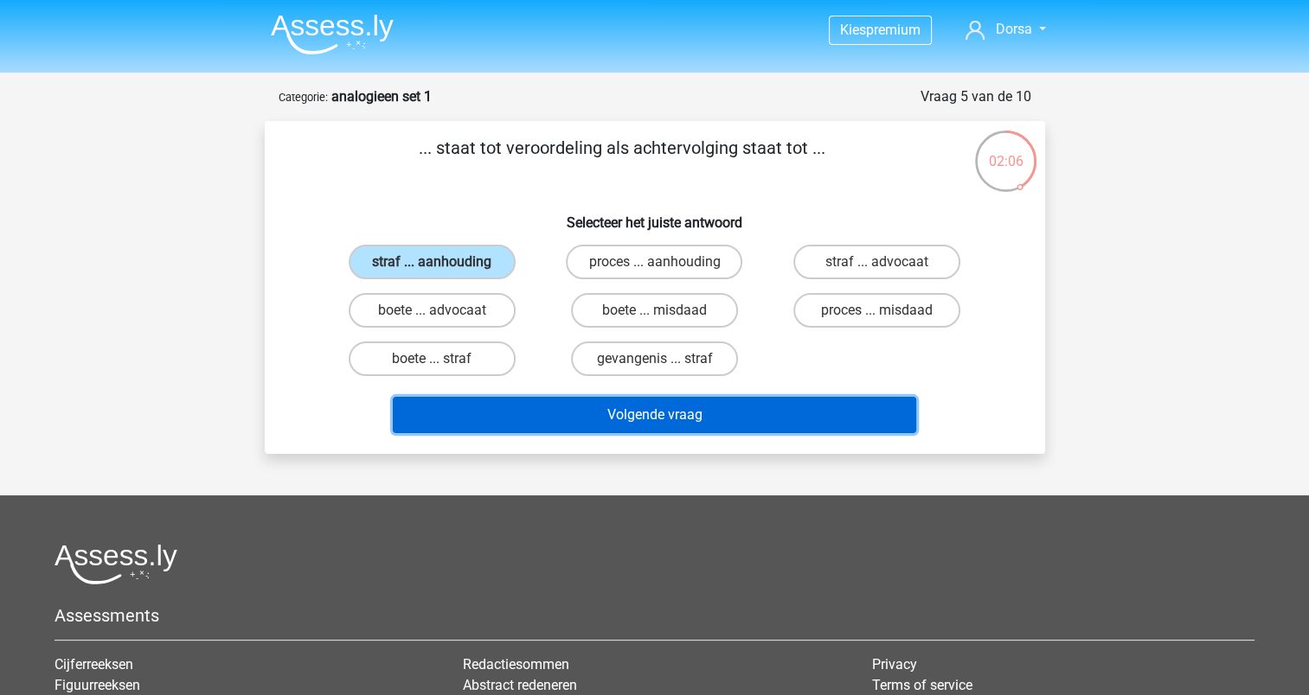
click at [690, 420] on button "Volgende vraag" at bounding box center [654, 415] width 523 height 36
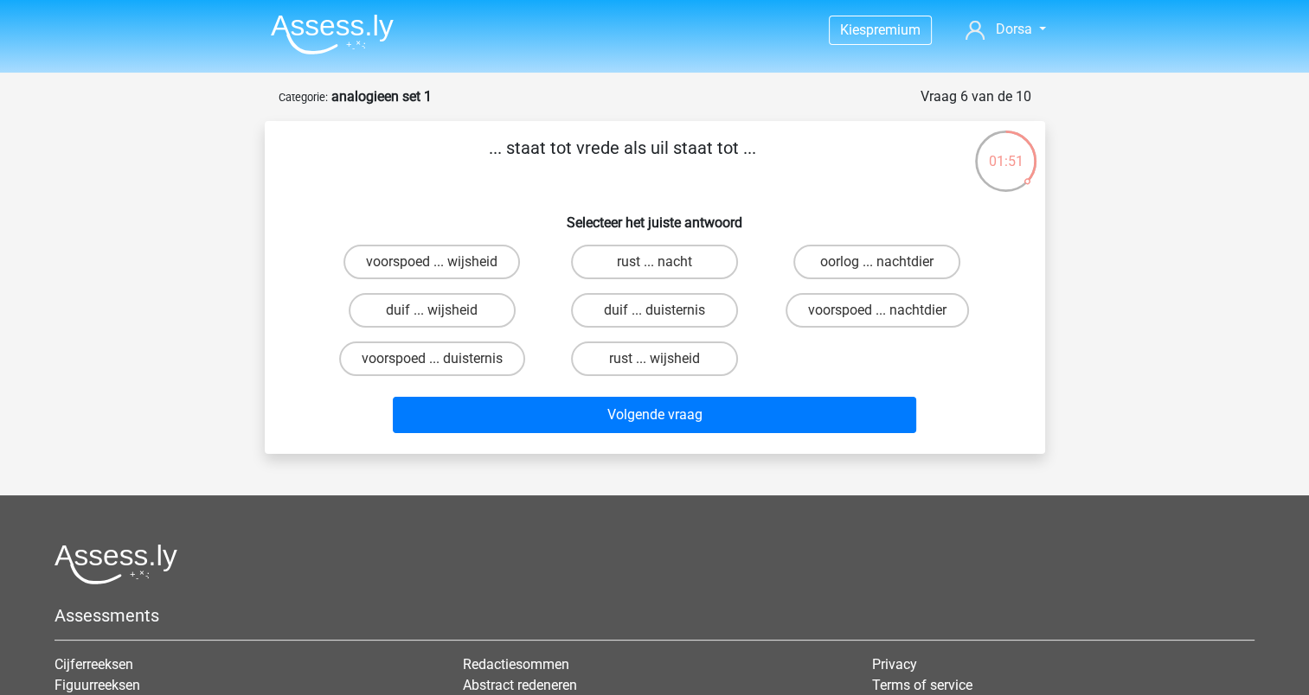
click at [443, 311] on input "duif ... wijsheid" at bounding box center [437, 316] width 11 height 11
radio input "true"
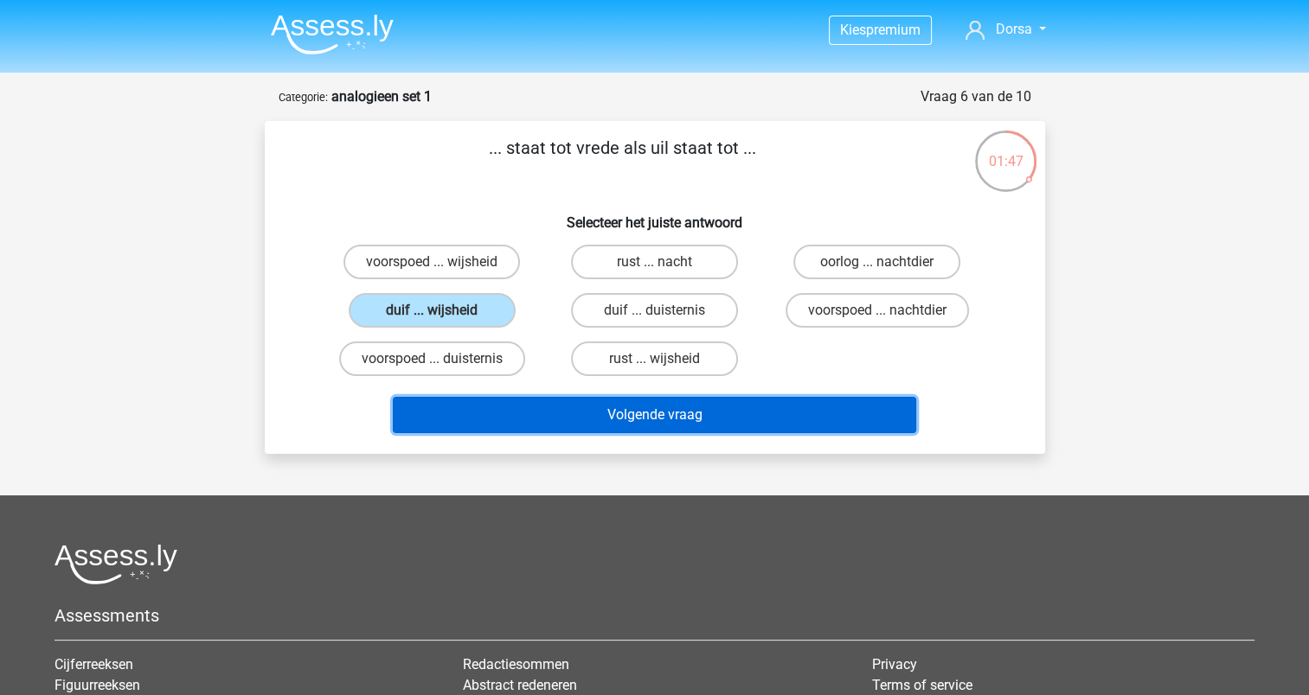
click at [689, 414] on button "Volgende vraag" at bounding box center [654, 415] width 523 height 36
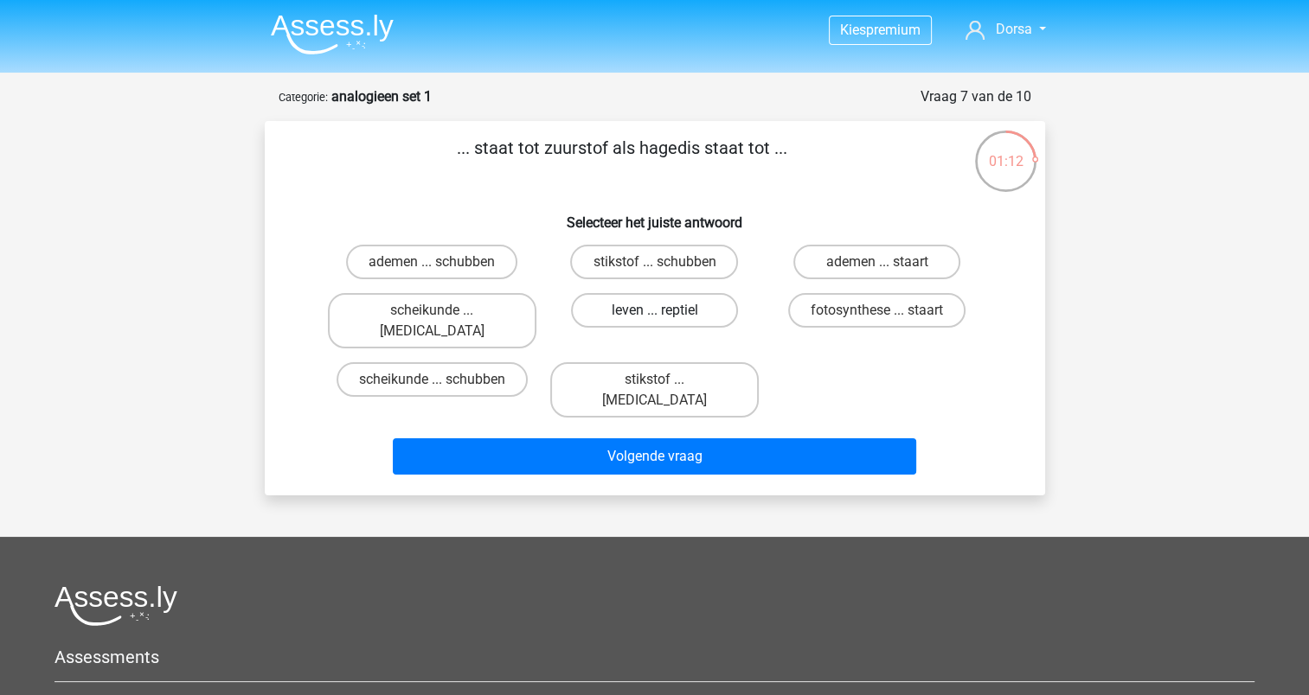
drag, startPoint x: 695, startPoint y: 317, endPoint x: 716, endPoint y: 343, distance: 33.2
click at [695, 317] on label "leven ... reptiel" at bounding box center [654, 310] width 167 height 35
click at [665, 317] on input "leven ... reptiel" at bounding box center [659, 316] width 11 height 11
radio input "true"
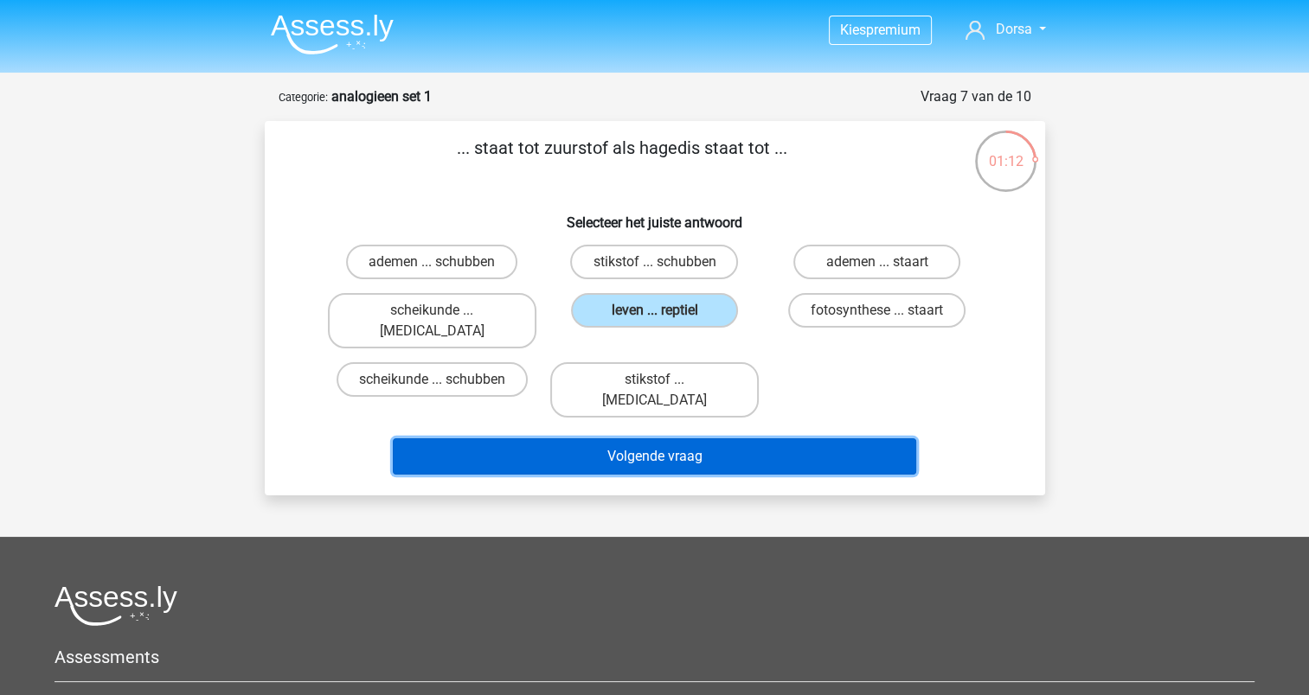
click at [745, 439] on button "Volgende vraag" at bounding box center [654, 457] width 523 height 36
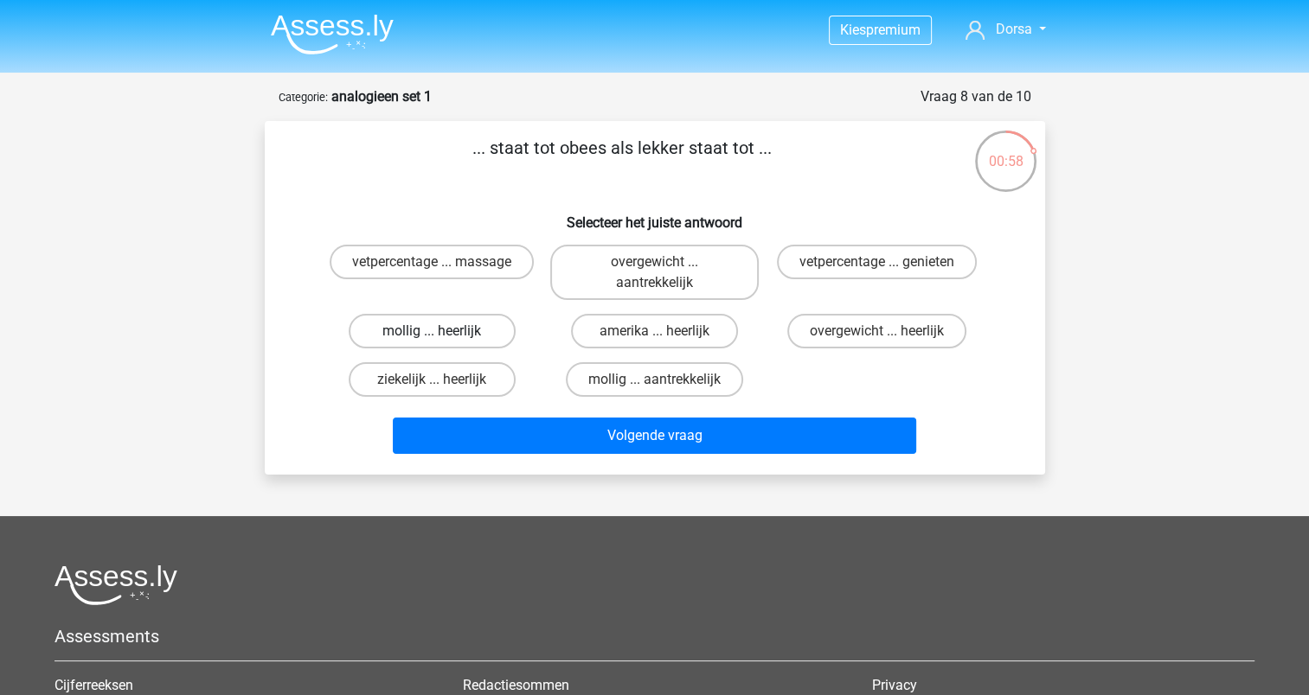
click at [466, 330] on label "mollig ... heerlijk" at bounding box center [432, 331] width 167 height 35
click at [443, 331] on input "mollig ... heerlijk" at bounding box center [437, 336] width 11 height 11
radio input "true"
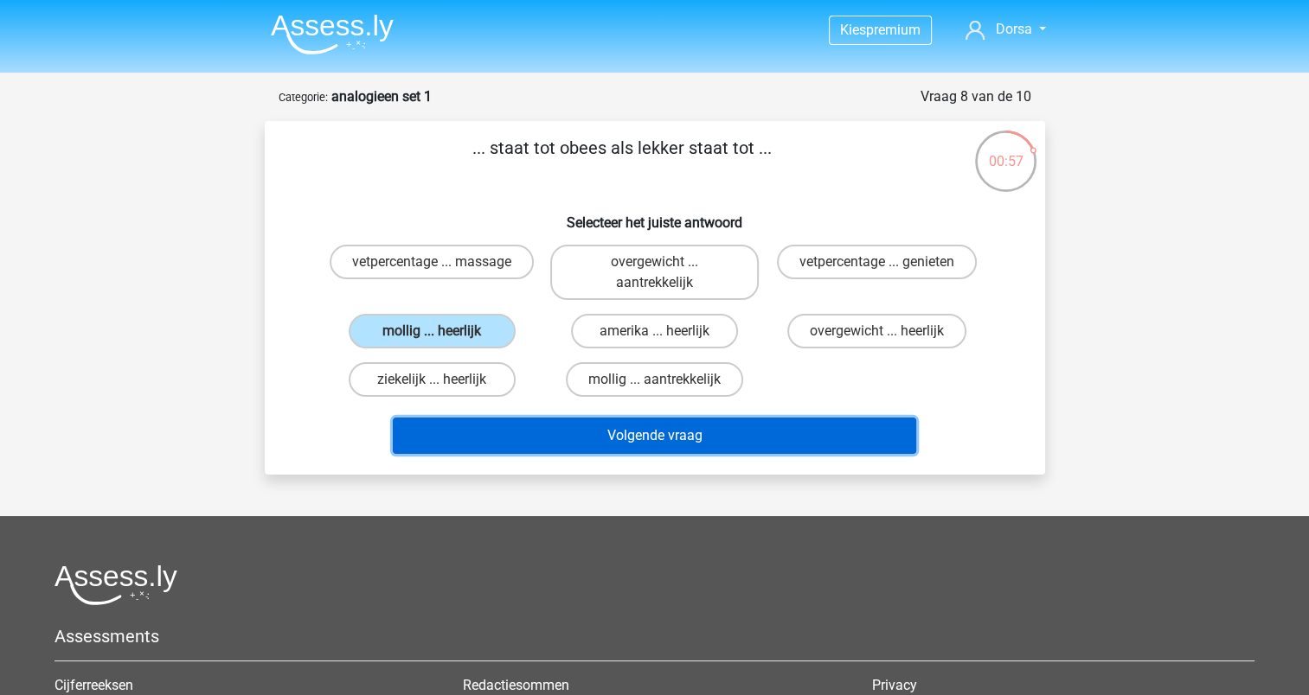
click at [615, 430] on button "Volgende vraag" at bounding box center [654, 436] width 523 height 36
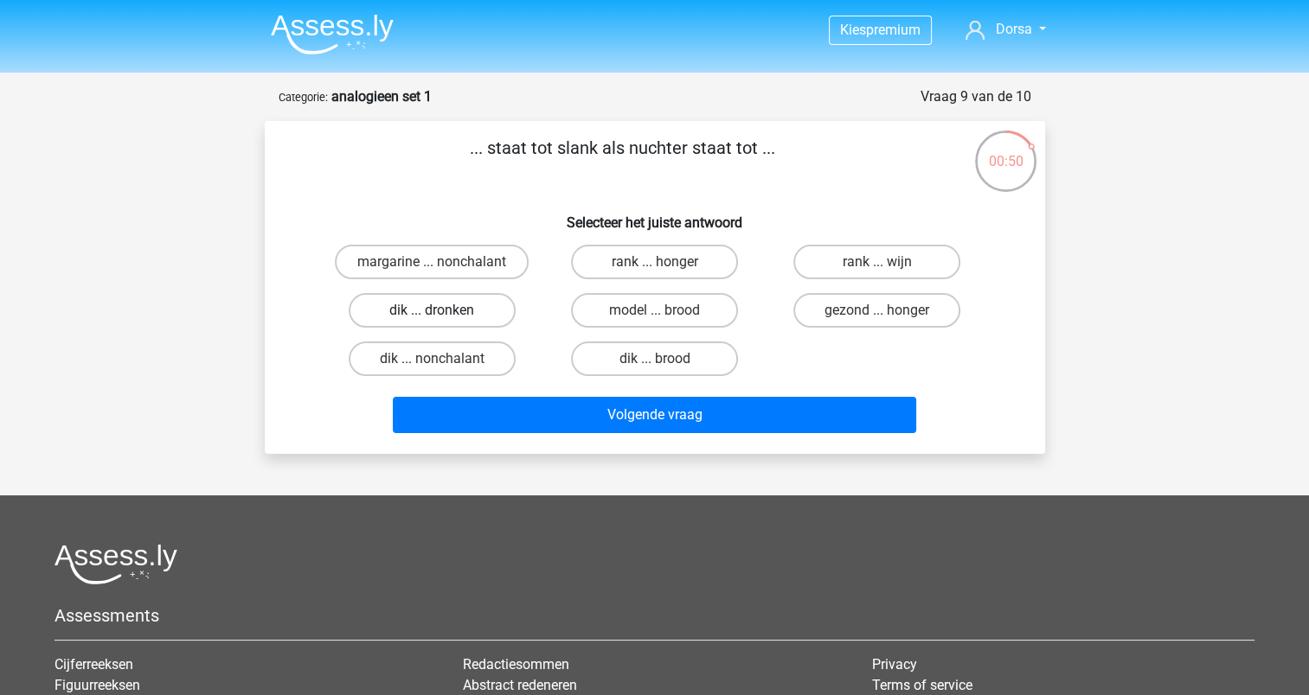
click at [474, 311] on label "dik ... dronken" at bounding box center [432, 310] width 167 height 35
click at [443, 311] on input "dik ... dronken" at bounding box center [437, 316] width 11 height 11
radio input "true"
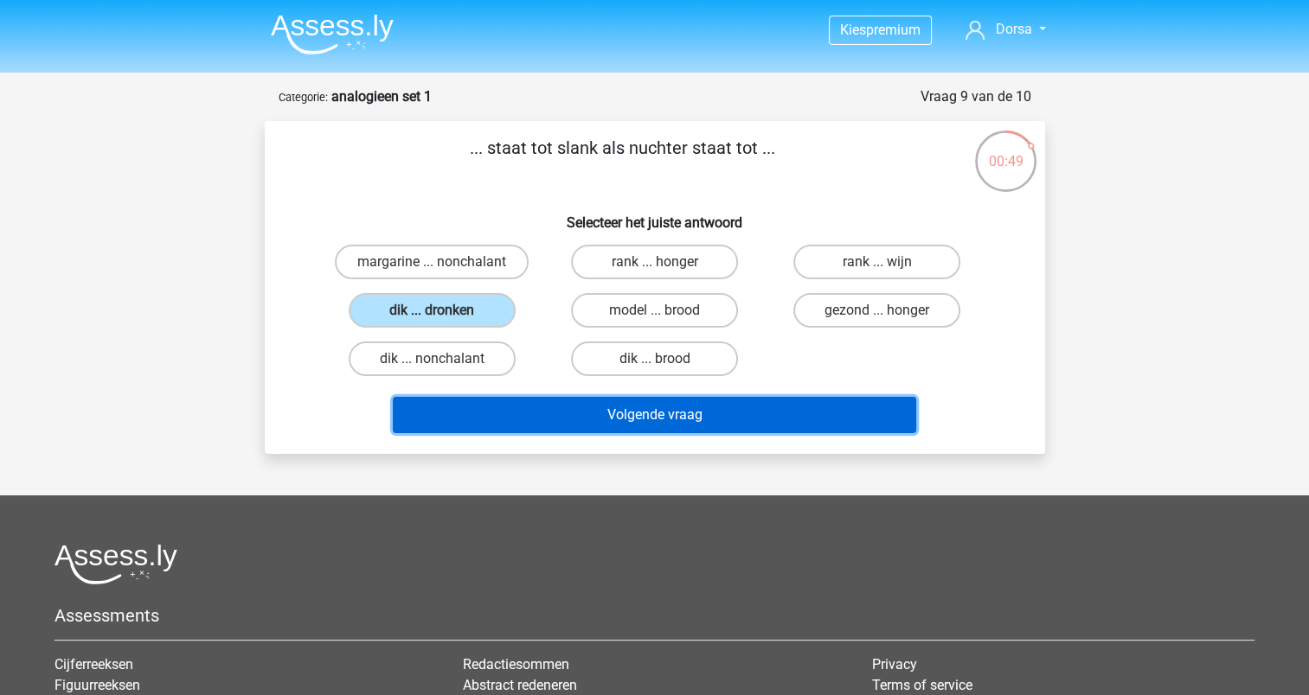
click at [644, 413] on button "Volgende vraag" at bounding box center [654, 415] width 523 height 36
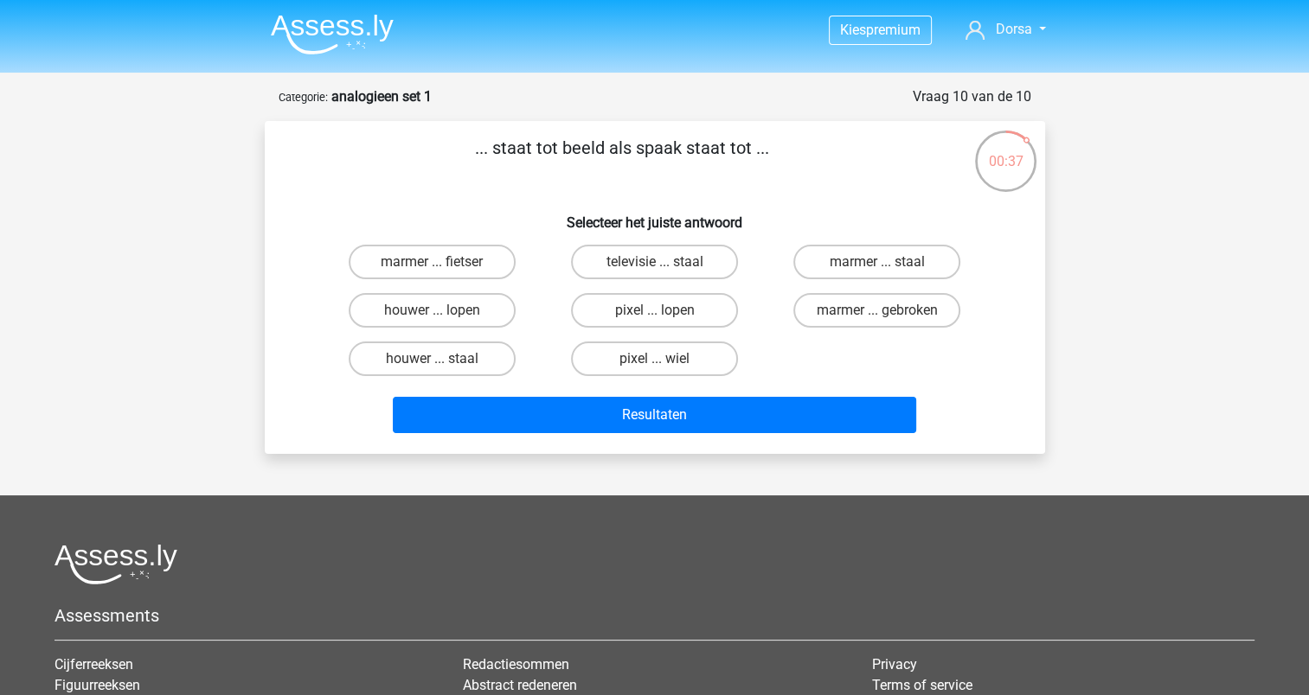
drag, startPoint x: 637, startPoint y: 362, endPoint x: 665, endPoint y: 392, distance: 41.0
click at [637, 360] on label "pixel ... wiel" at bounding box center [654, 359] width 167 height 35
click at [654, 360] on input "pixel ... wiel" at bounding box center [659, 364] width 11 height 11
radio input "true"
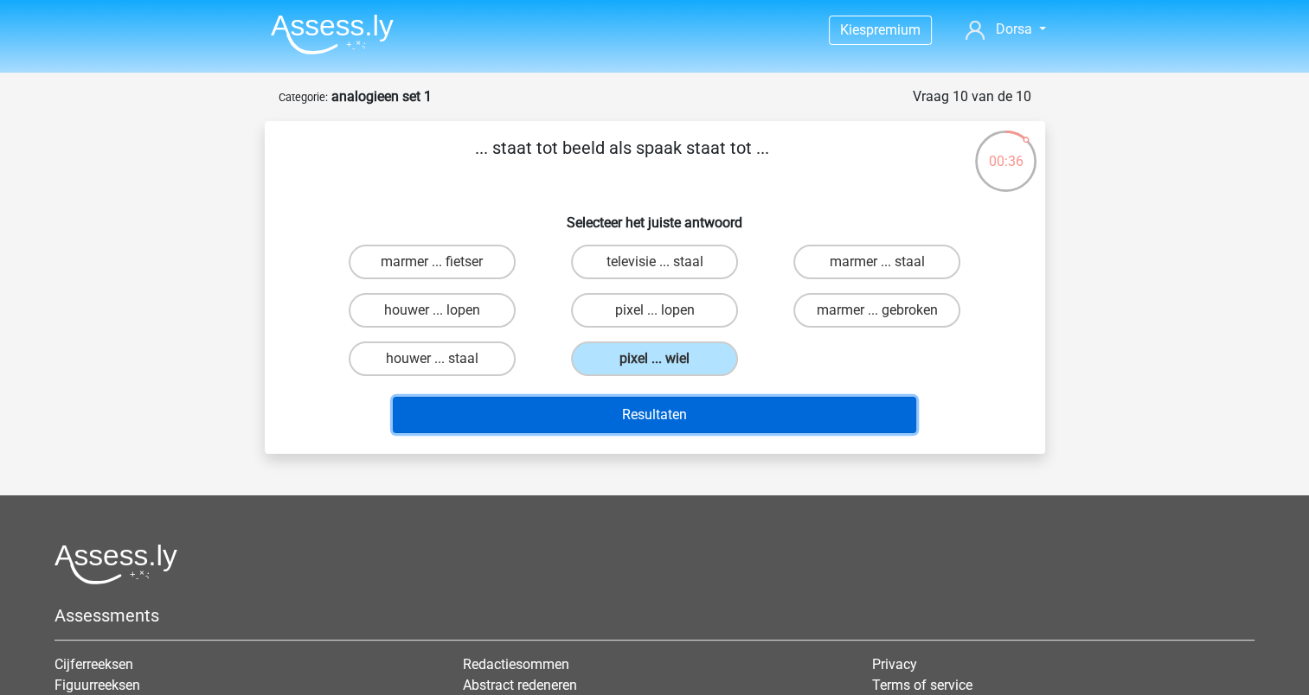
click at [676, 411] on button "Resultaten" at bounding box center [654, 415] width 523 height 36
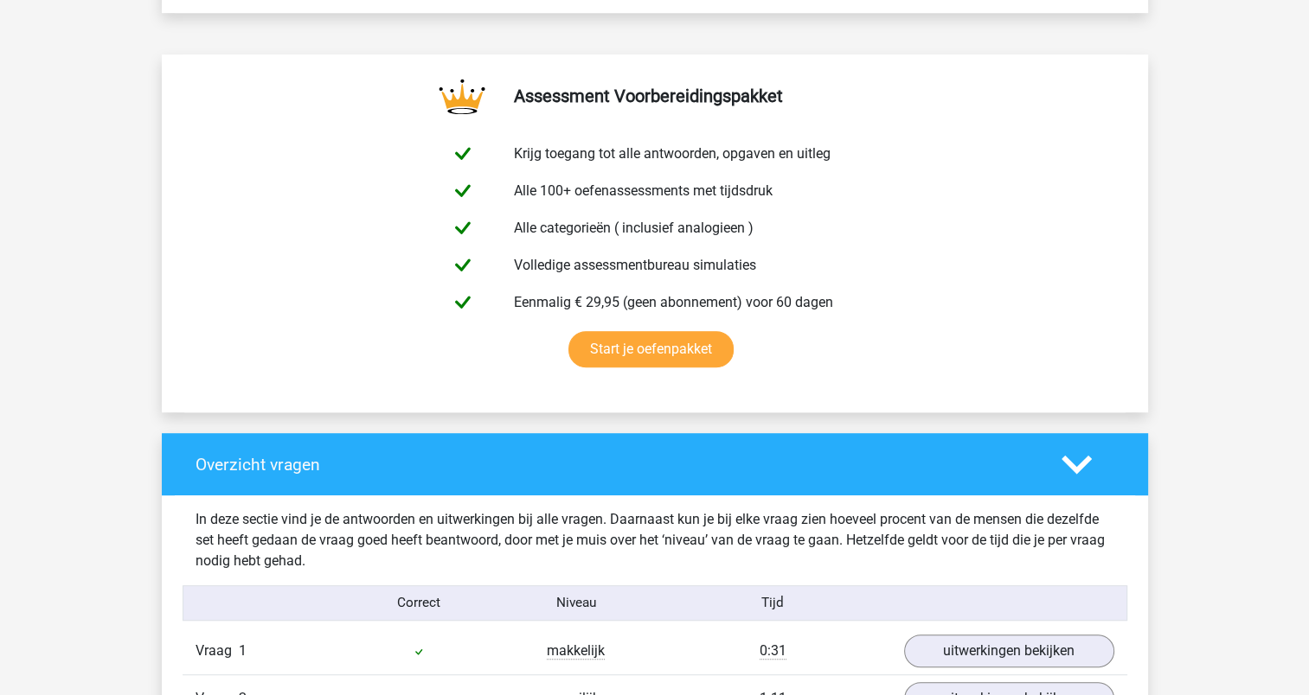
scroll to position [1211, 0]
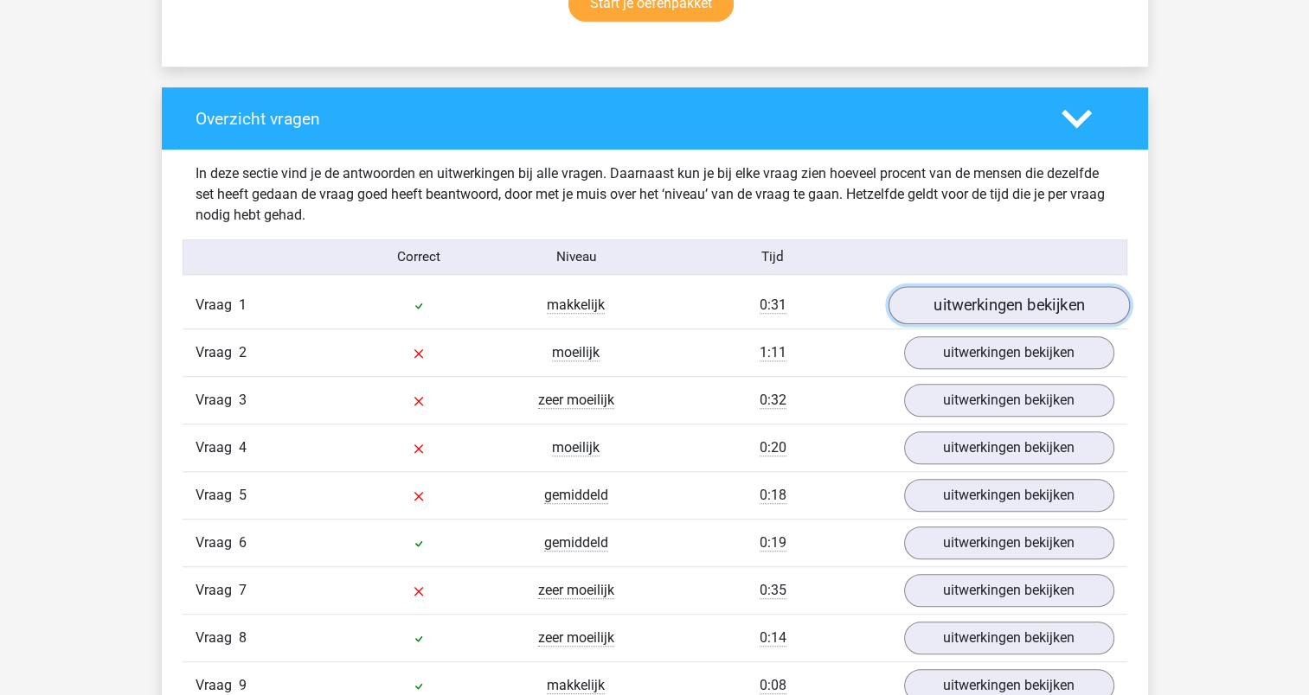
click at [992, 311] on link "uitwerkingen bekijken" at bounding box center [1007, 305] width 241 height 38
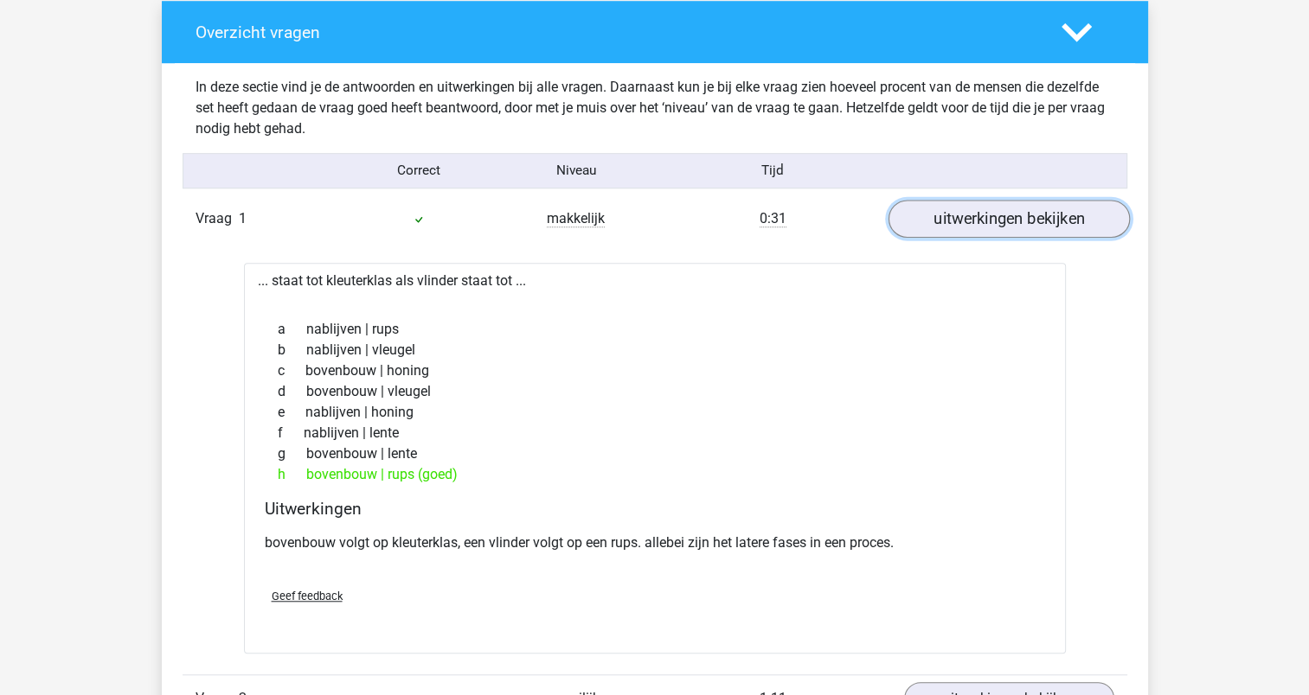
scroll to position [1643, 0]
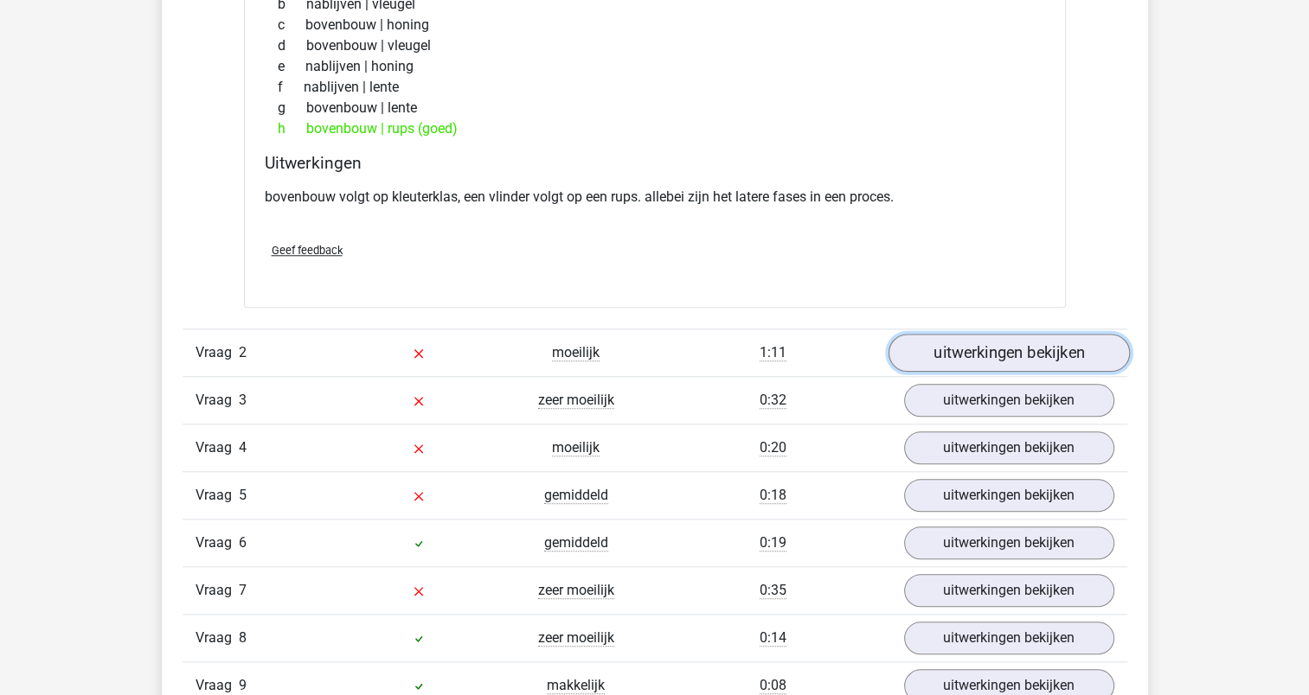
click at [1001, 345] on link "uitwerkingen bekijken" at bounding box center [1007, 354] width 241 height 38
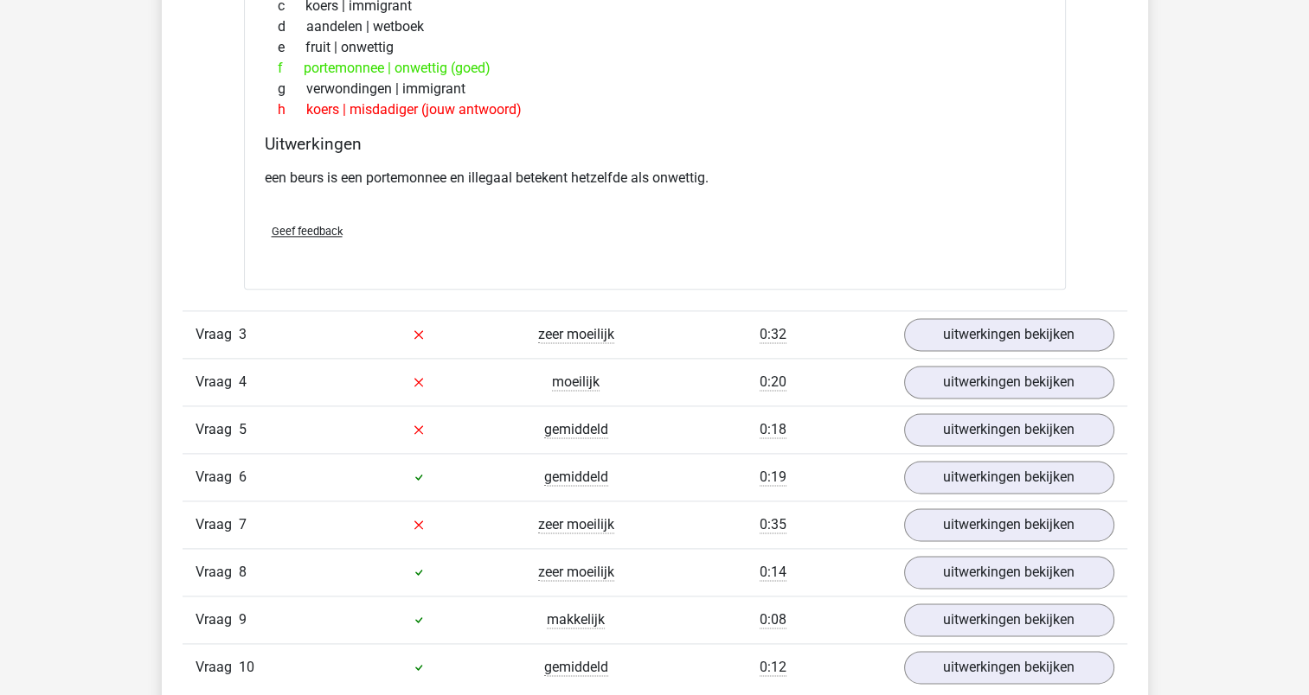
scroll to position [2249, 0]
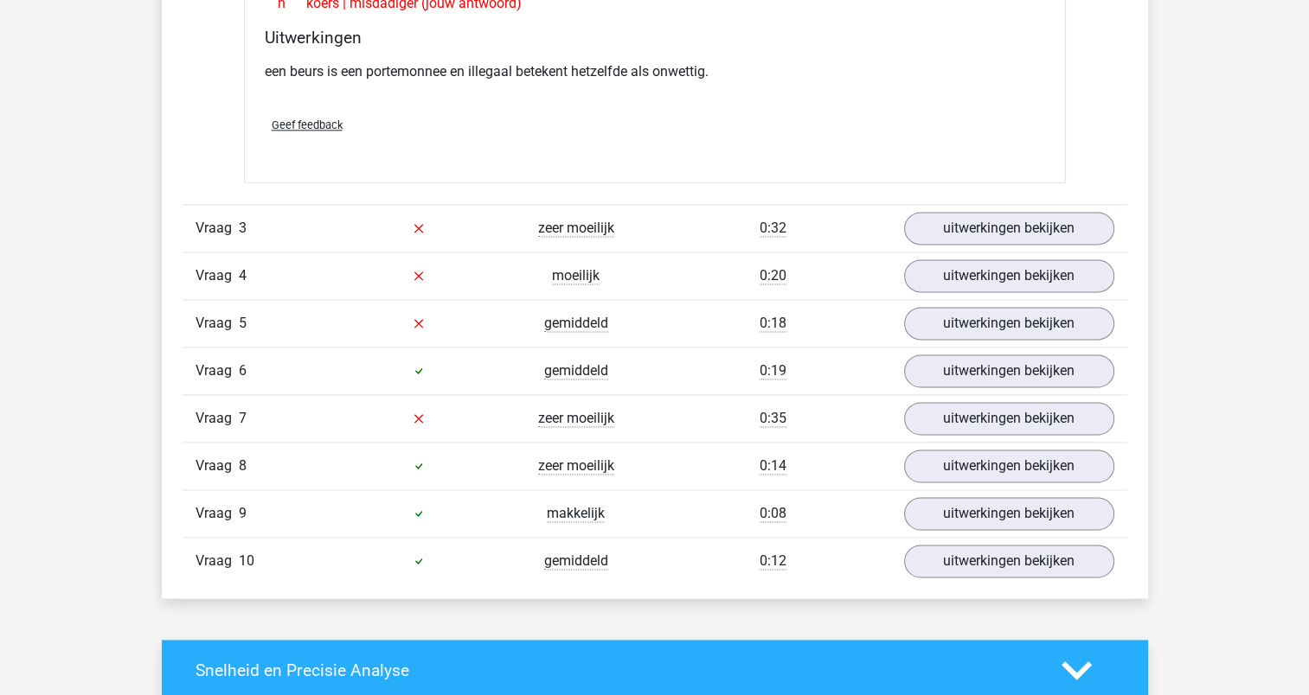
click at [1038, 243] on div "Vraag 3 zeer moeilijk 0:32 uitwerkingen bekijken" at bounding box center [655, 228] width 945 height 48
click at [1038, 238] on link "uitwerkingen bekijken" at bounding box center [1007, 228] width 241 height 38
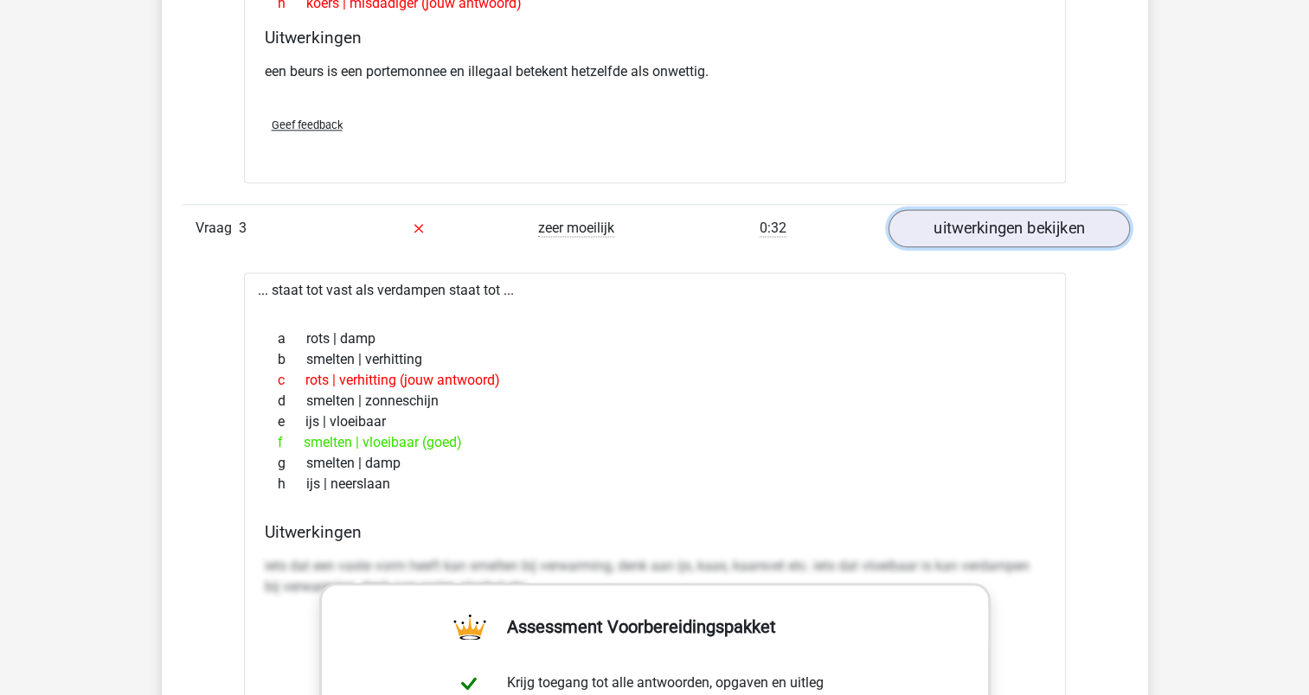
scroll to position [2335, 0]
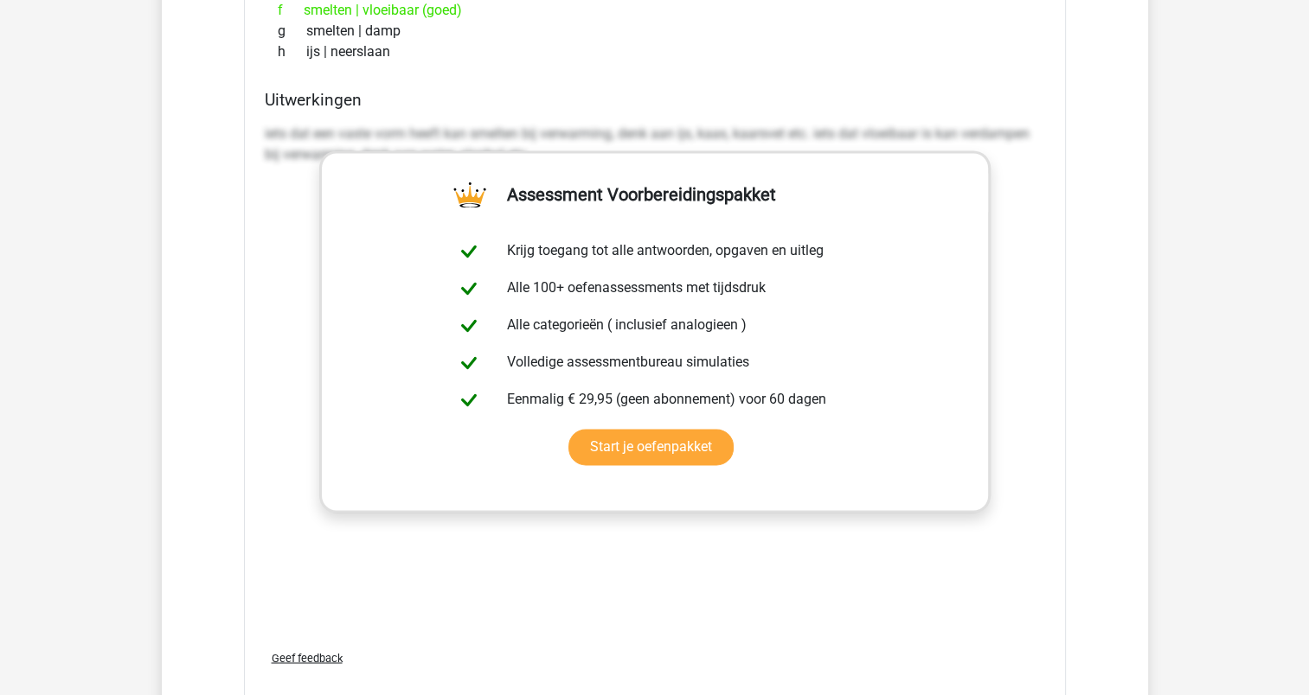
click at [990, 263] on div "Assessment Voorbereidingspakket Krijg toegang tot alle antwoorden, opgaven en u…" at bounding box center [654, 332] width 671 height 362
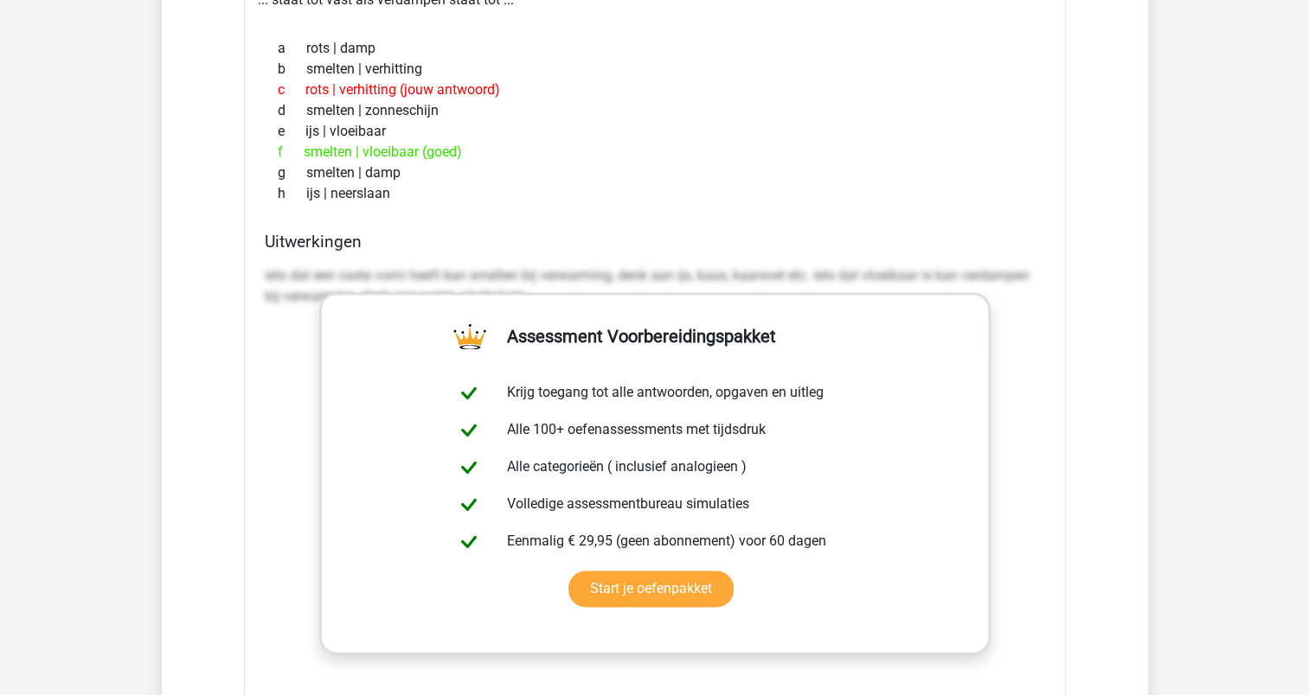
scroll to position [2422, 0]
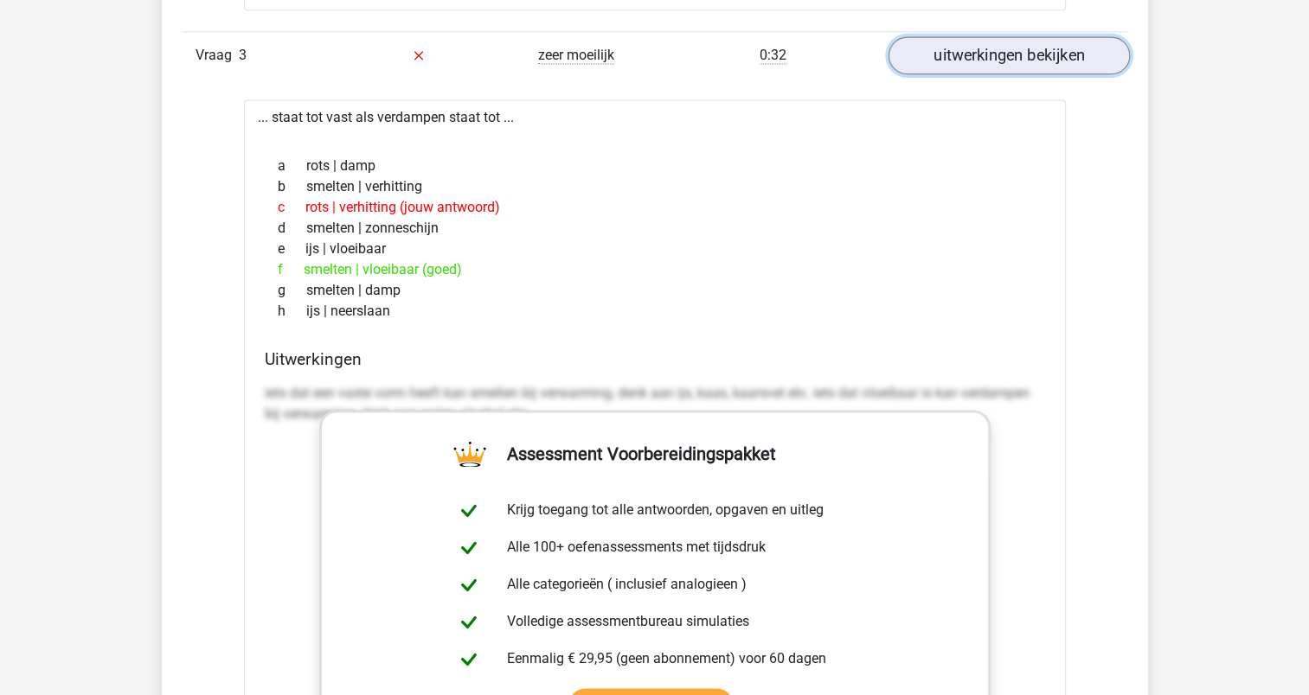
click at [1010, 61] on link "uitwerkingen bekijken" at bounding box center [1007, 55] width 241 height 38
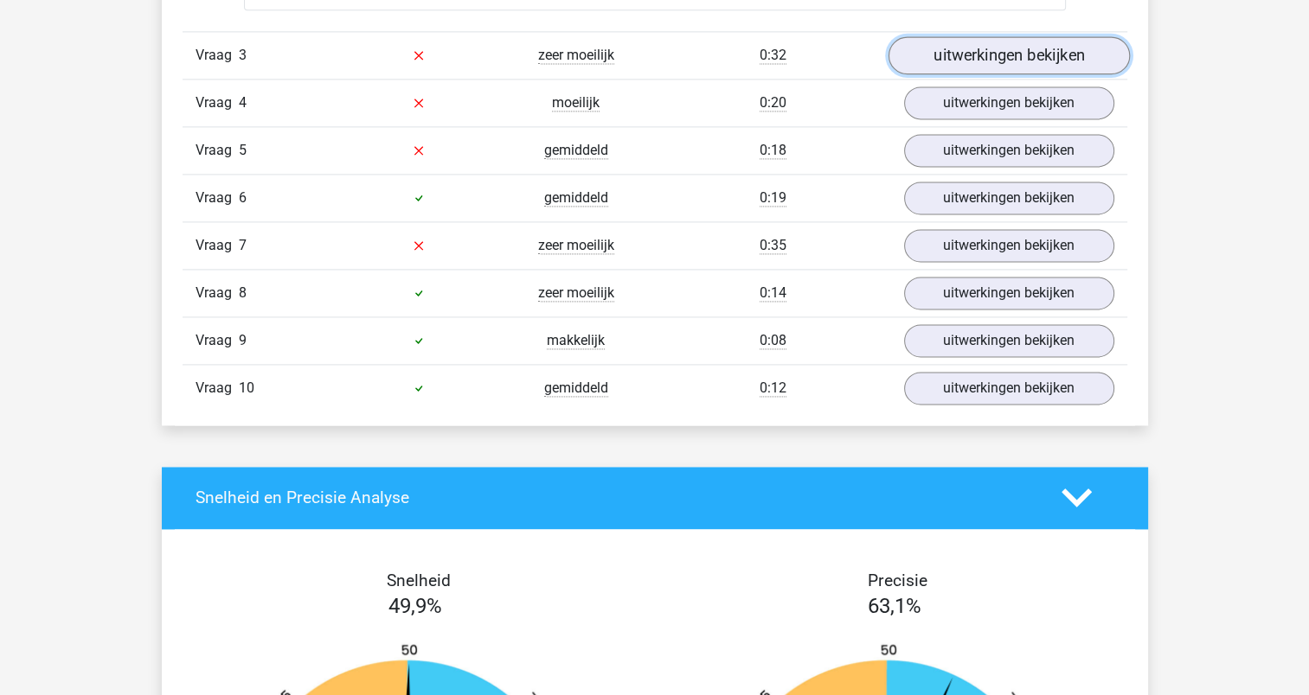
click at [1010, 61] on link "uitwerkingen bekijken" at bounding box center [1007, 55] width 241 height 38
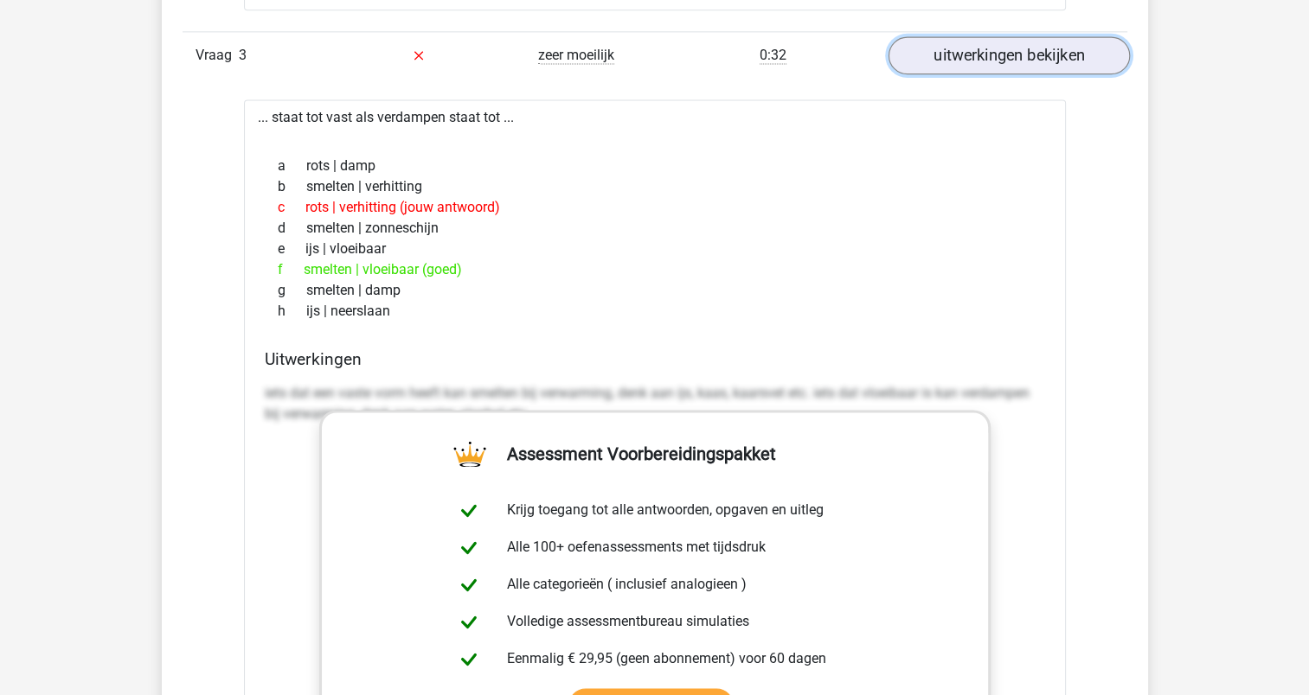
click at [1010, 61] on link "uitwerkingen bekijken" at bounding box center [1007, 55] width 241 height 38
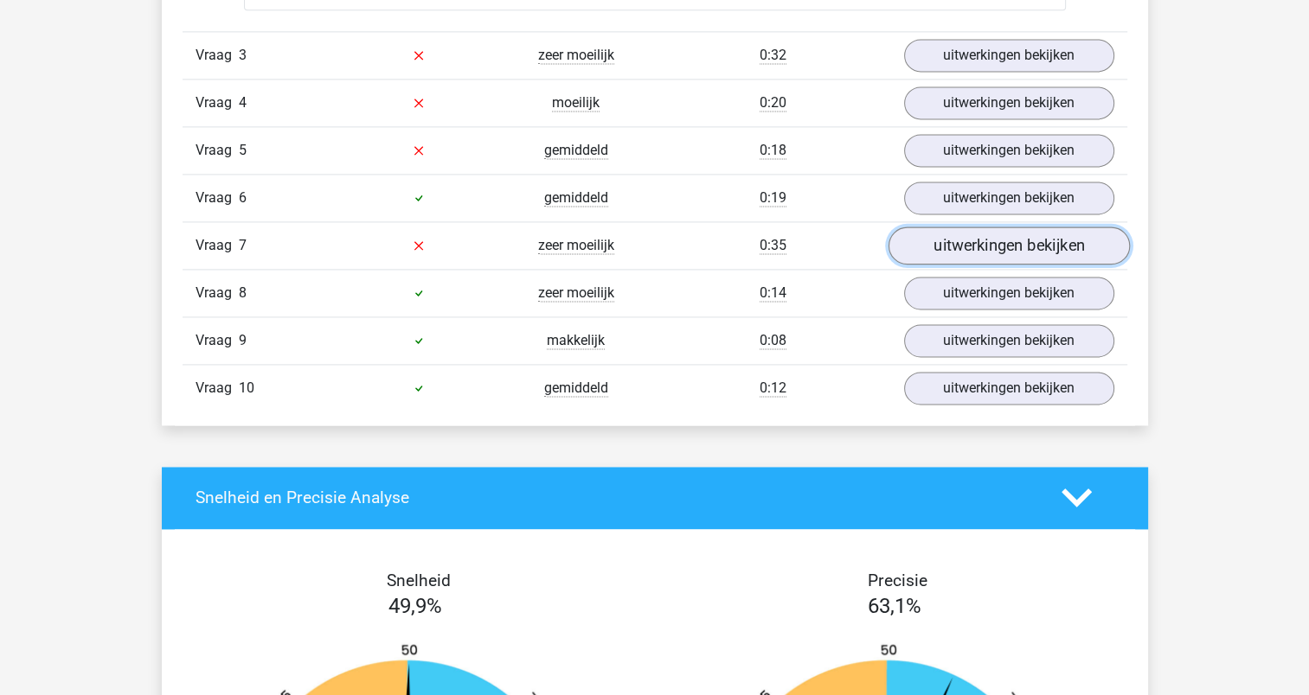
click at [1000, 234] on link "uitwerkingen bekijken" at bounding box center [1007, 246] width 241 height 38
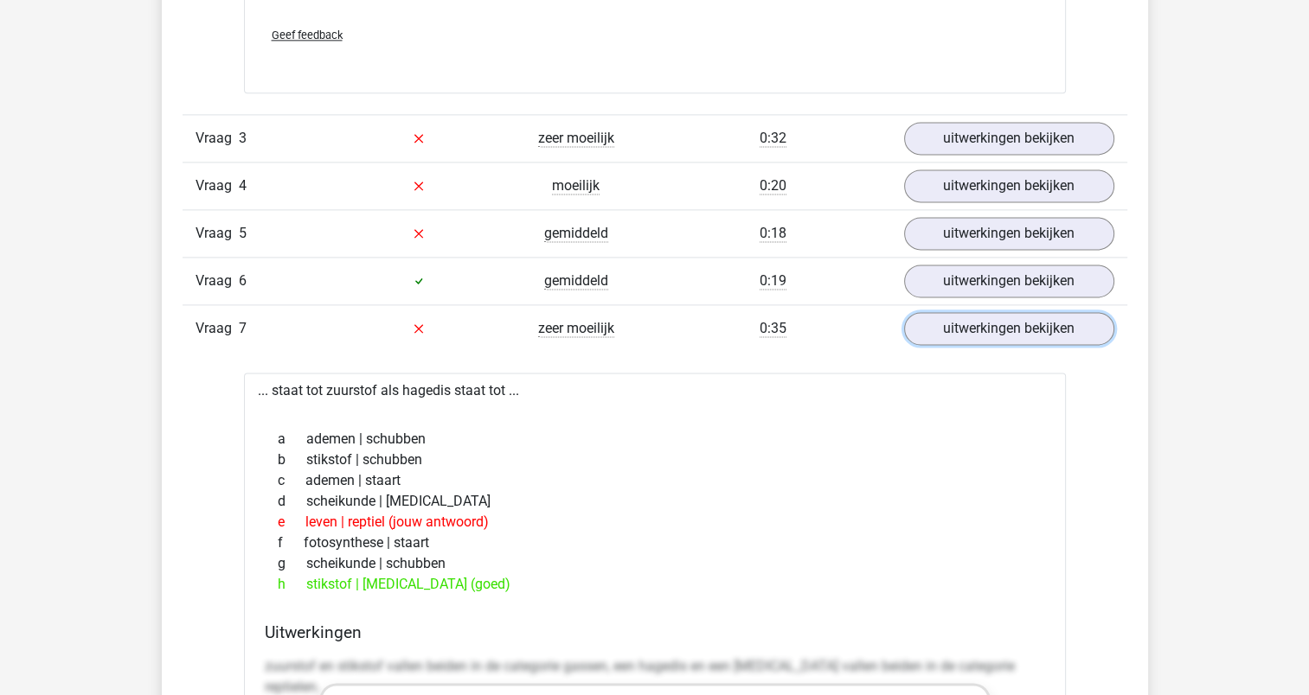
scroll to position [2249, 0]
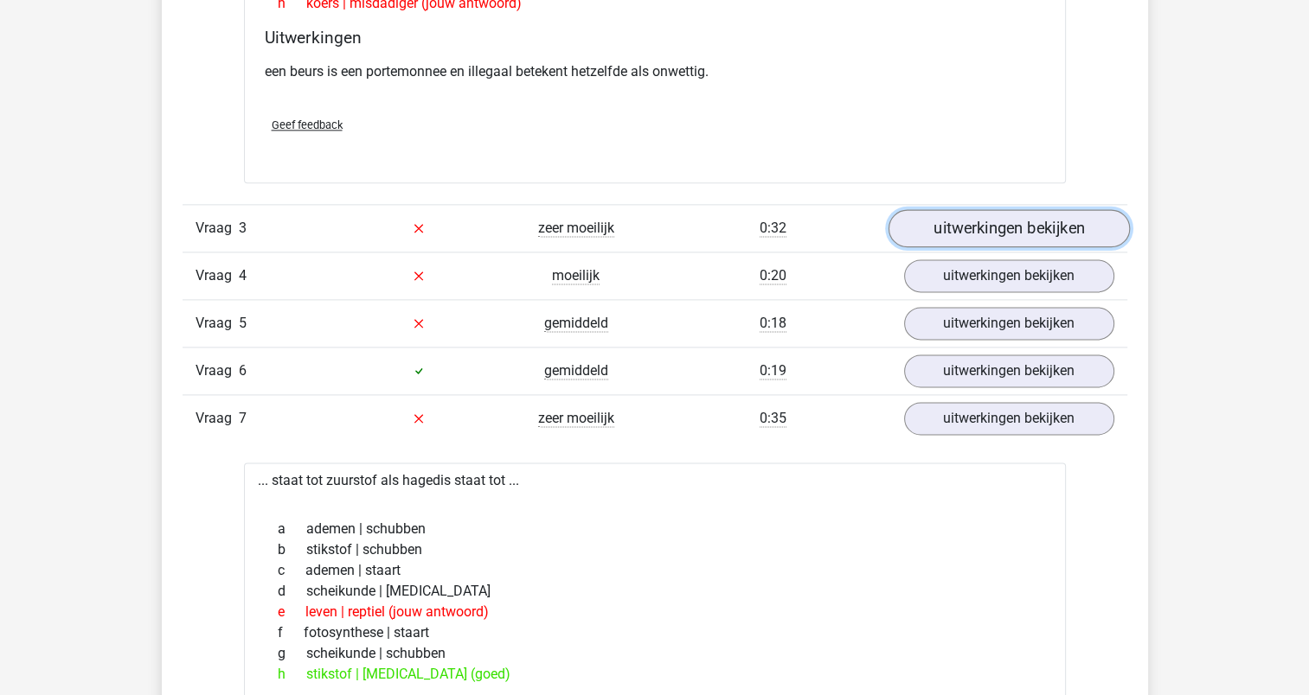
click at [990, 233] on link "uitwerkingen bekijken" at bounding box center [1007, 228] width 241 height 38
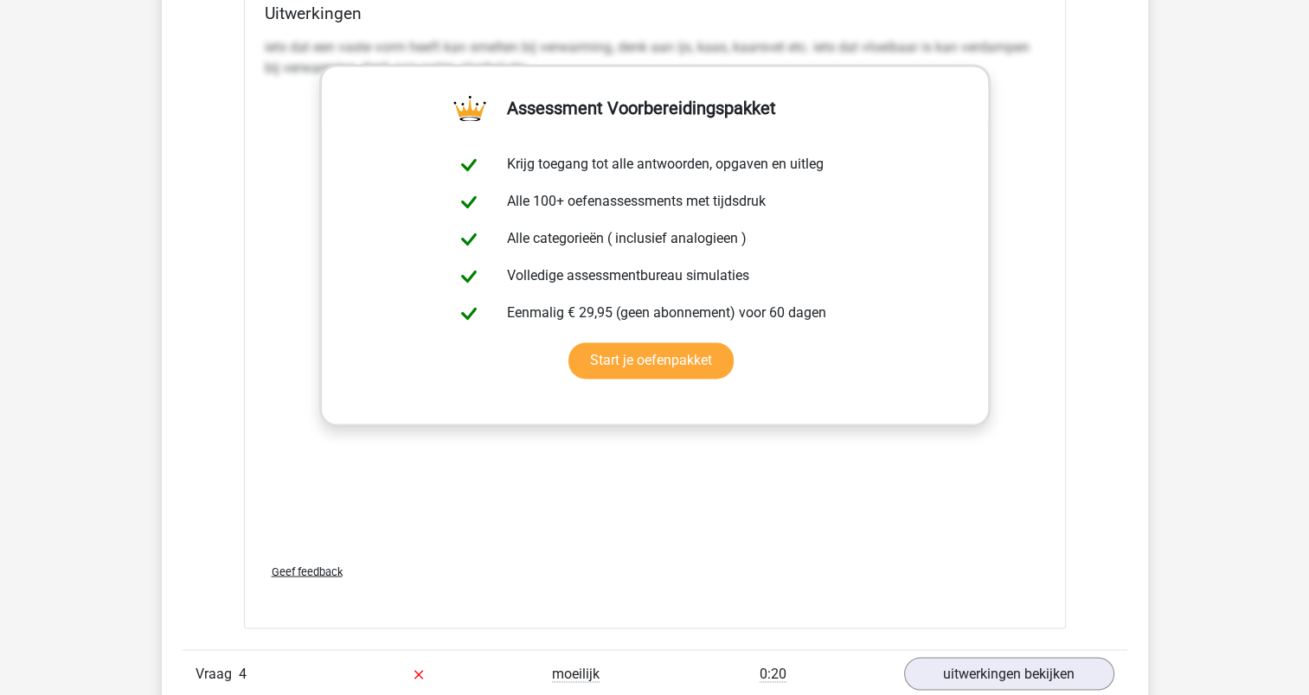
scroll to position [3287, 0]
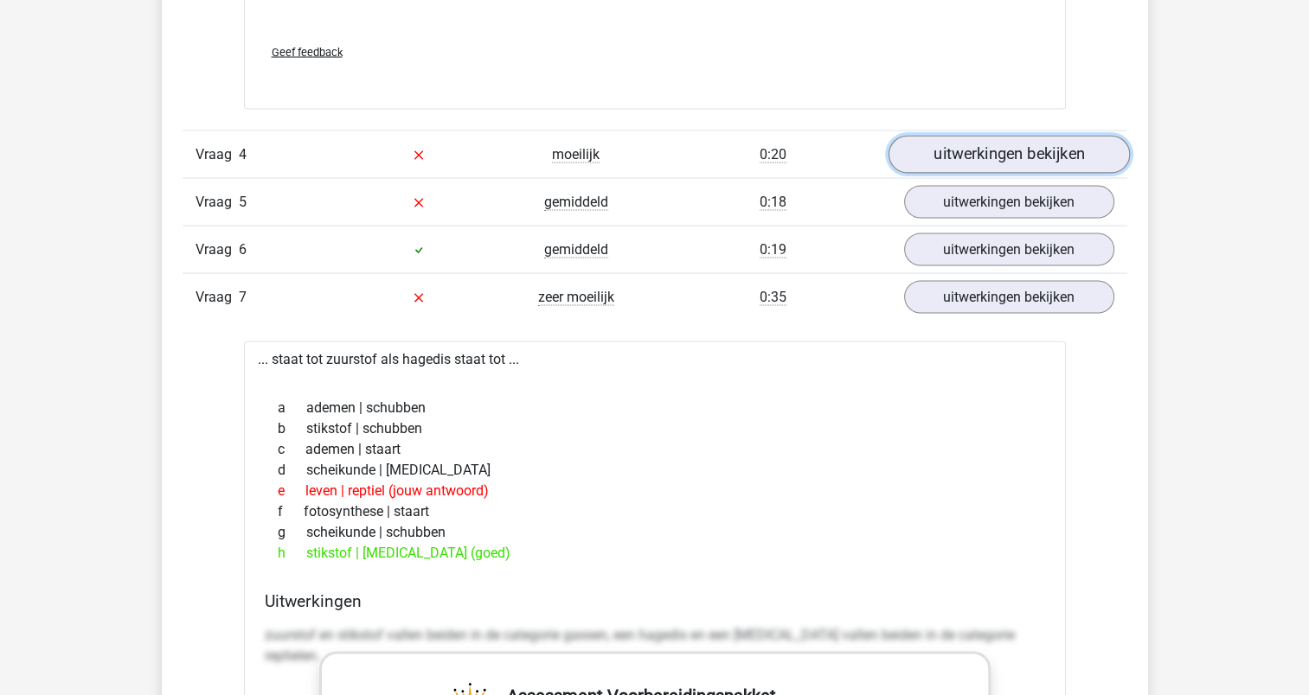
click at [996, 166] on link "uitwerkingen bekijken" at bounding box center [1007, 155] width 241 height 38
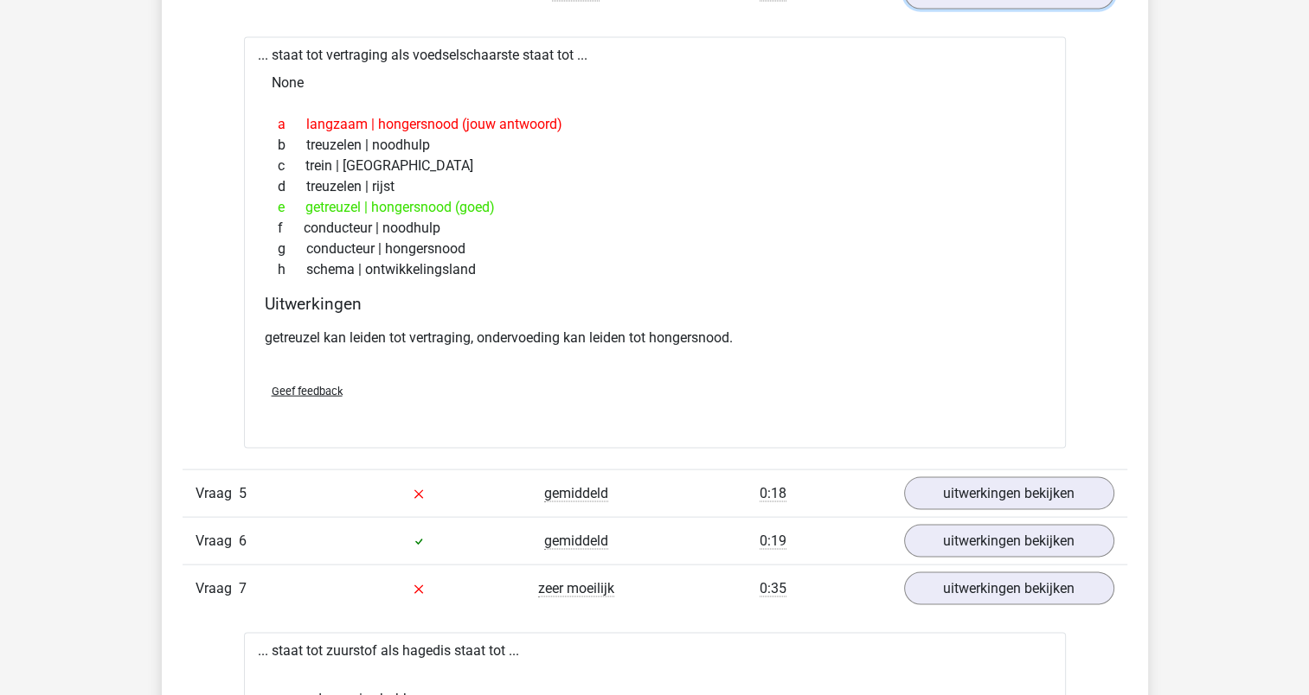
scroll to position [3460, 0]
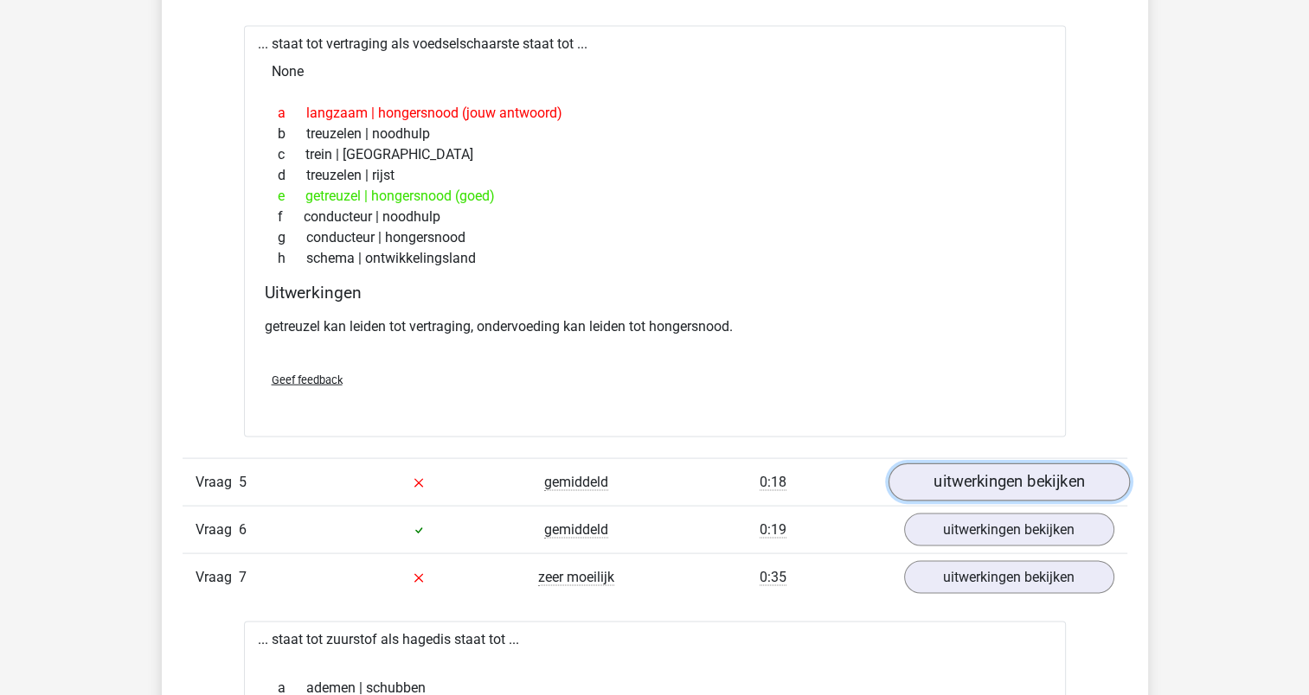
click at [988, 493] on link "uitwerkingen bekijken" at bounding box center [1007, 483] width 241 height 38
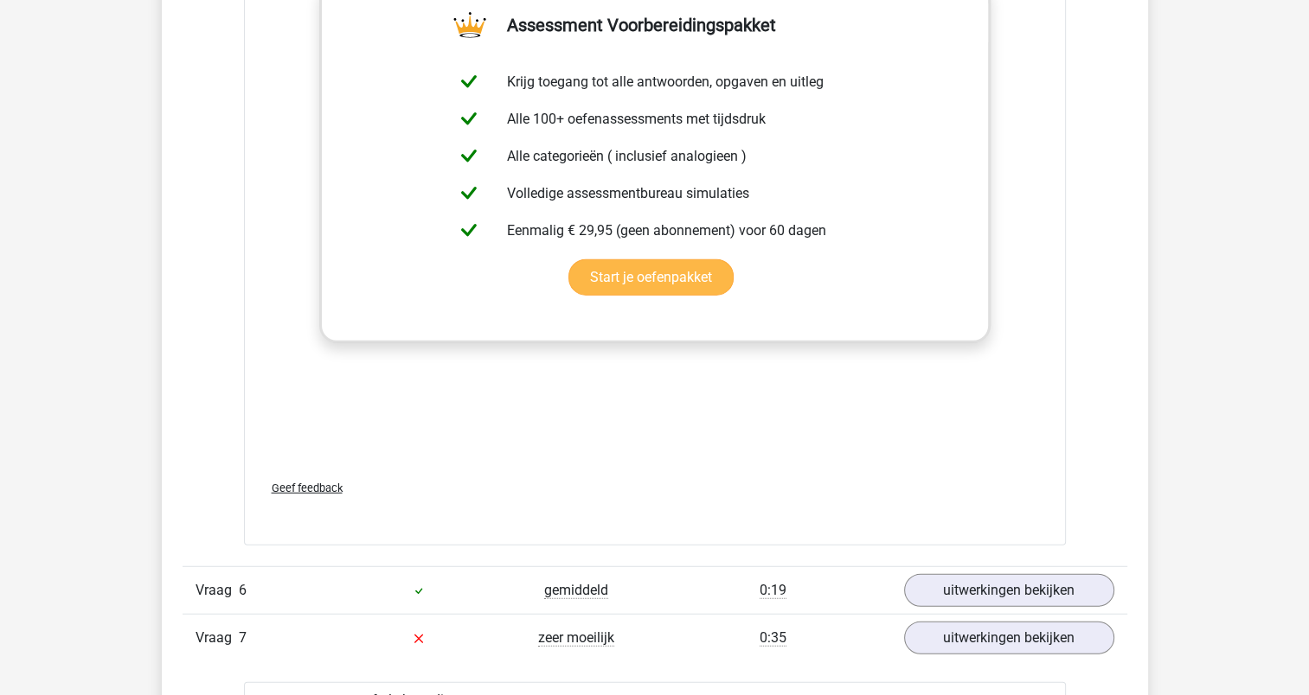
scroll to position [4411, 0]
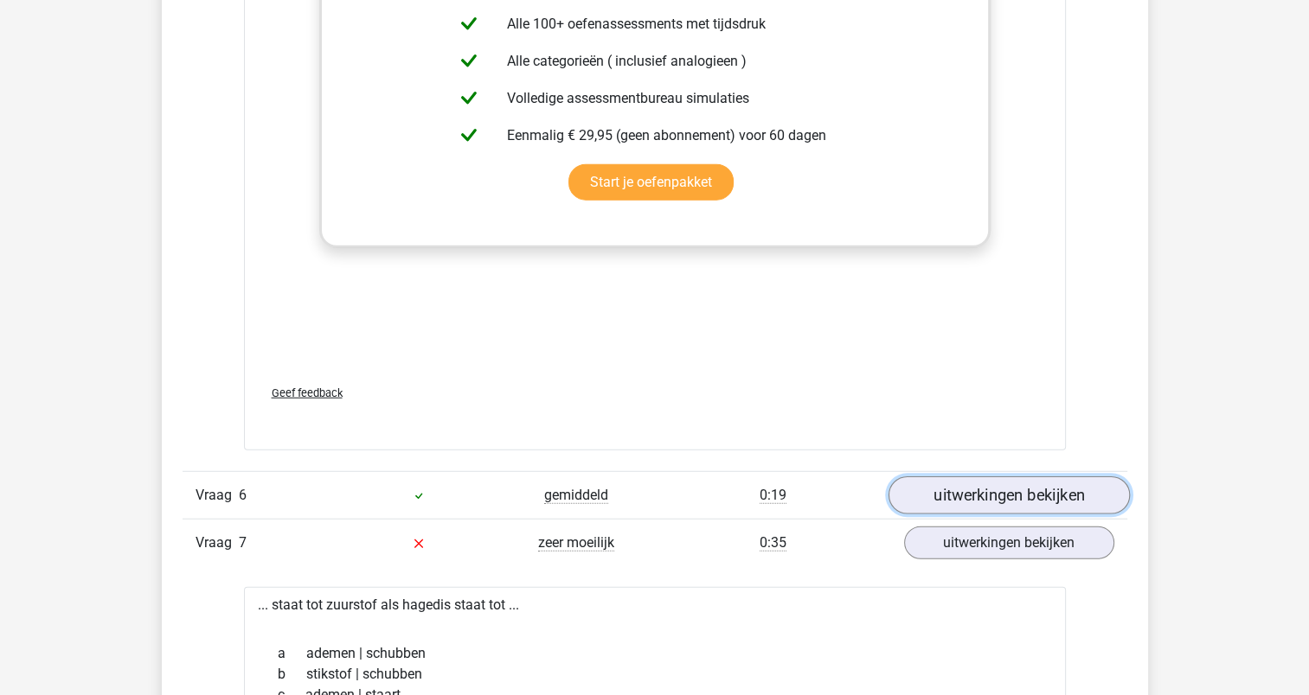
click at [1037, 491] on link "uitwerkingen bekijken" at bounding box center [1007, 496] width 241 height 38
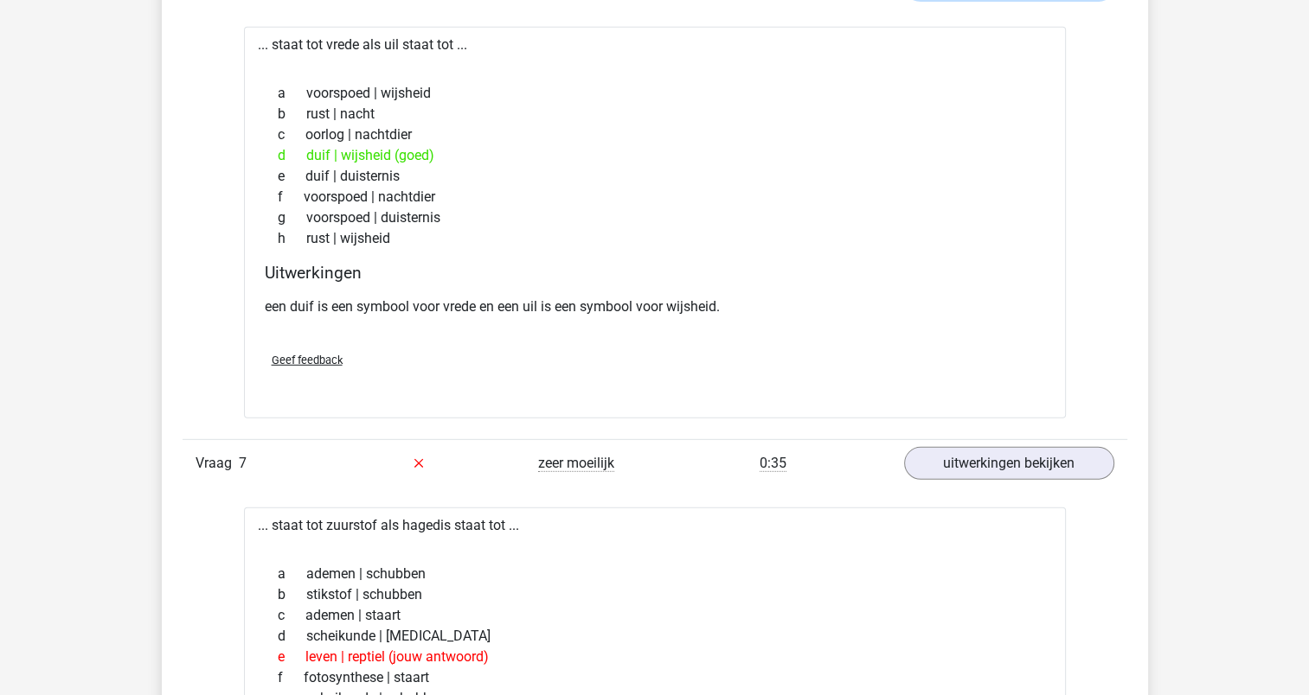
scroll to position [5103, 0]
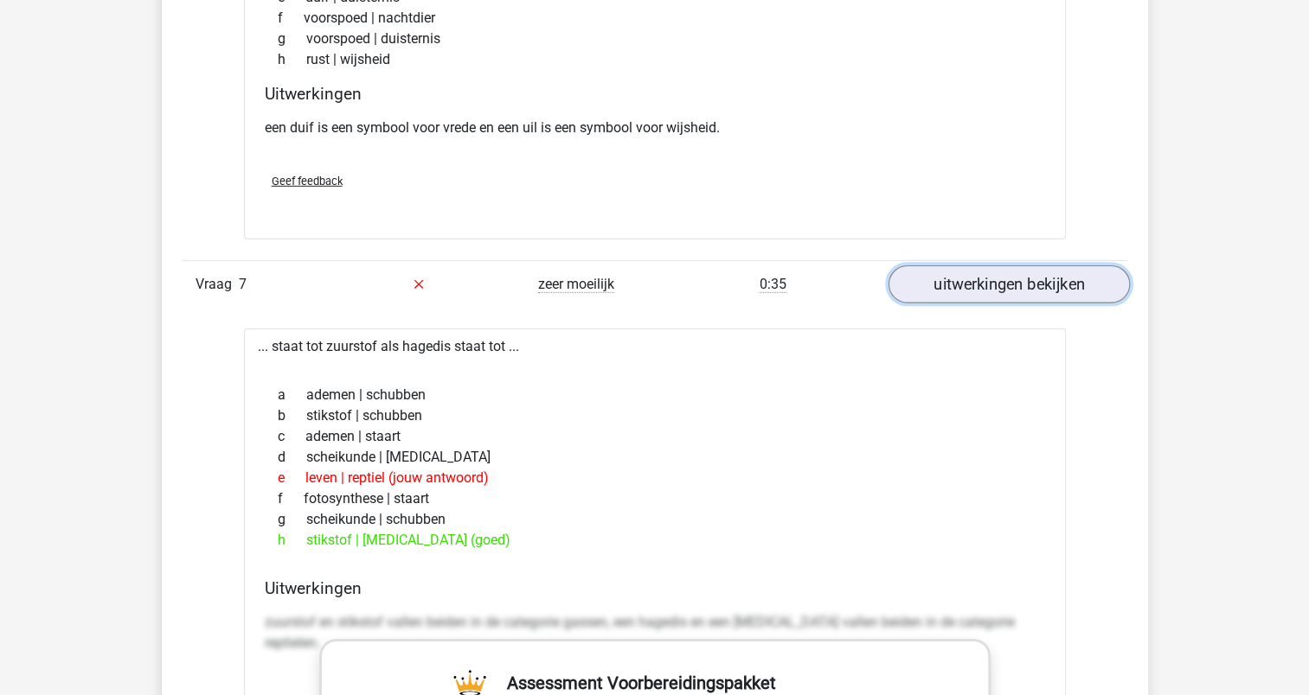
click at [996, 287] on link "uitwerkingen bekijken" at bounding box center [1007, 285] width 241 height 38
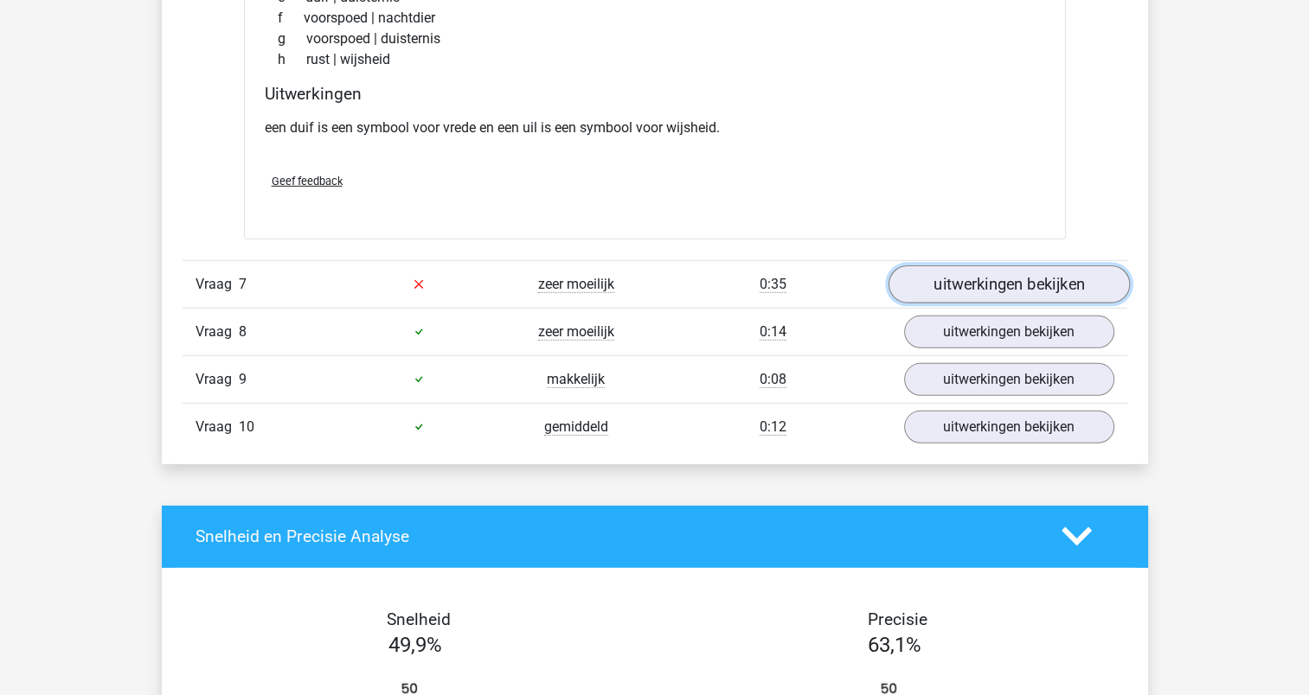
click at [996, 287] on link "uitwerkingen bekijken" at bounding box center [1007, 285] width 241 height 38
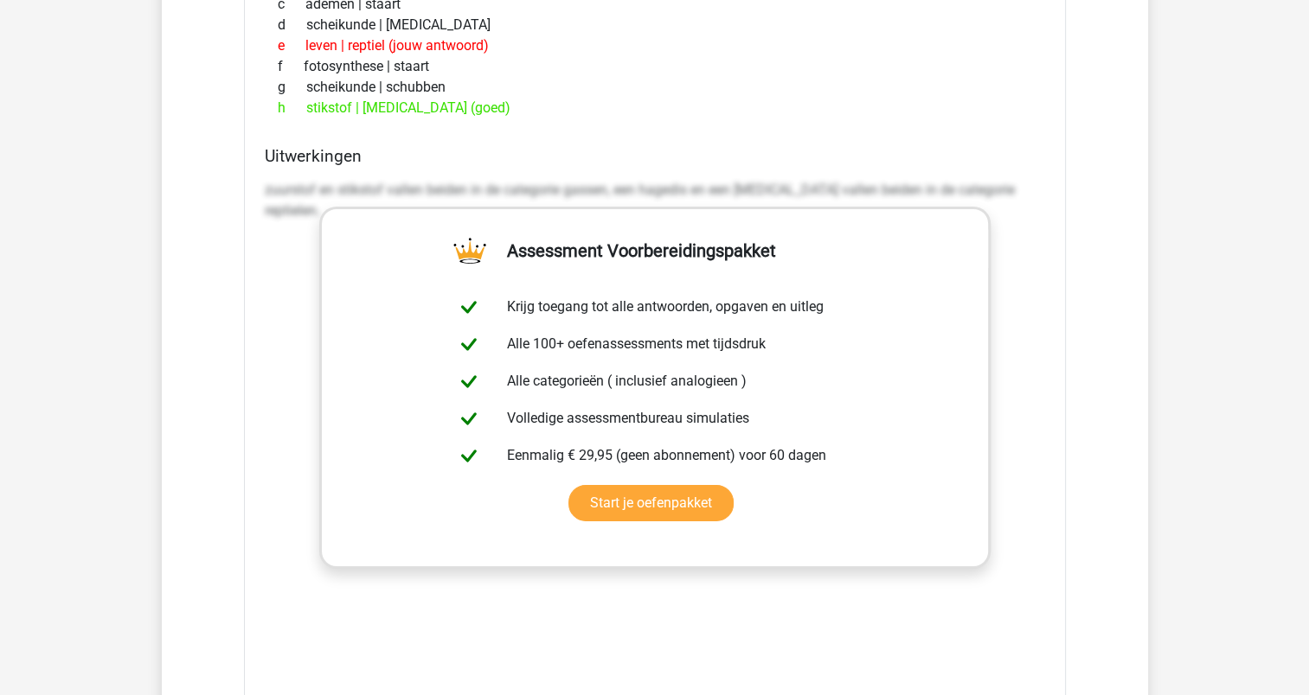
scroll to position [5882, 0]
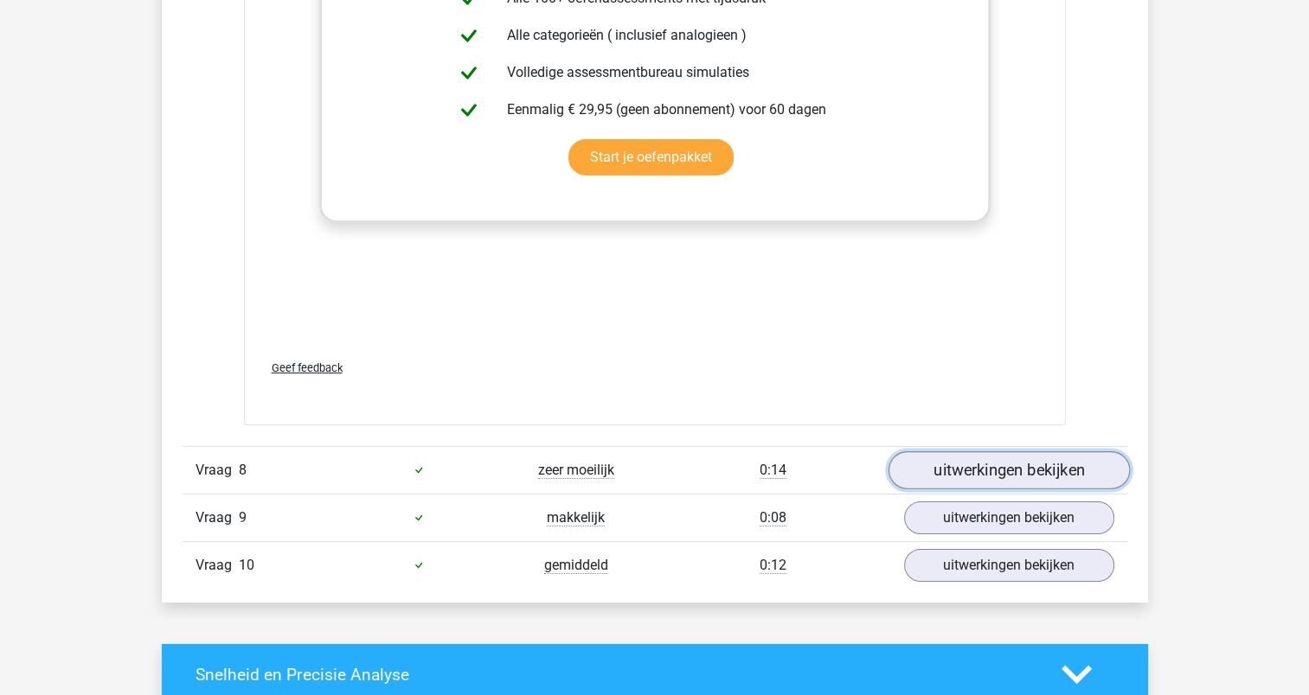
click at [986, 457] on link "uitwerkingen bekijken" at bounding box center [1007, 471] width 241 height 38
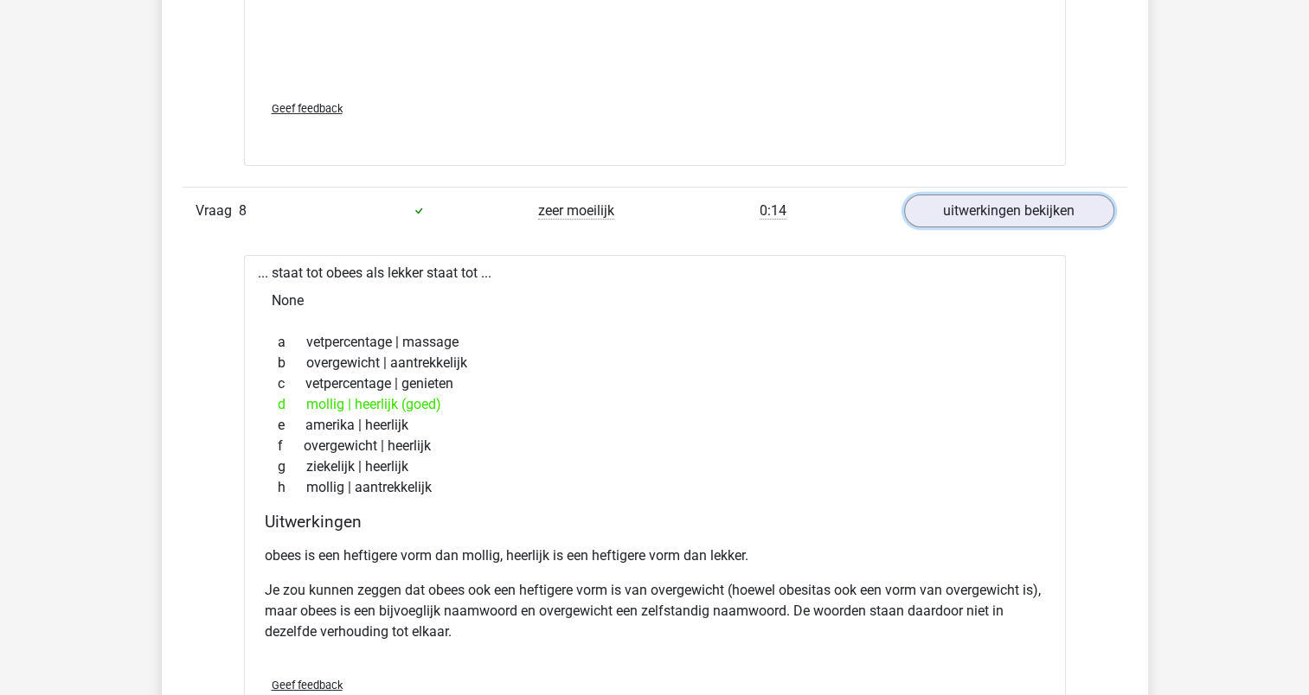
scroll to position [6487, 0]
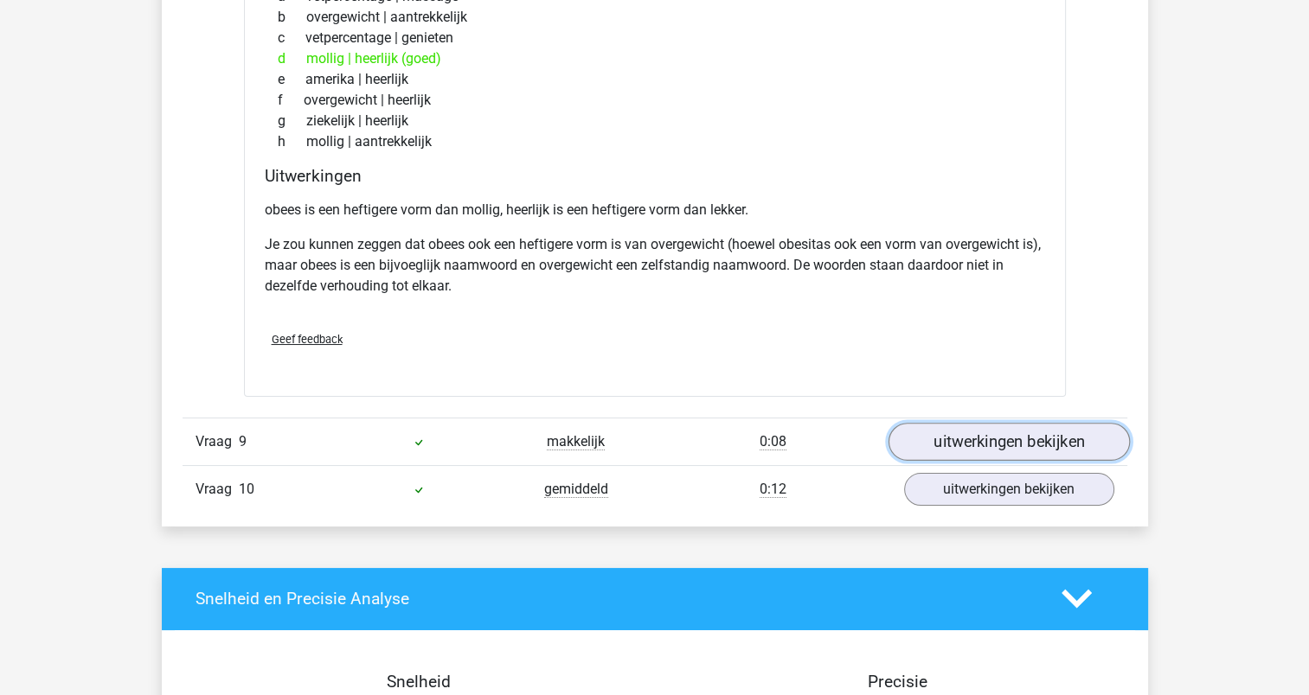
click at [992, 446] on link "uitwerkingen bekijken" at bounding box center [1007, 442] width 241 height 38
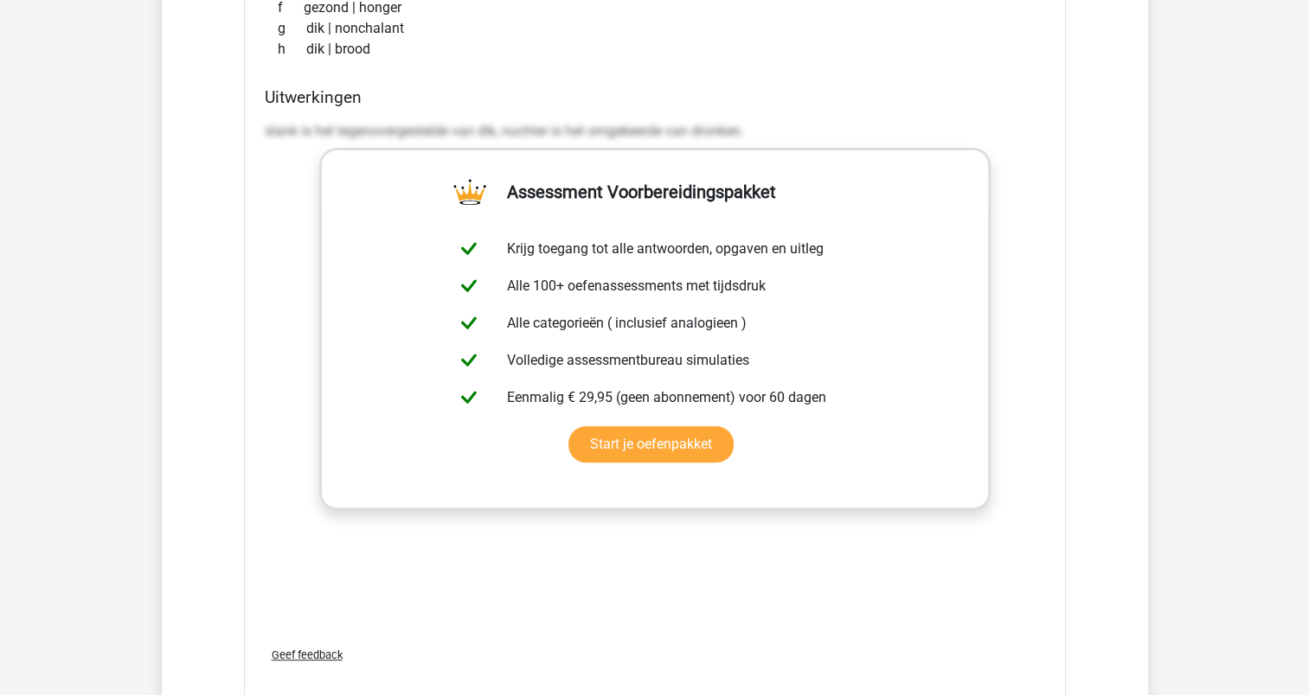
scroll to position [7266, 0]
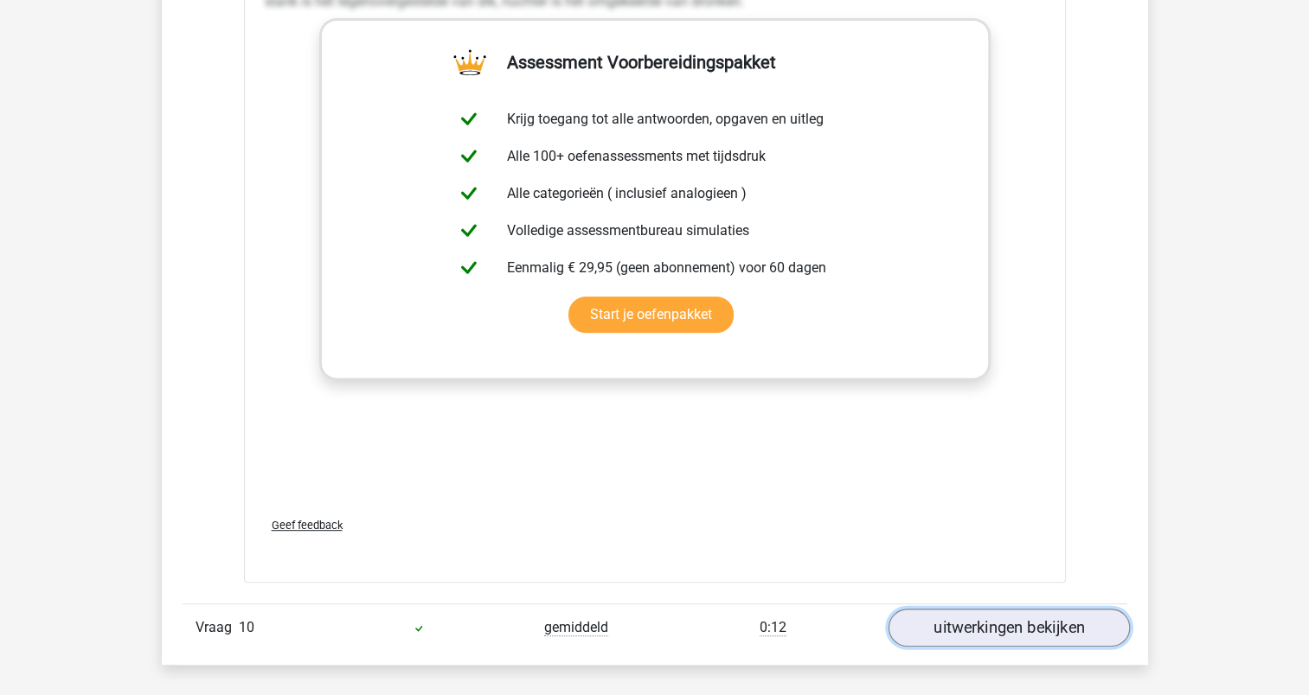
click at [1002, 623] on link "uitwerkingen bekijken" at bounding box center [1007, 628] width 241 height 38
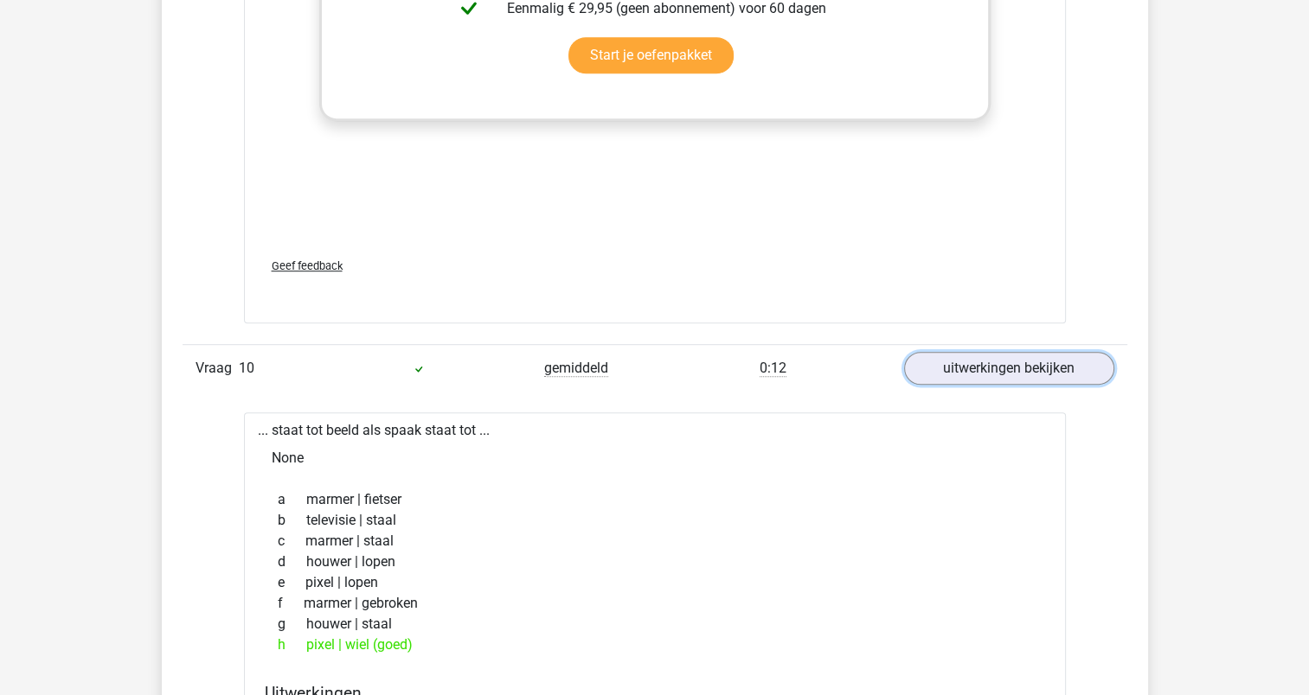
scroll to position [7785, 0]
